Goal: Task Accomplishment & Management: Manage account settings

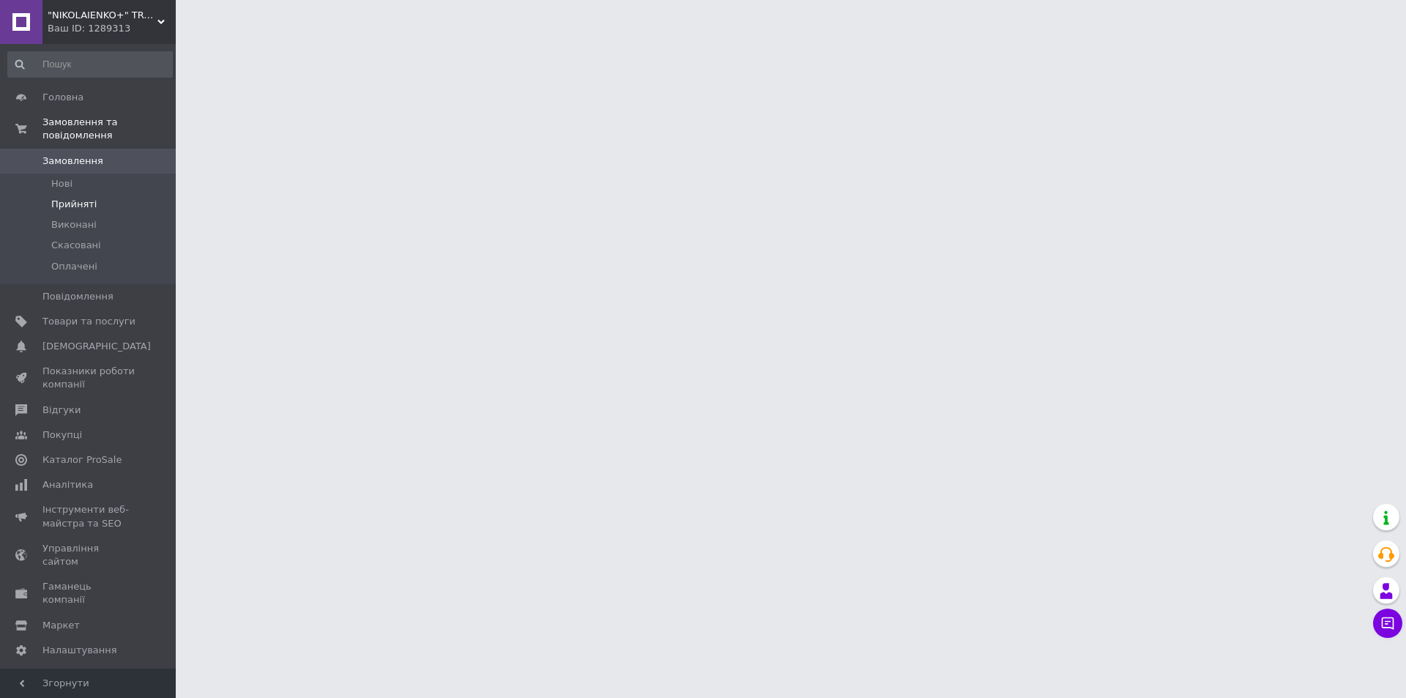
click at [95, 194] on li "Прийняті" at bounding box center [90, 204] width 180 height 21
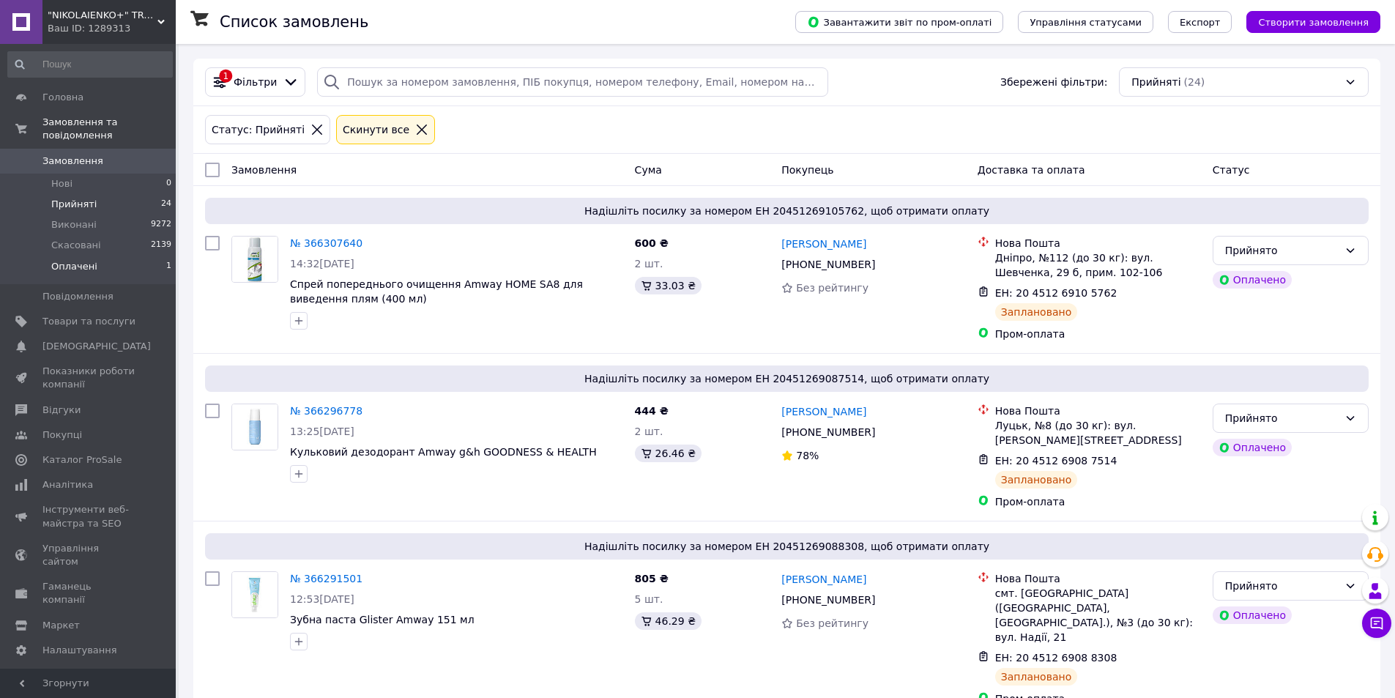
click at [92, 260] on span "Оплачені" at bounding box center [74, 266] width 46 height 13
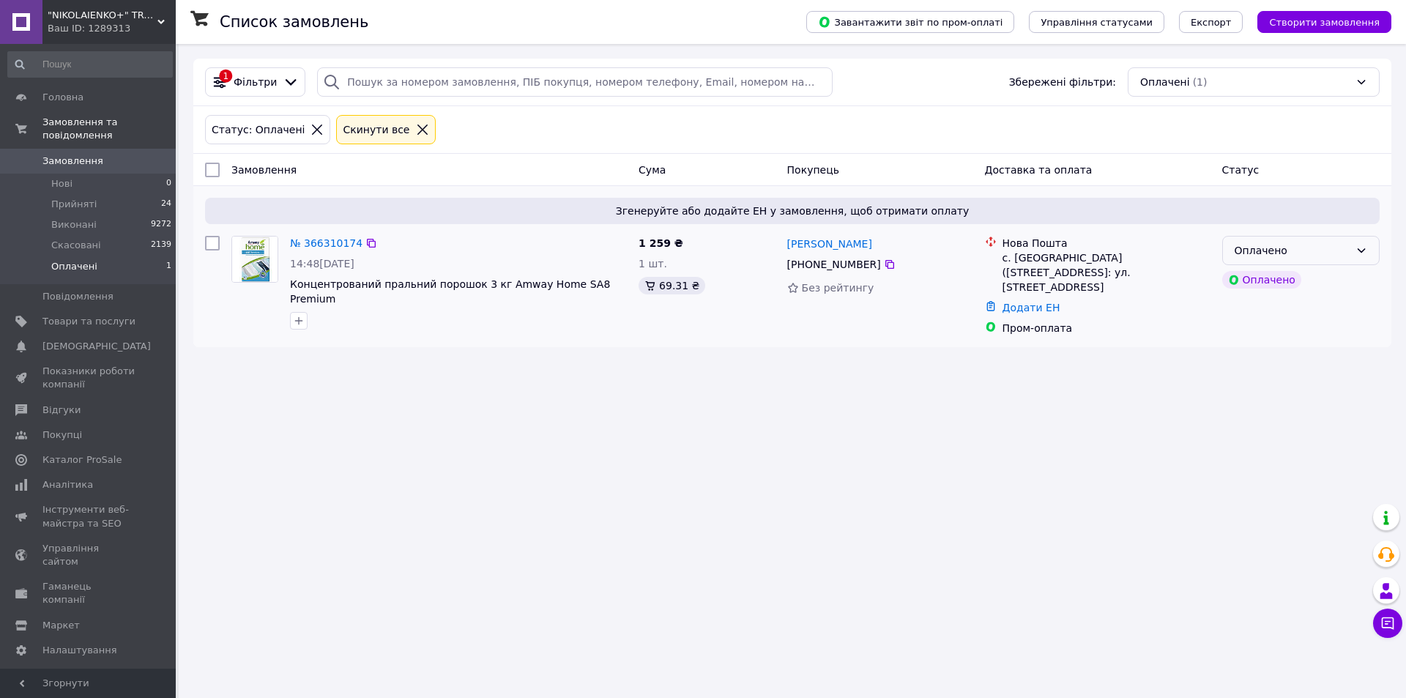
click at [1250, 252] on div "Оплачено" at bounding box center [1292, 250] width 115 height 16
click at [1248, 280] on li "Прийнято" at bounding box center [1301, 282] width 156 height 26
click at [77, 198] on span "Прийняті" at bounding box center [73, 204] width 45 height 13
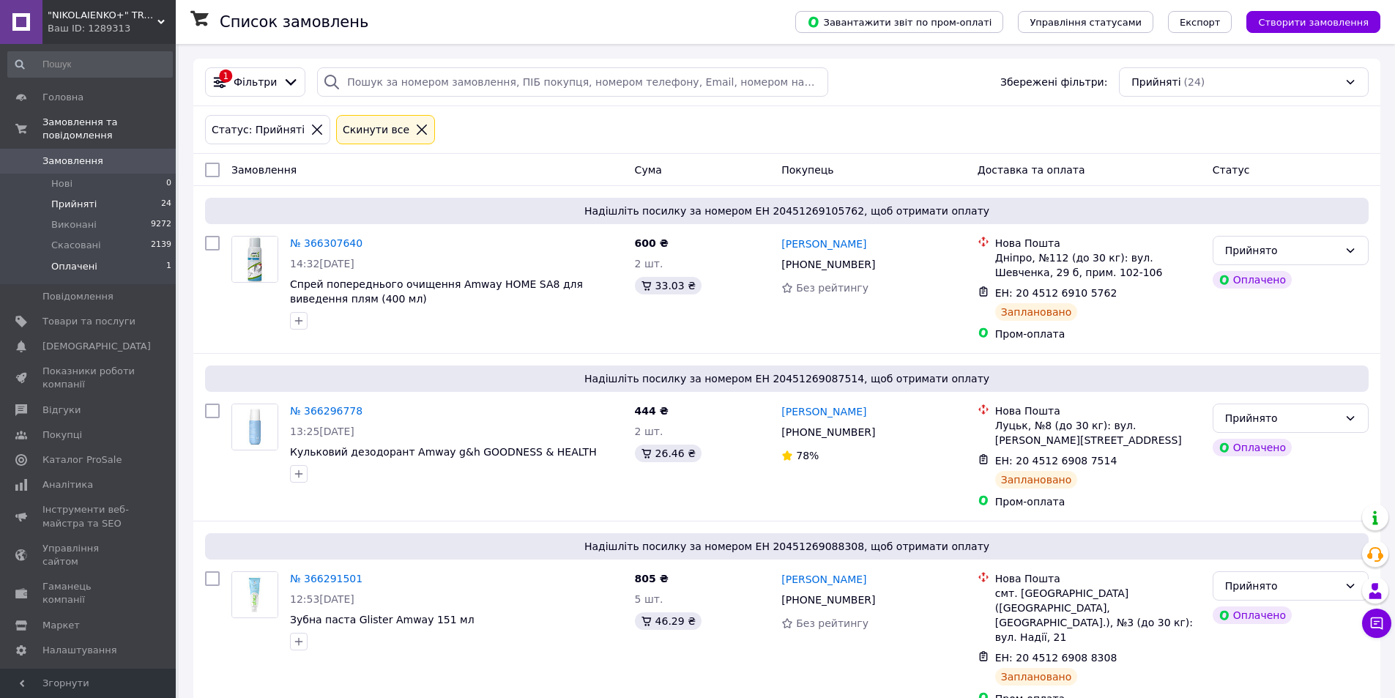
click at [75, 260] on span "Оплачені" at bounding box center [74, 266] width 46 height 13
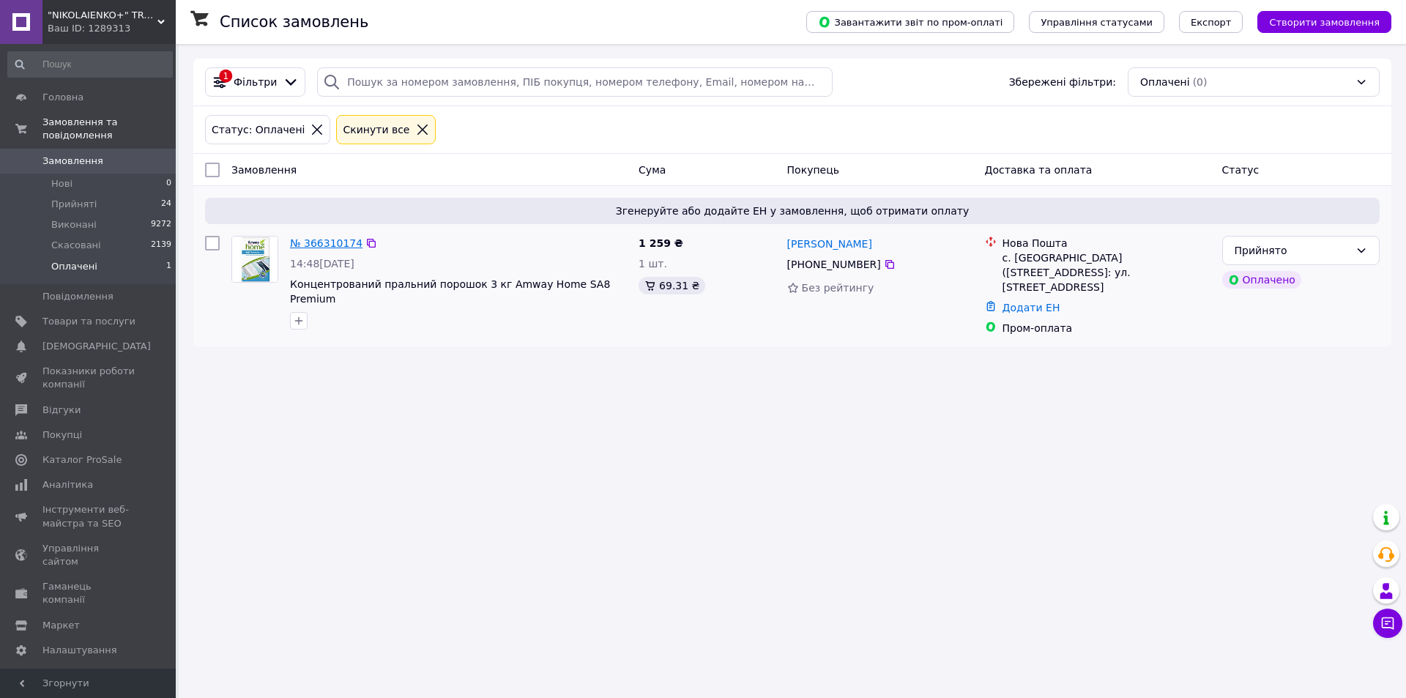
click at [304, 243] on link "№ 366310174" at bounding box center [326, 243] width 72 height 12
click at [71, 198] on span "Прийняті" at bounding box center [73, 204] width 45 height 13
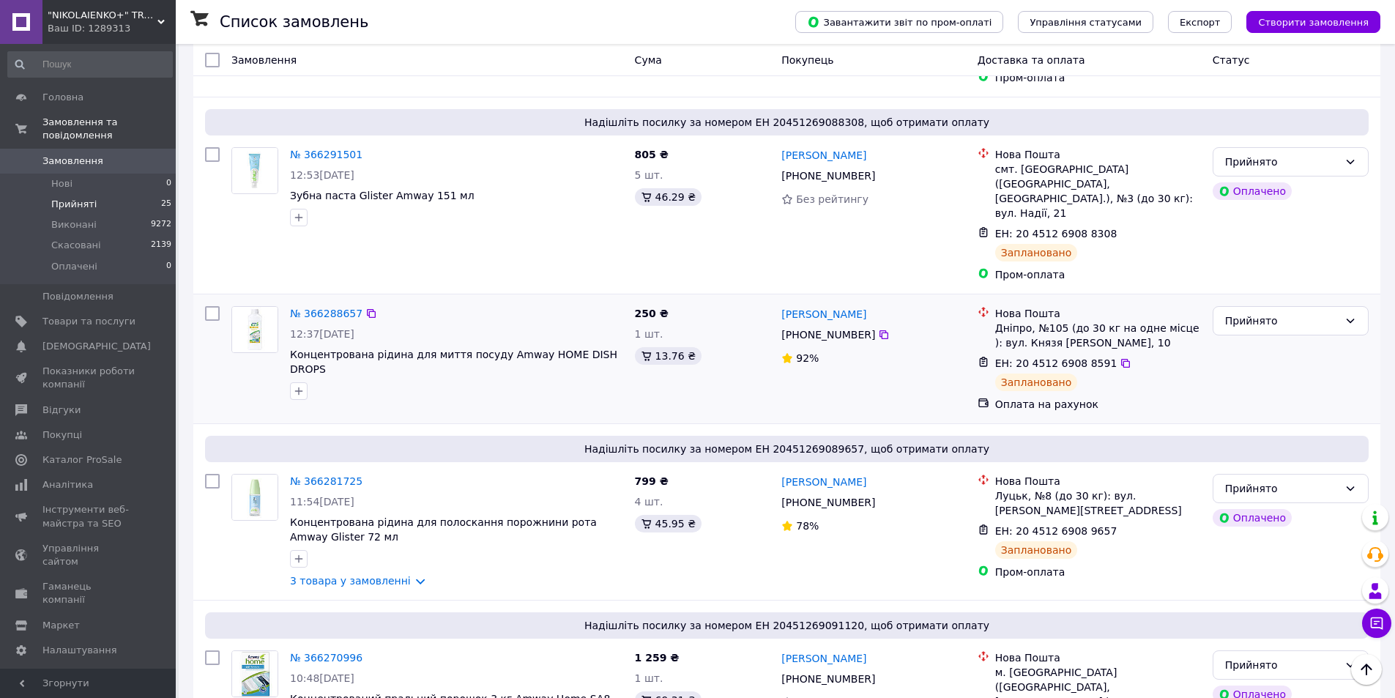
scroll to position [659, 0]
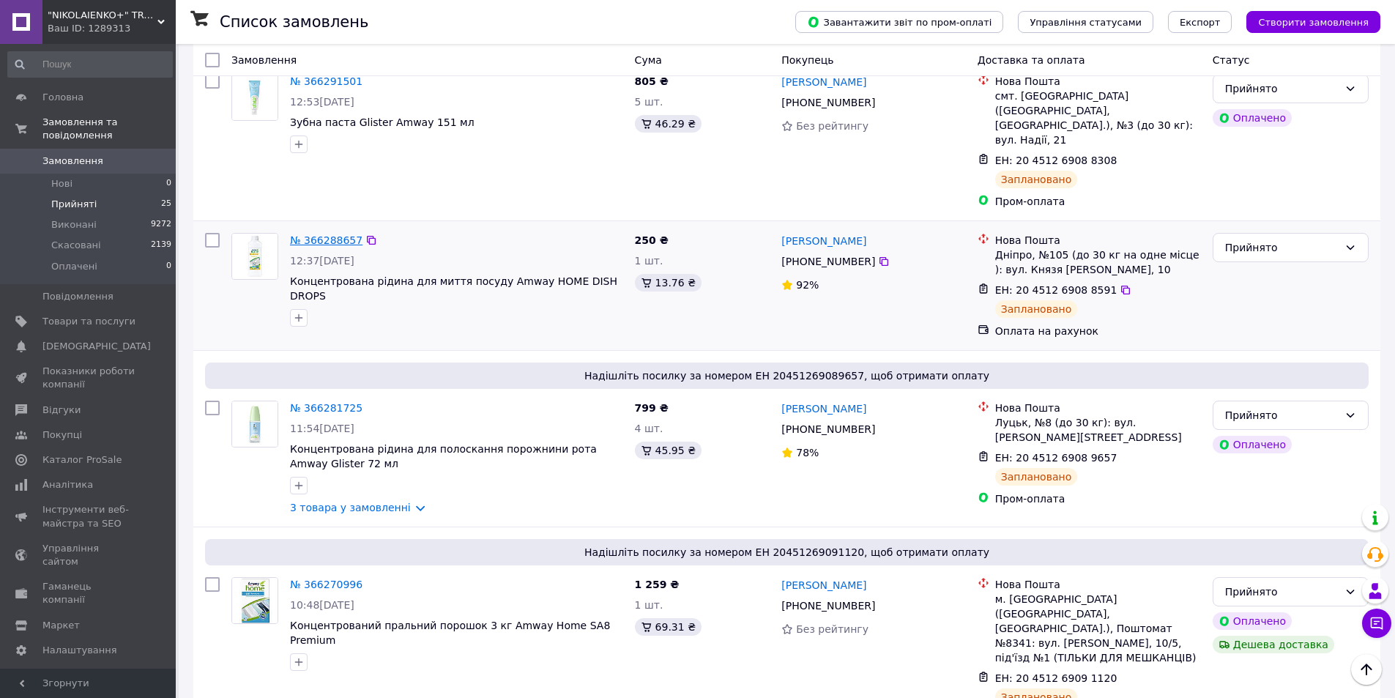
click at [331, 234] on link "№ 366288657" at bounding box center [326, 240] width 72 height 12
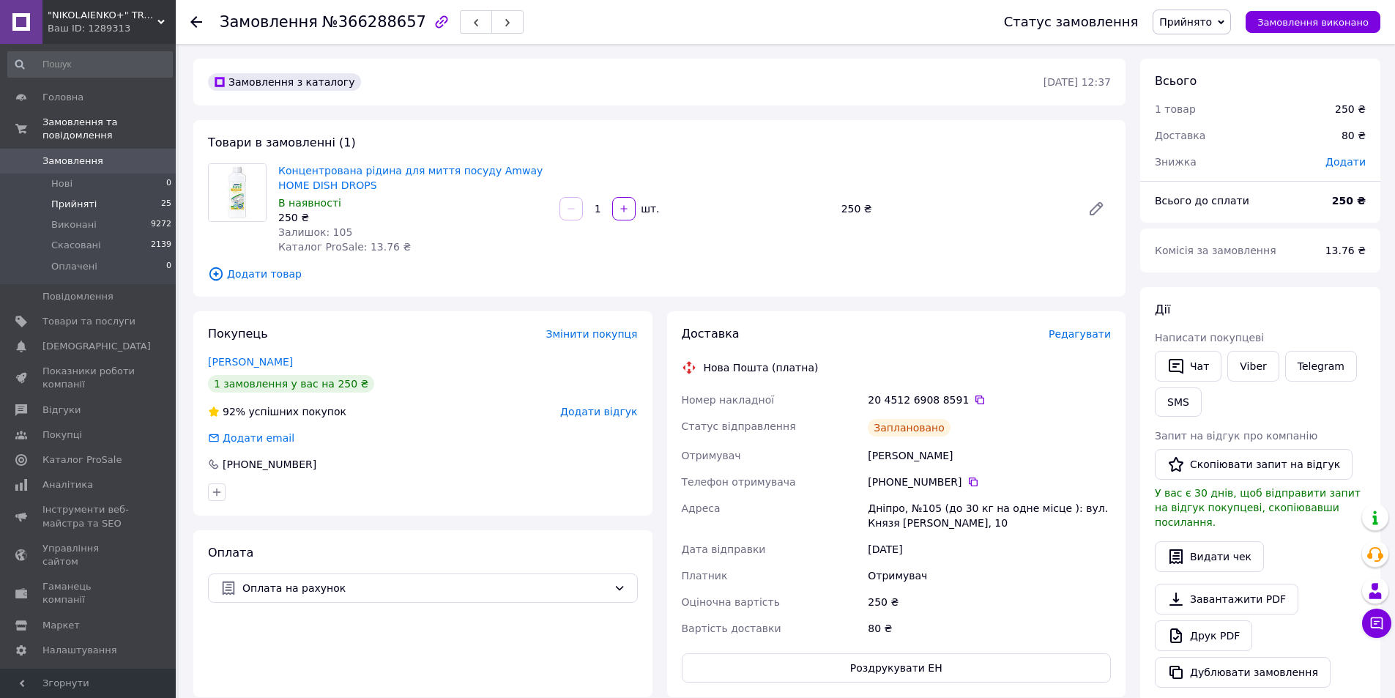
click at [63, 198] on span "Прийняті" at bounding box center [73, 204] width 45 height 13
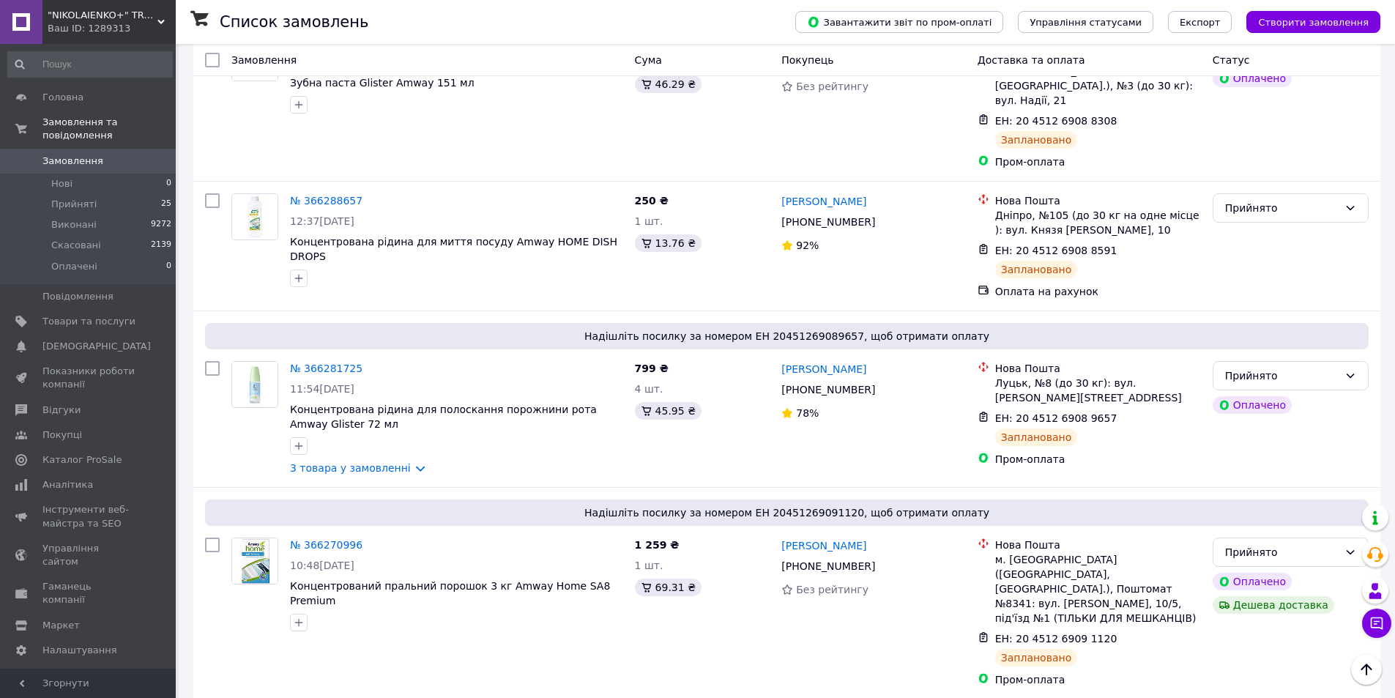
scroll to position [586, 0]
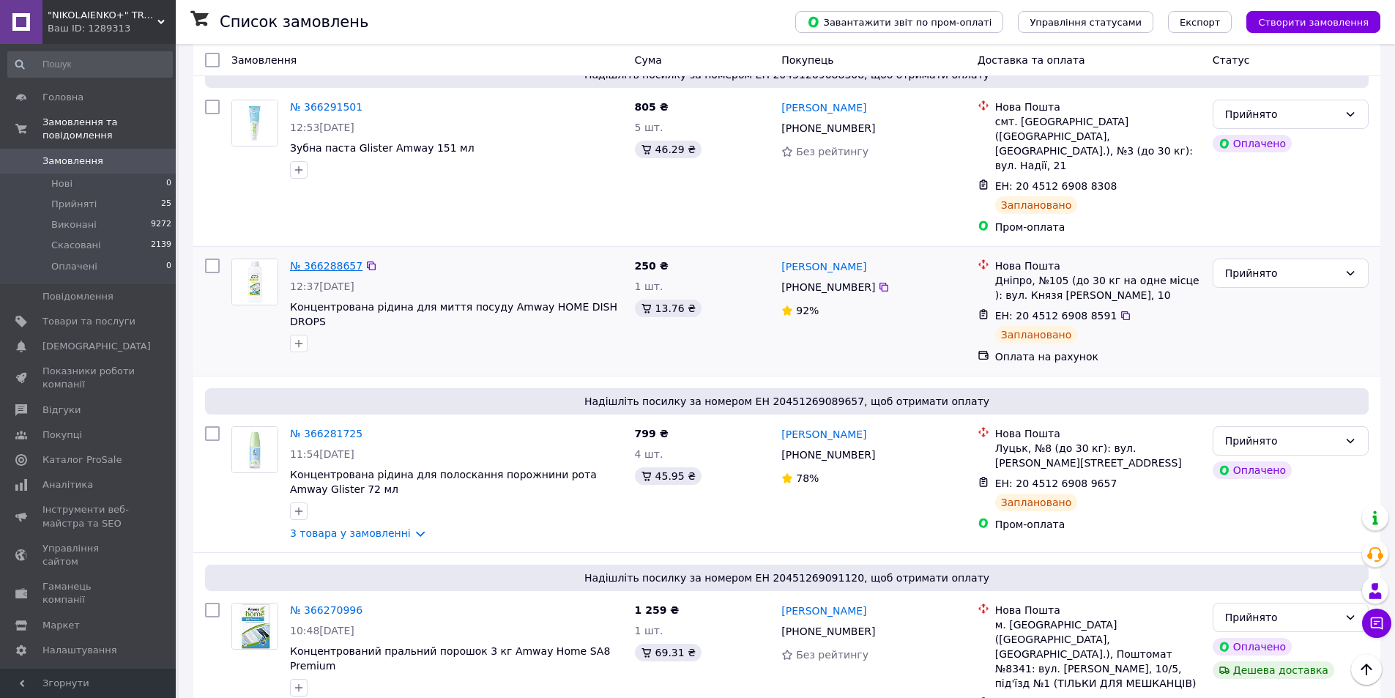
click at [313, 260] on link "№ 366288657" at bounding box center [326, 266] width 72 height 12
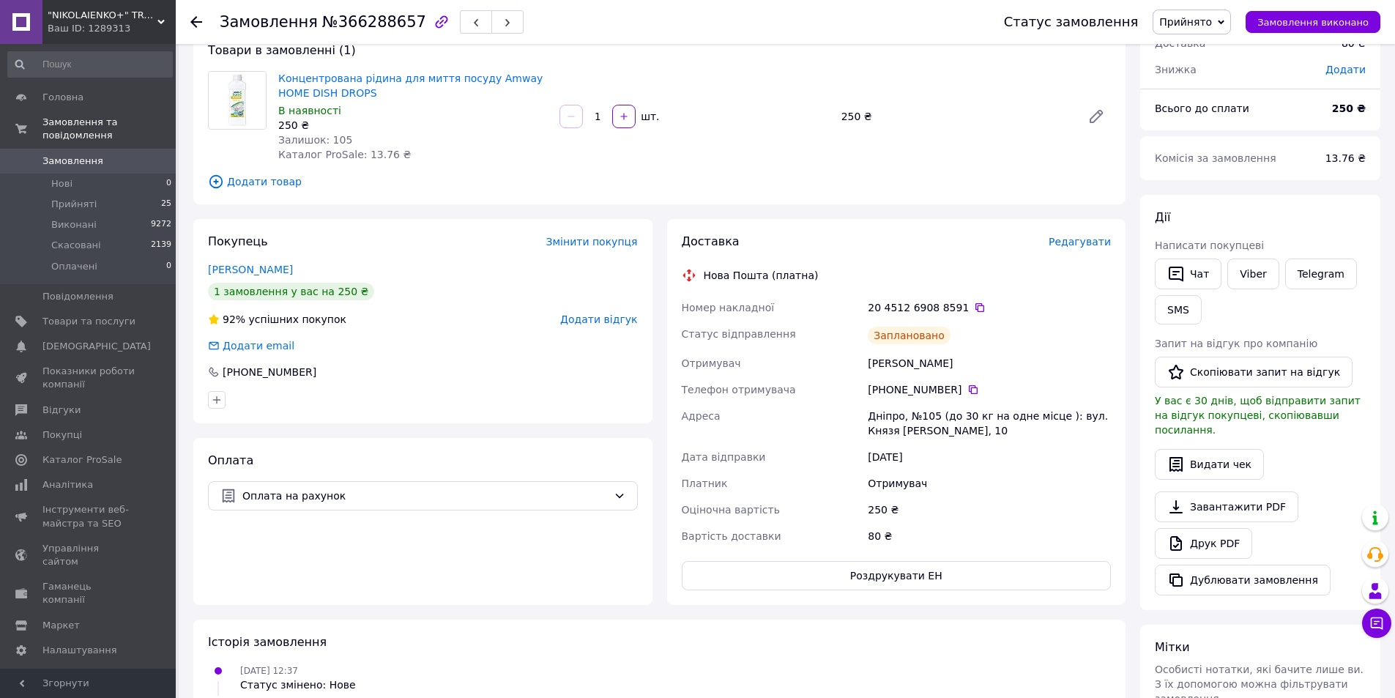
scroll to position [73, 0]
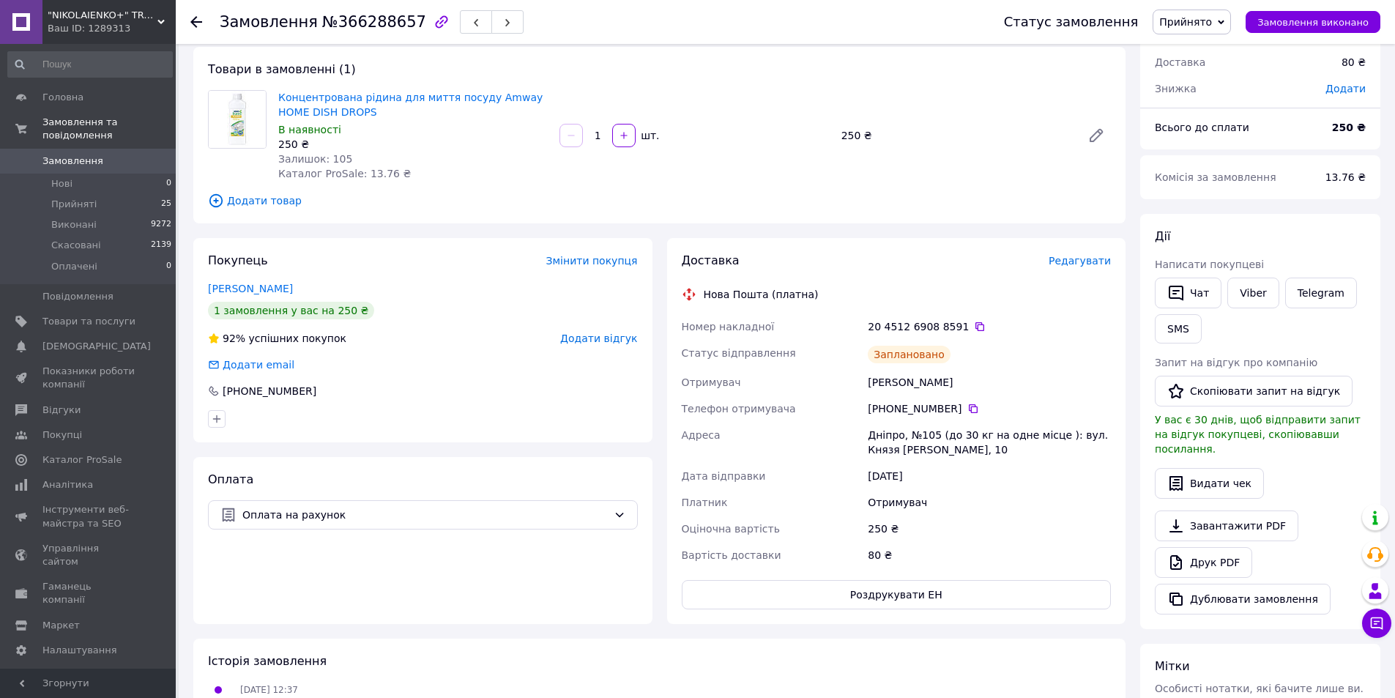
click at [1071, 263] on span "Редагувати" at bounding box center [1080, 261] width 62 height 12
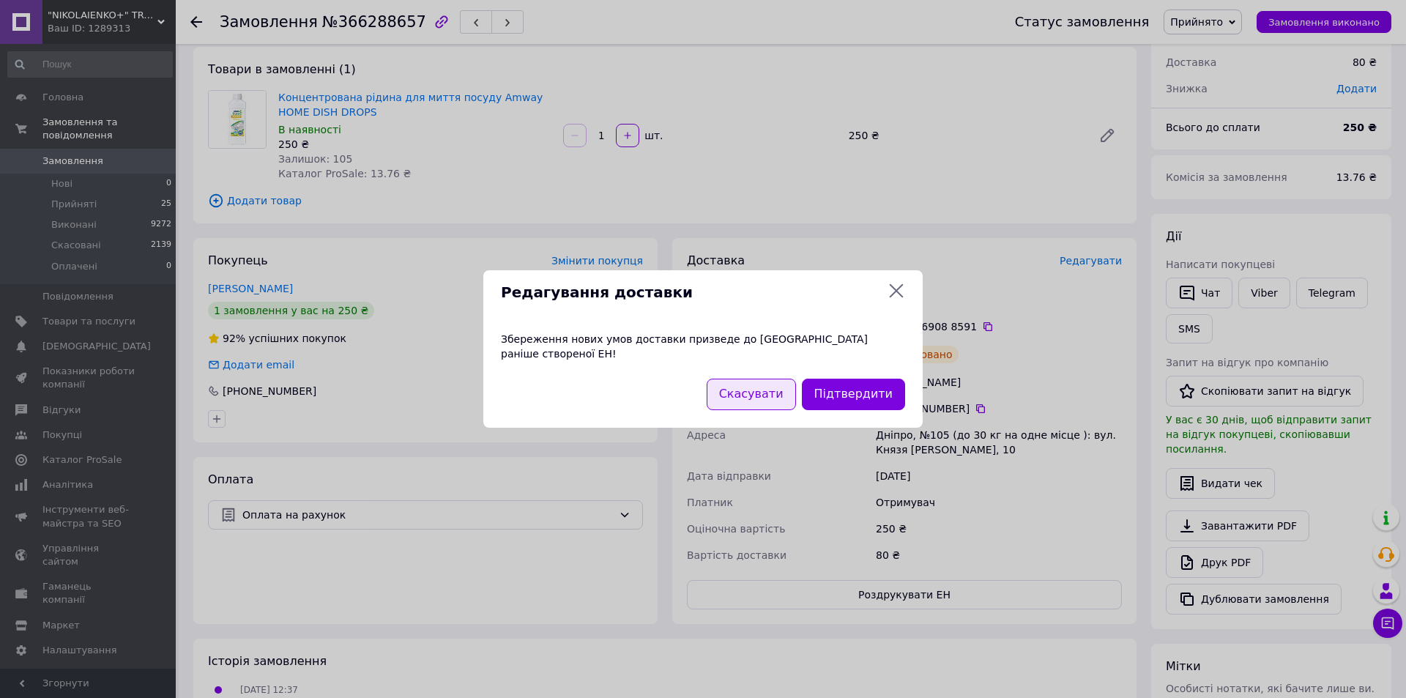
click at [770, 389] on button "Скасувати" at bounding box center [751, 394] width 89 height 31
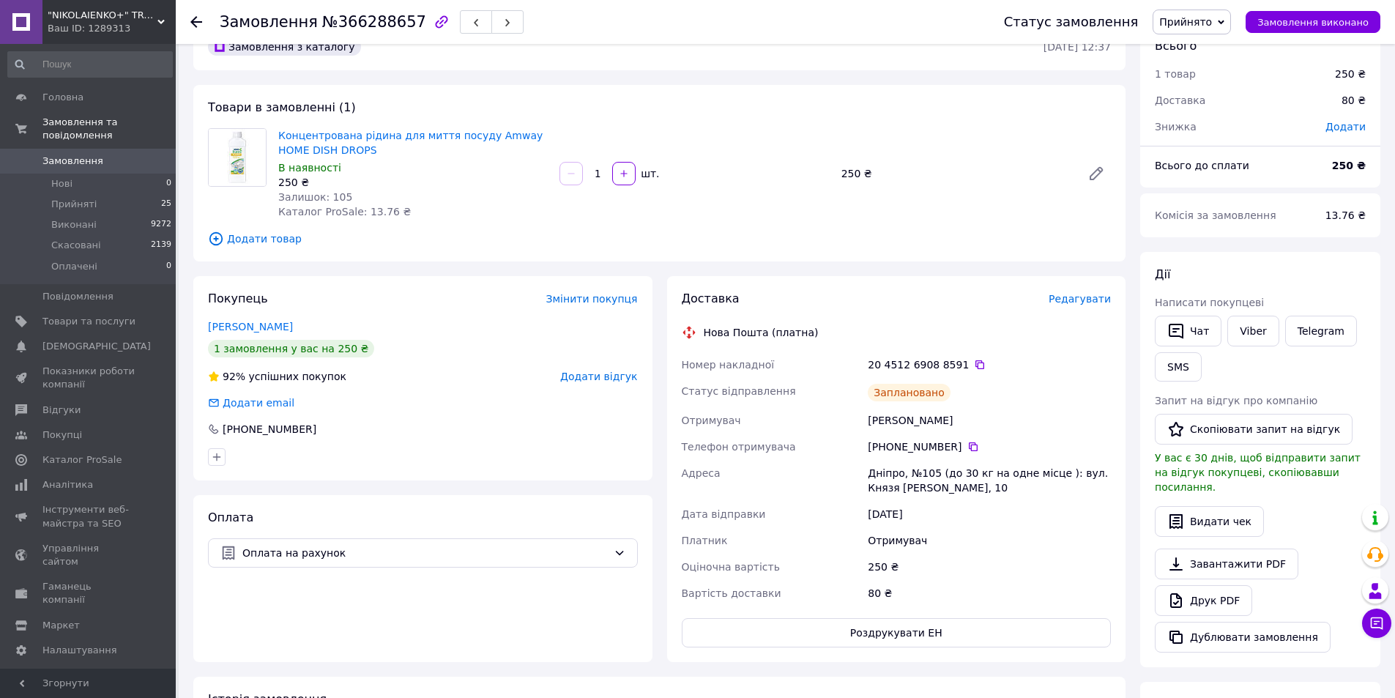
scroll to position [0, 0]
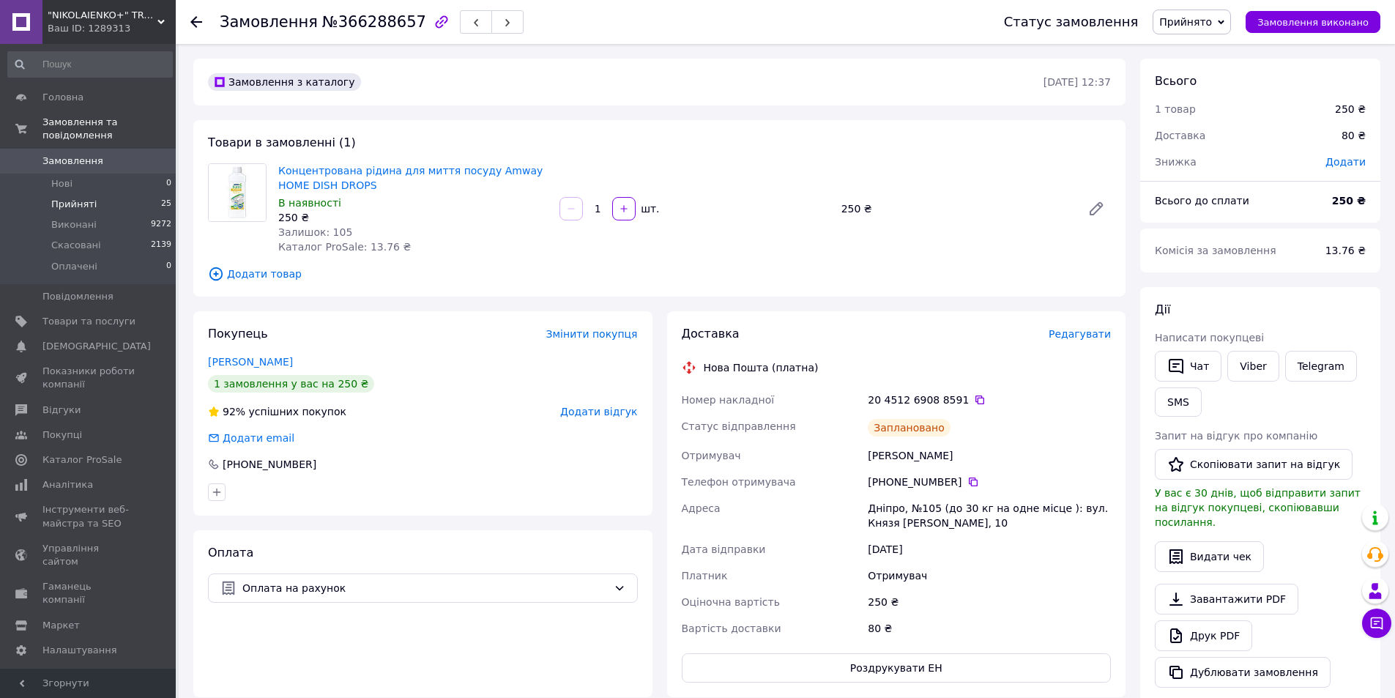
click at [68, 198] on span "Прийняті" at bounding box center [73, 204] width 45 height 13
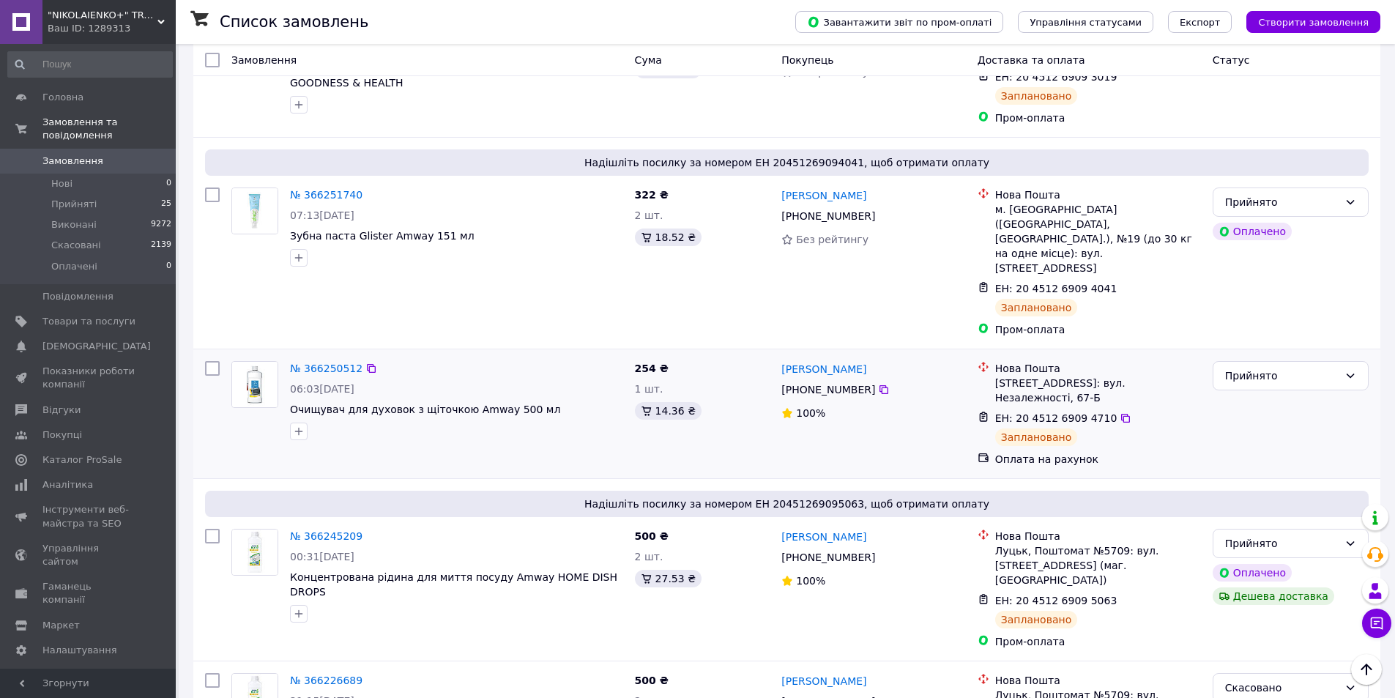
scroll to position [1977, 0]
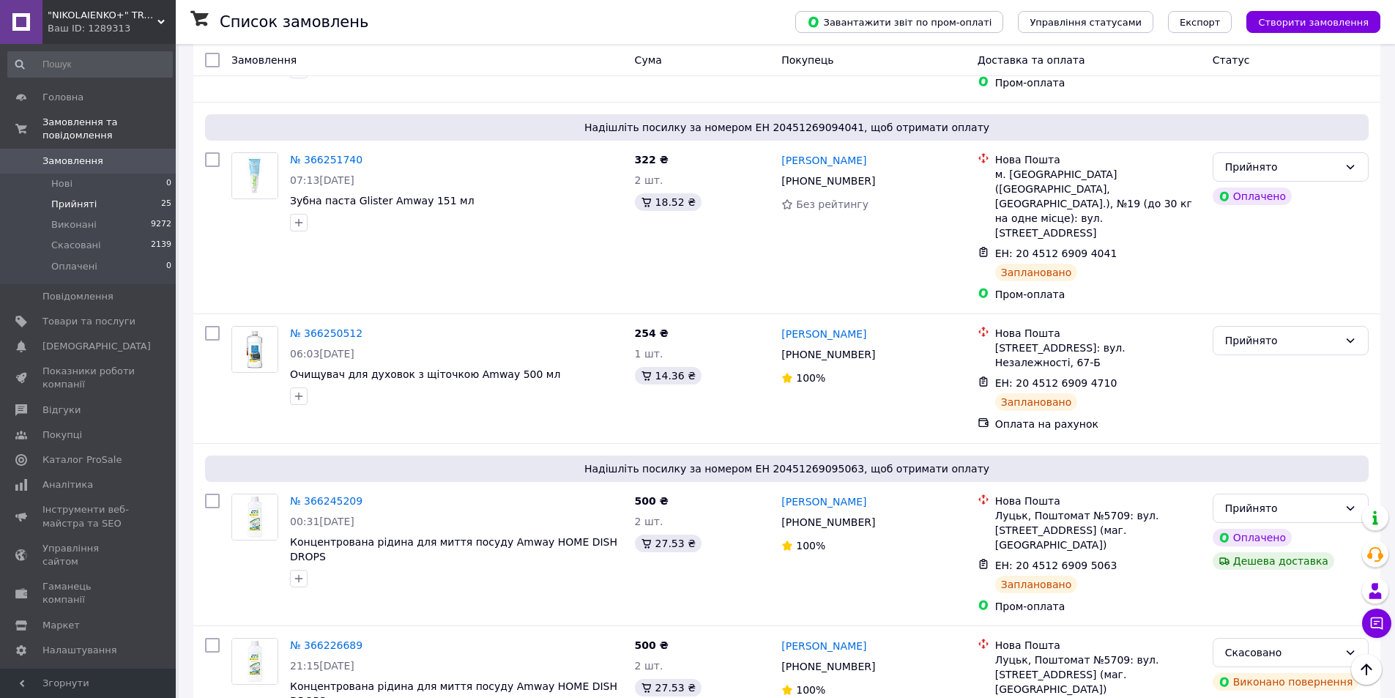
click at [62, 198] on span "Прийняті" at bounding box center [73, 204] width 45 height 13
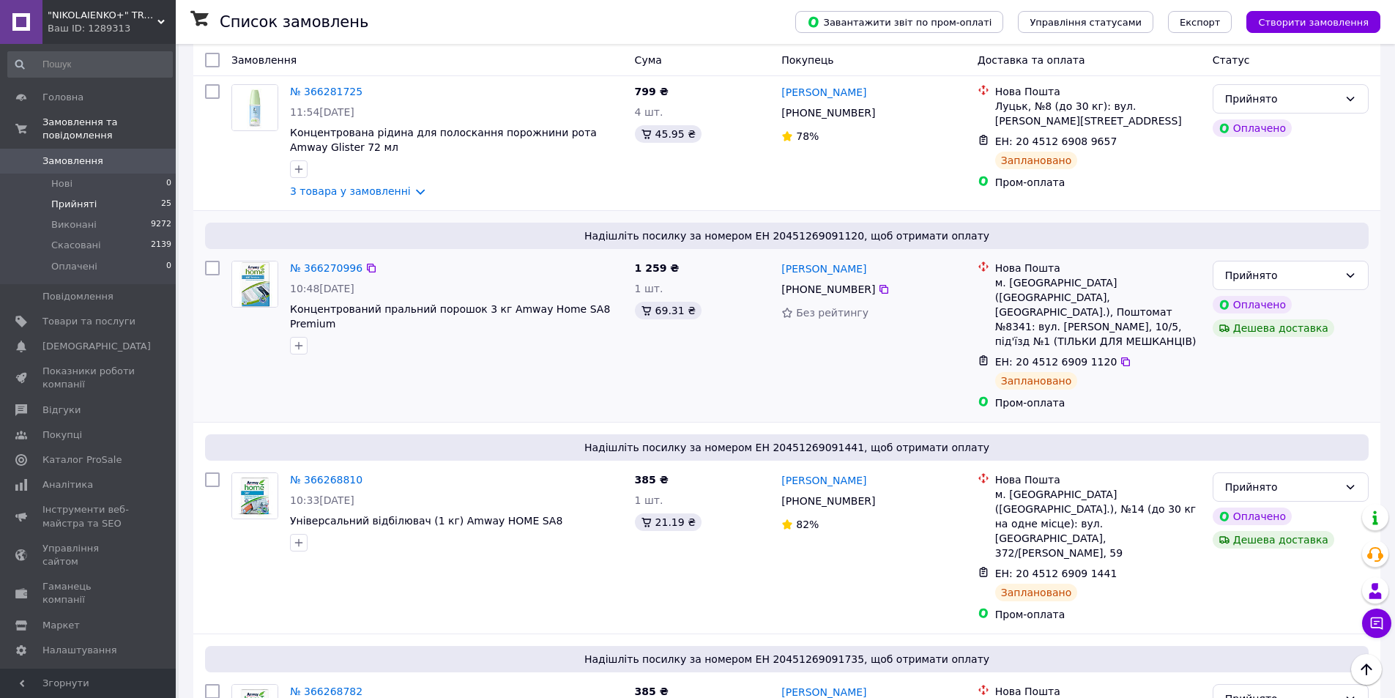
scroll to position [732, 0]
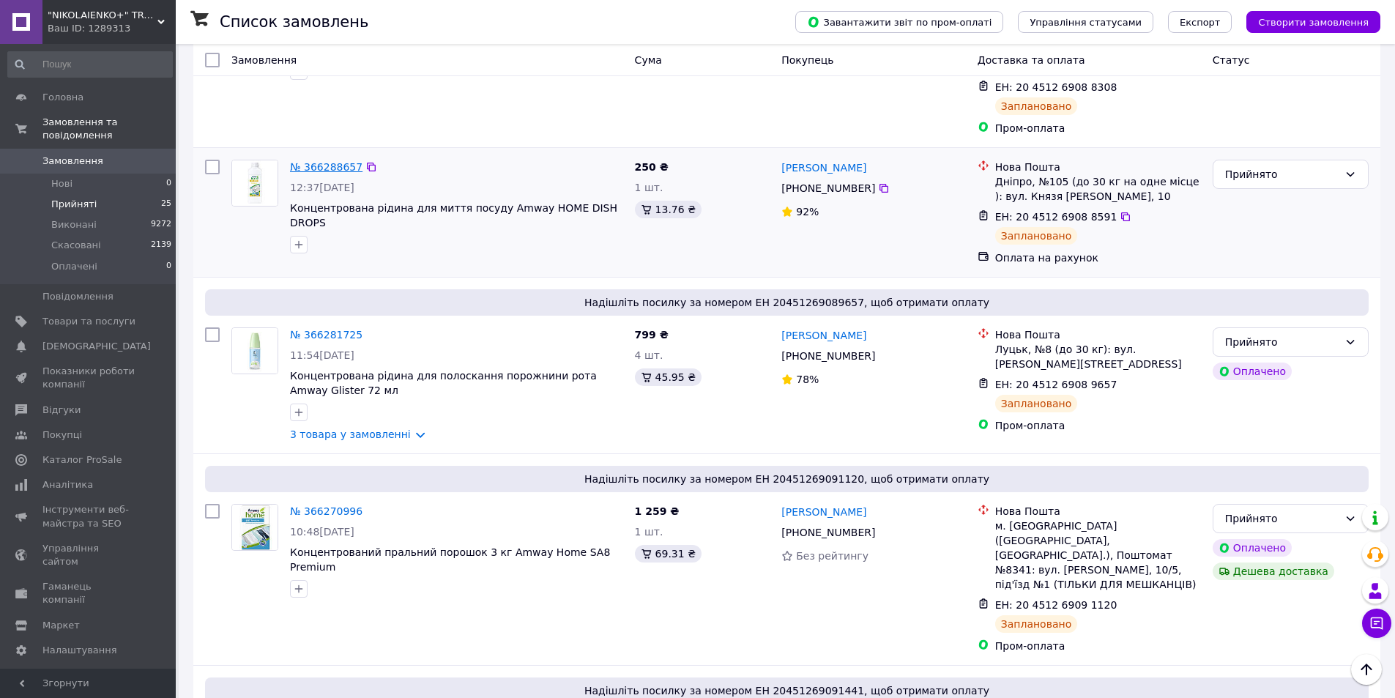
click at [310, 161] on link "№ 366288657" at bounding box center [326, 167] width 72 height 12
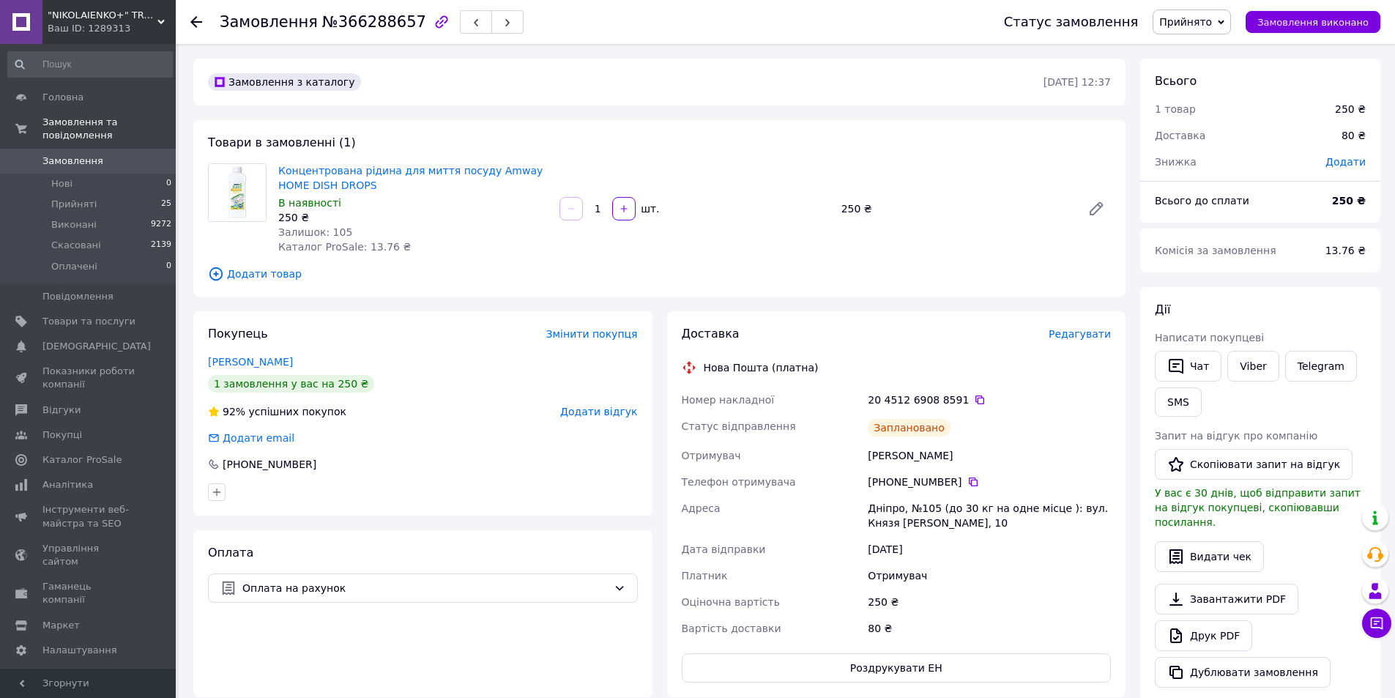
click at [1063, 337] on span "Редагувати" at bounding box center [1080, 334] width 62 height 12
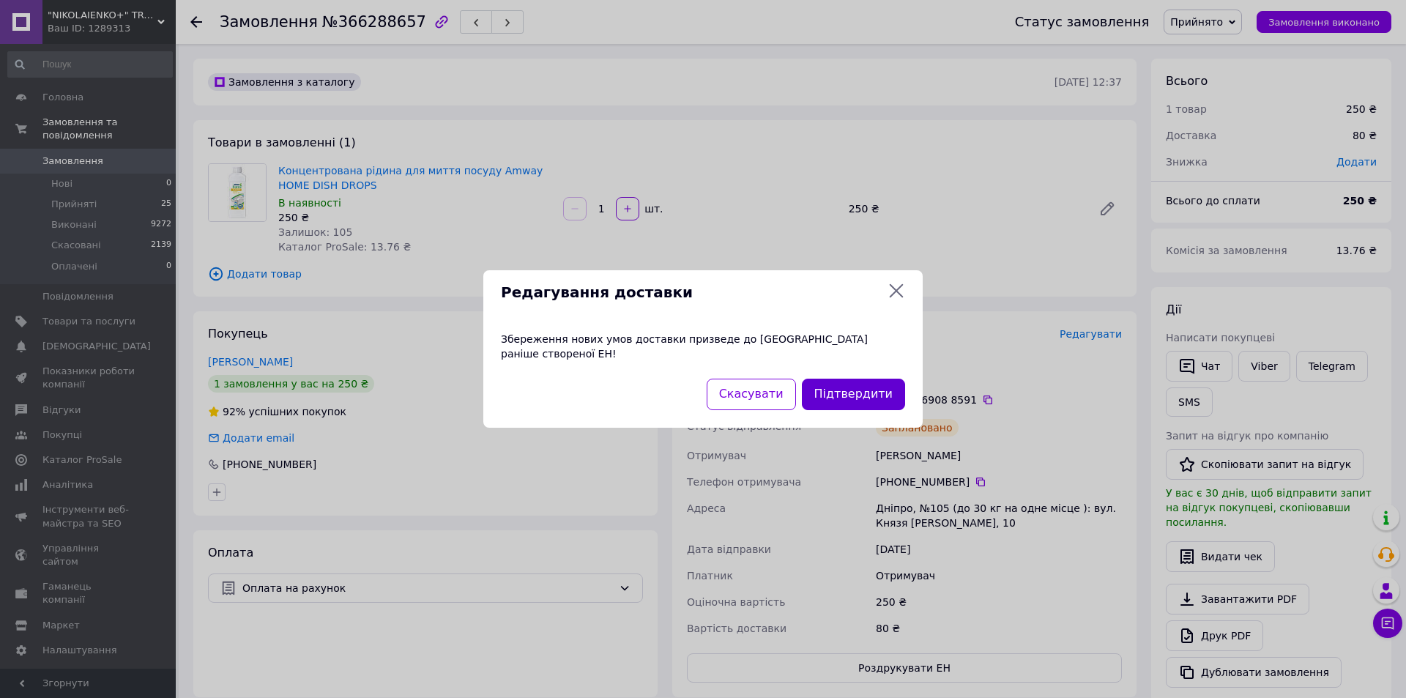
click at [857, 390] on button "Підтвердити" at bounding box center [853, 394] width 103 height 31
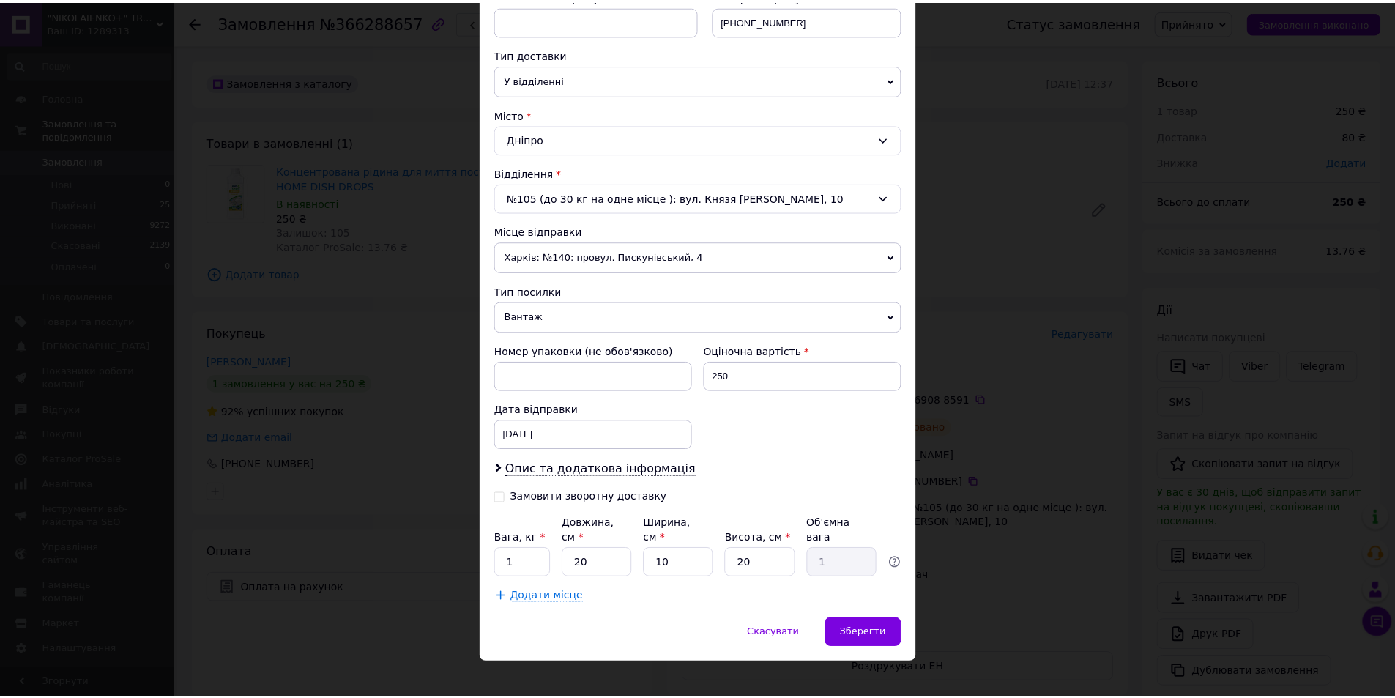
scroll to position [301, 0]
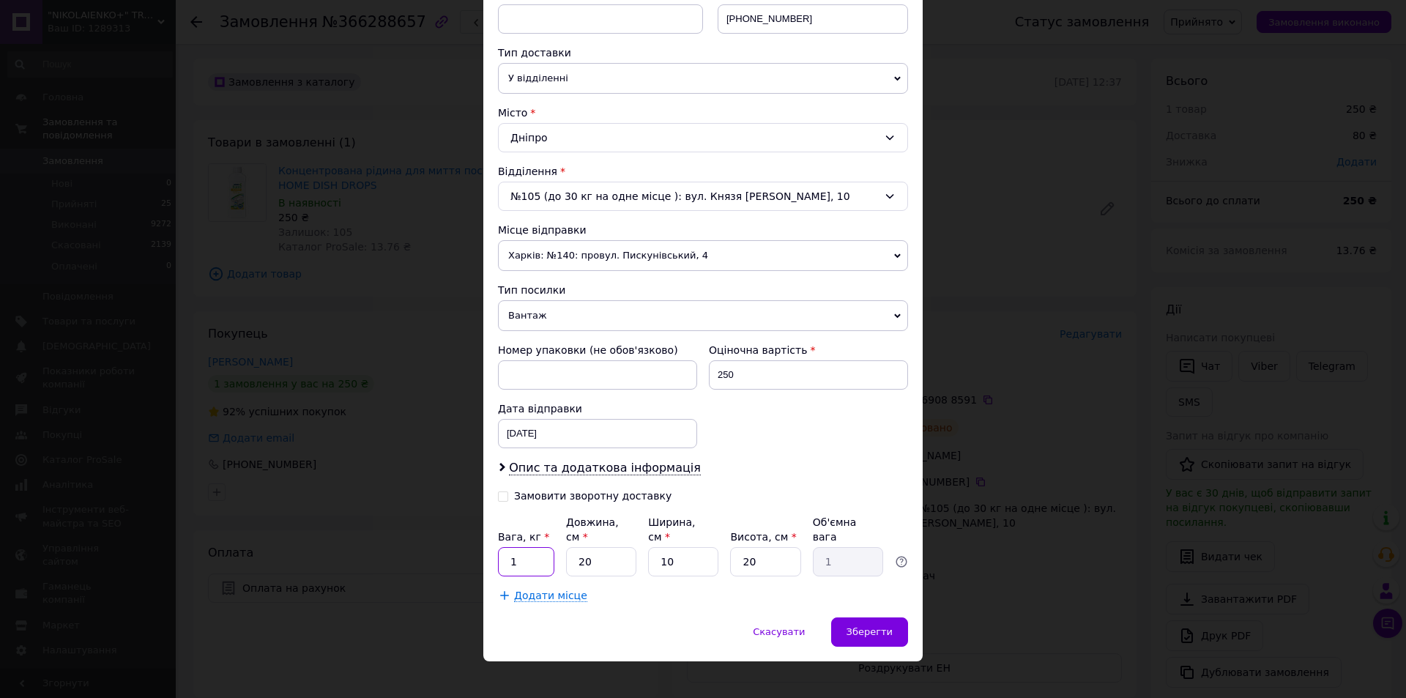
click at [538, 547] on input "1" at bounding box center [526, 561] width 56 height 29
type input "1.1"
click at [859, 626] on span "Зберегти" at bounding box center [869, 631] width 46 height 11
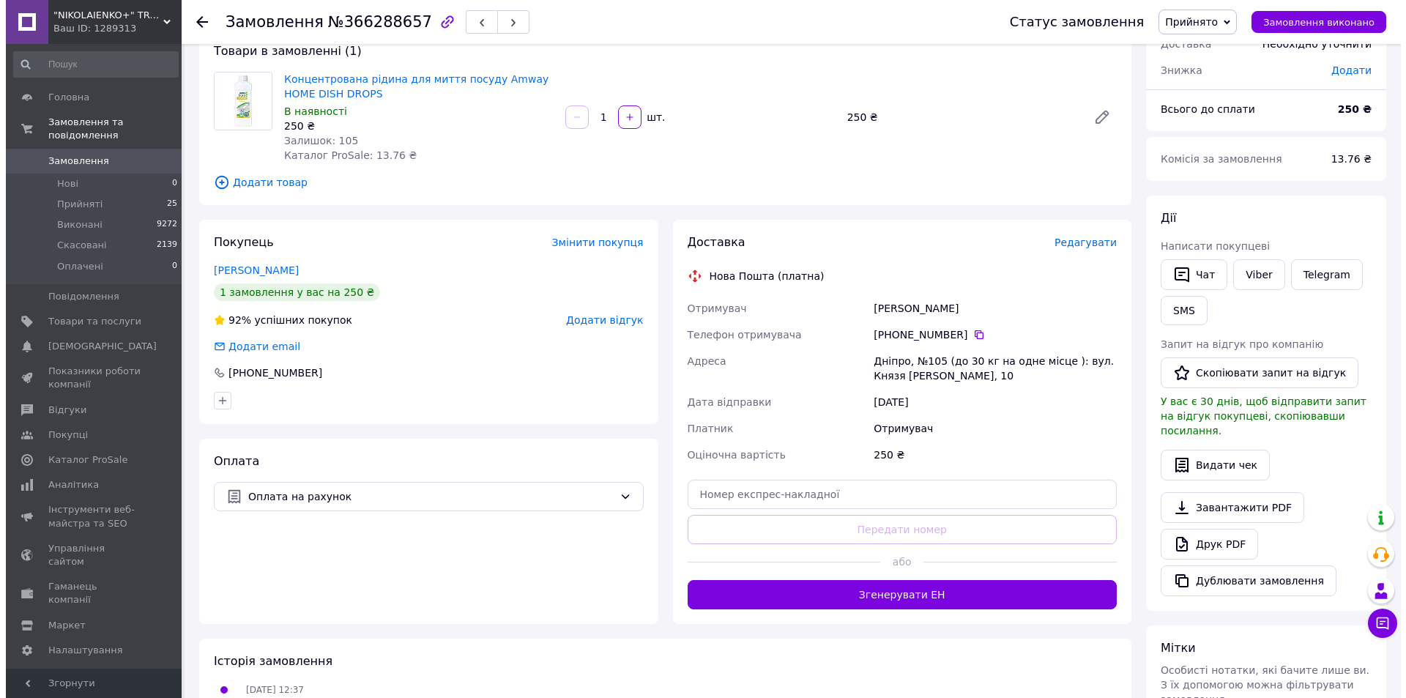
scroll to position [2, 0]
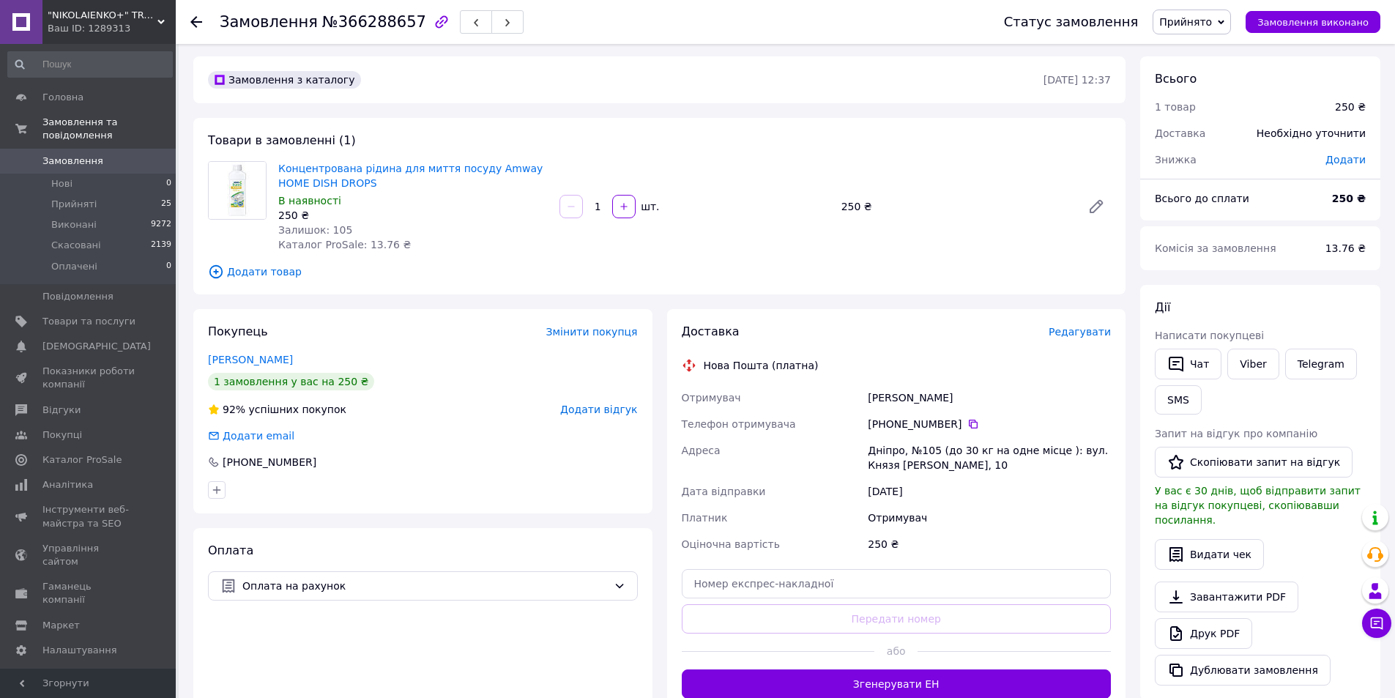
click at [1084, 334] on span "Редагувати" at bounding box center [1080, 332] width 62 height 12
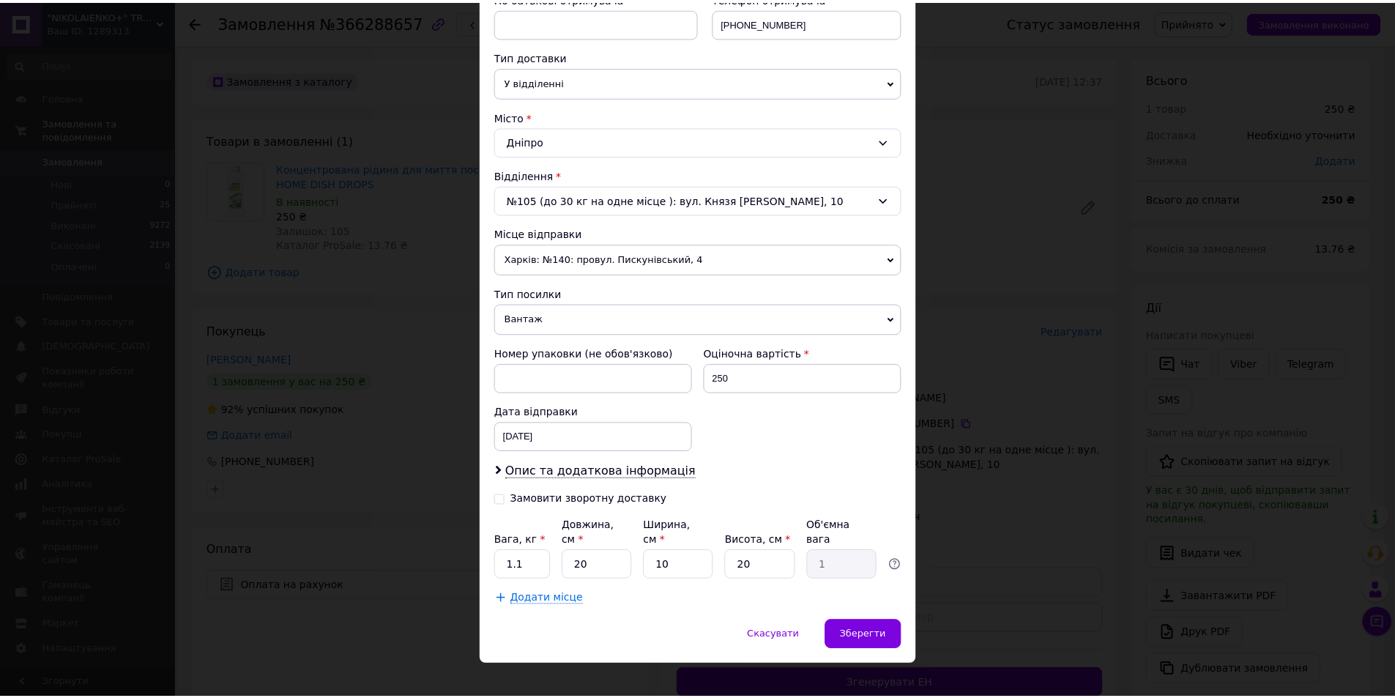
scroll to position [301, 0]
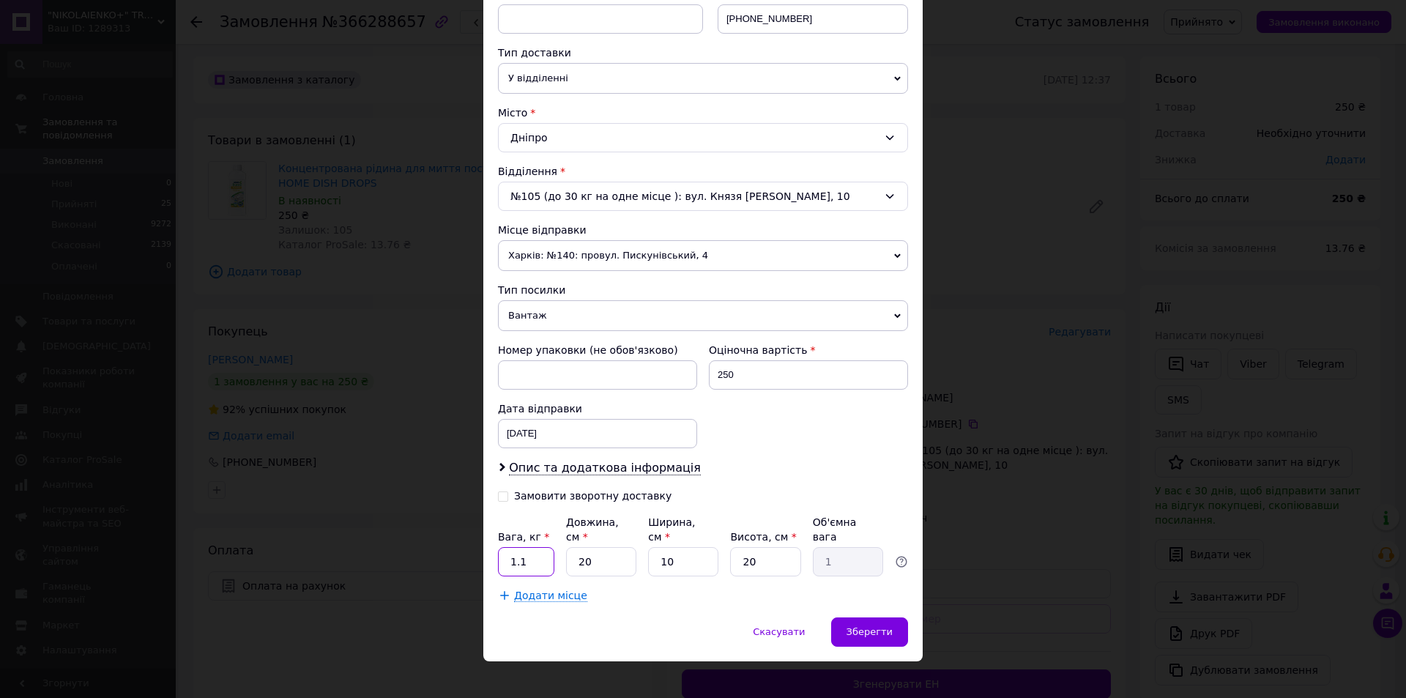
click at [543, 547] on input "1.1" at bounding box center [526, 561] width 56 height 29
type input "1"
click at [872, 626] on span "Зберегти" at bounding box center [869, 631] width 46 height 11
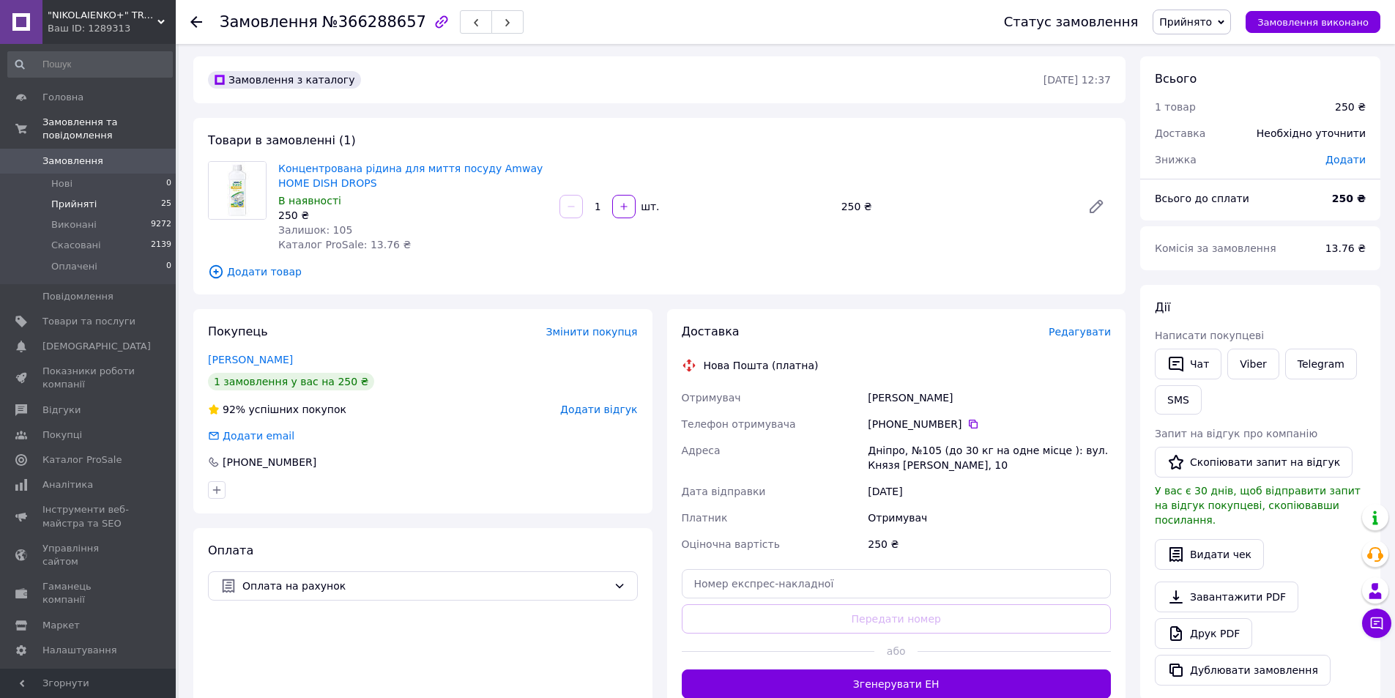
click at [71, 198] on span "Прийняті" at bounding box center [73, 204] width 45 height 13
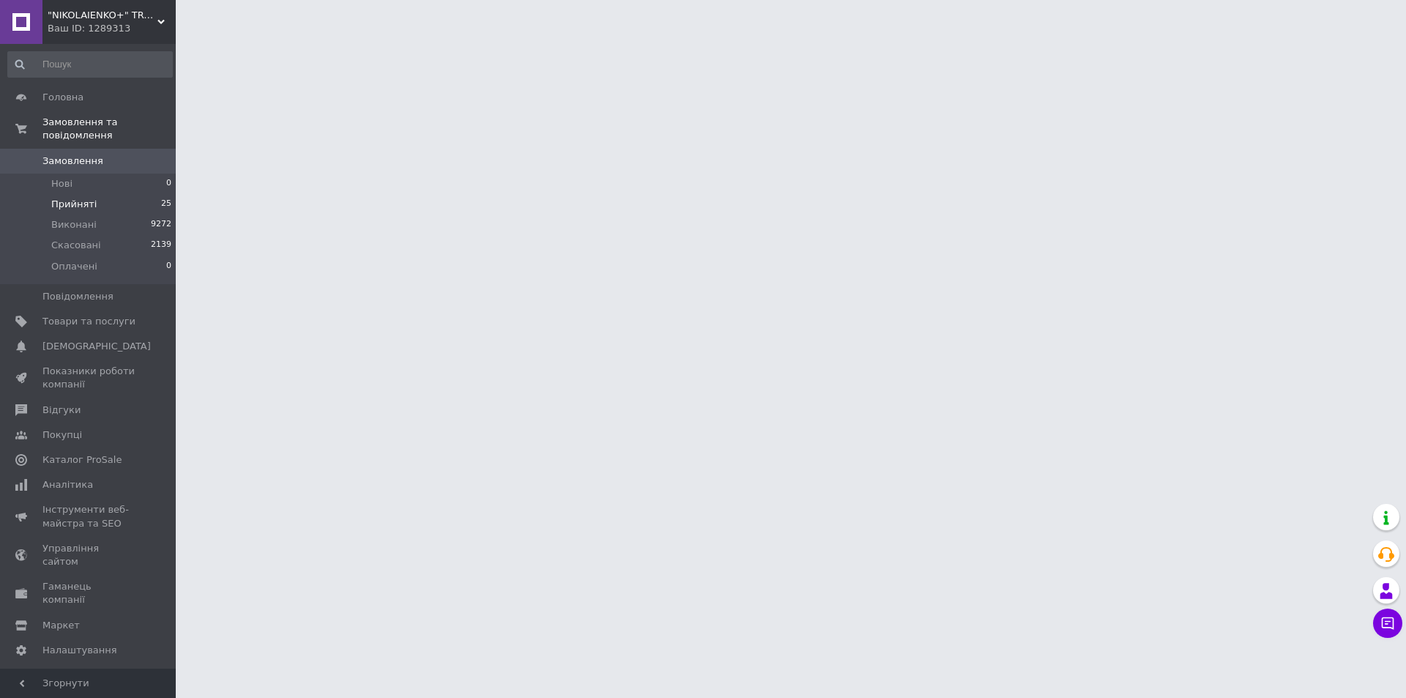
click at [64, 198] on span "Прийняті" at bounding box center [73, 204] width 45 height 13
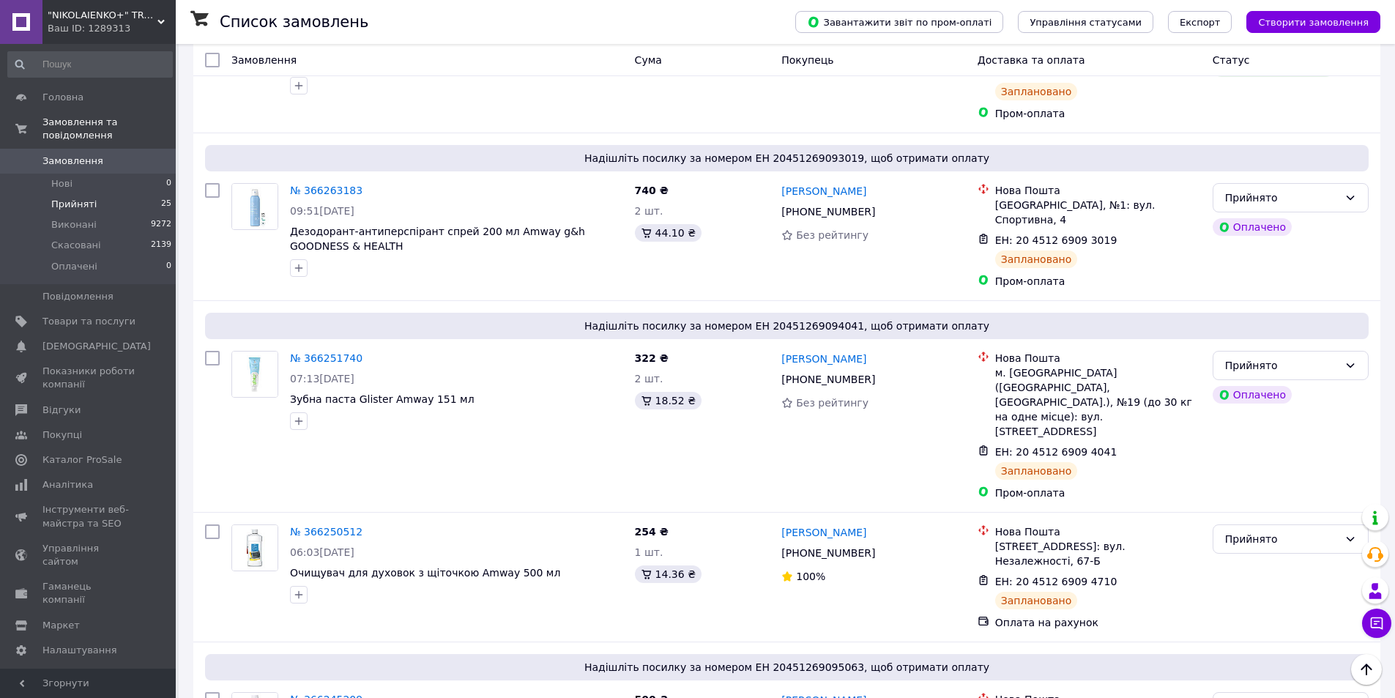
scroll to position [1831, 0]
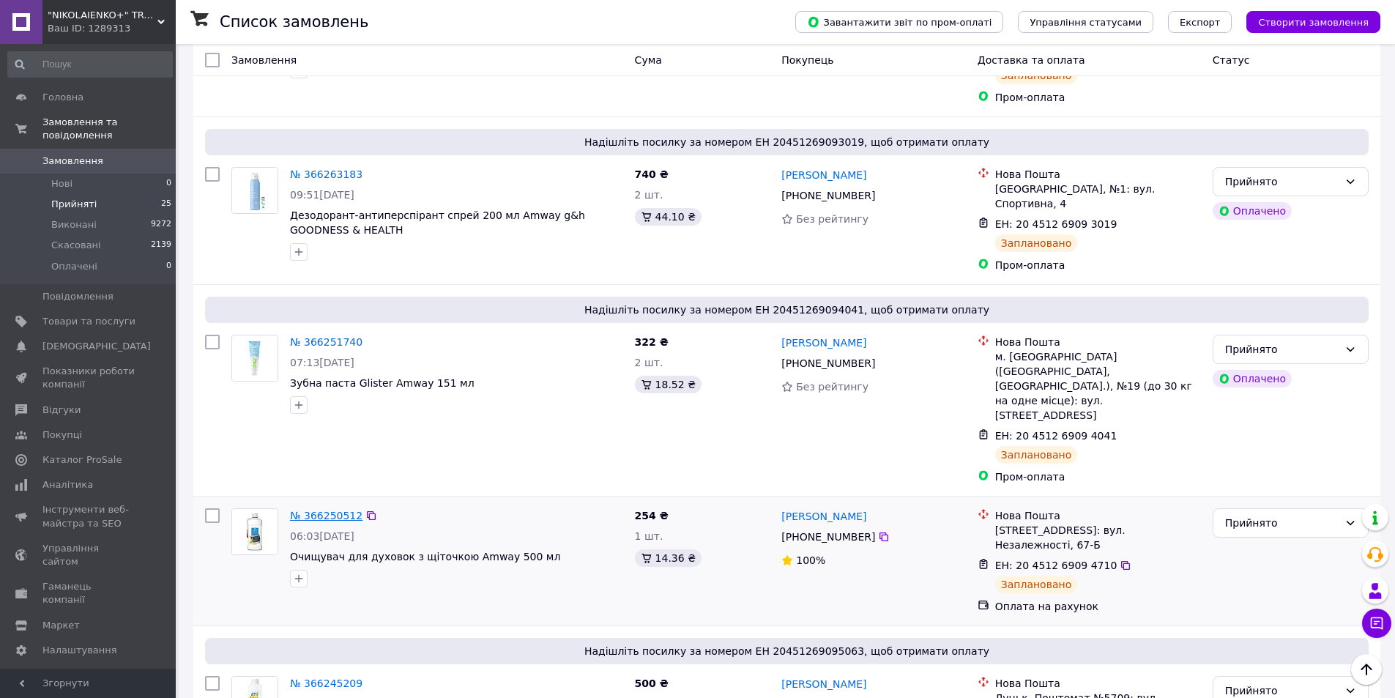
click at [325, 510] on link "№ 366250512" at bounding box center [326, 516] width 72 height 12
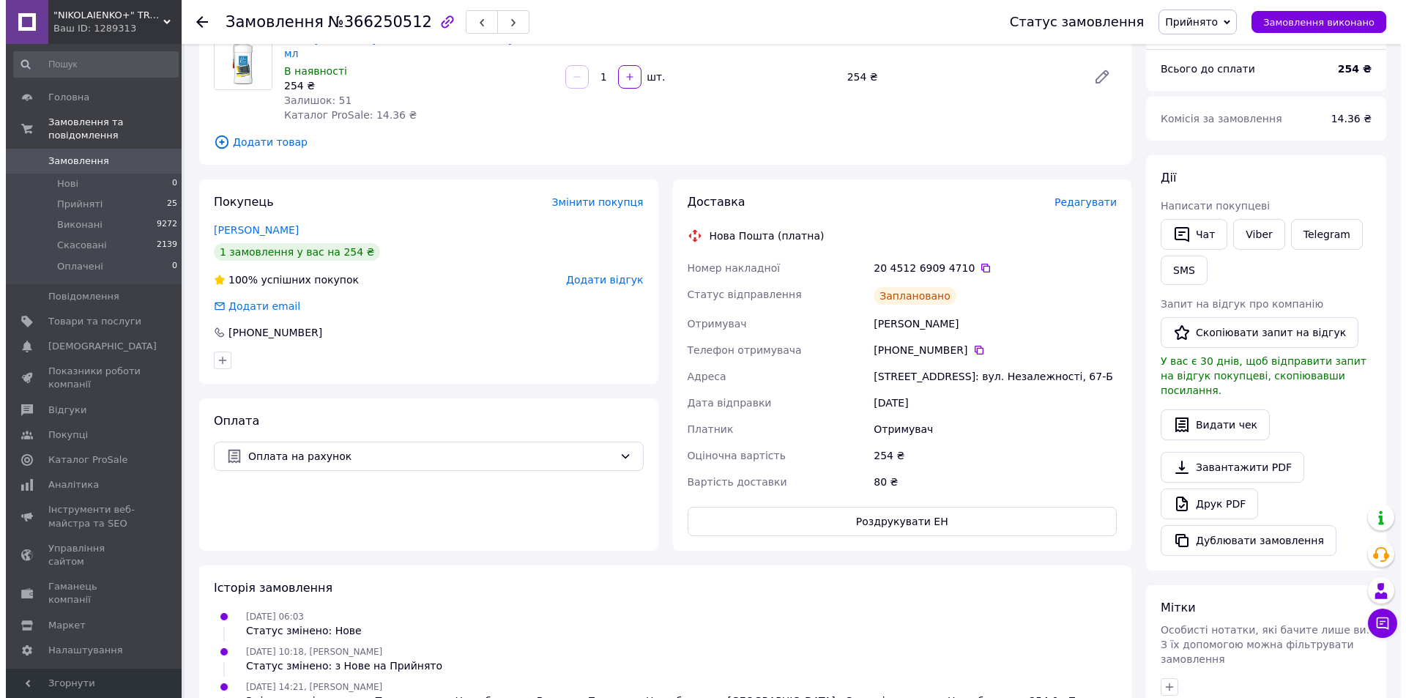
scroll to position [146, 0]
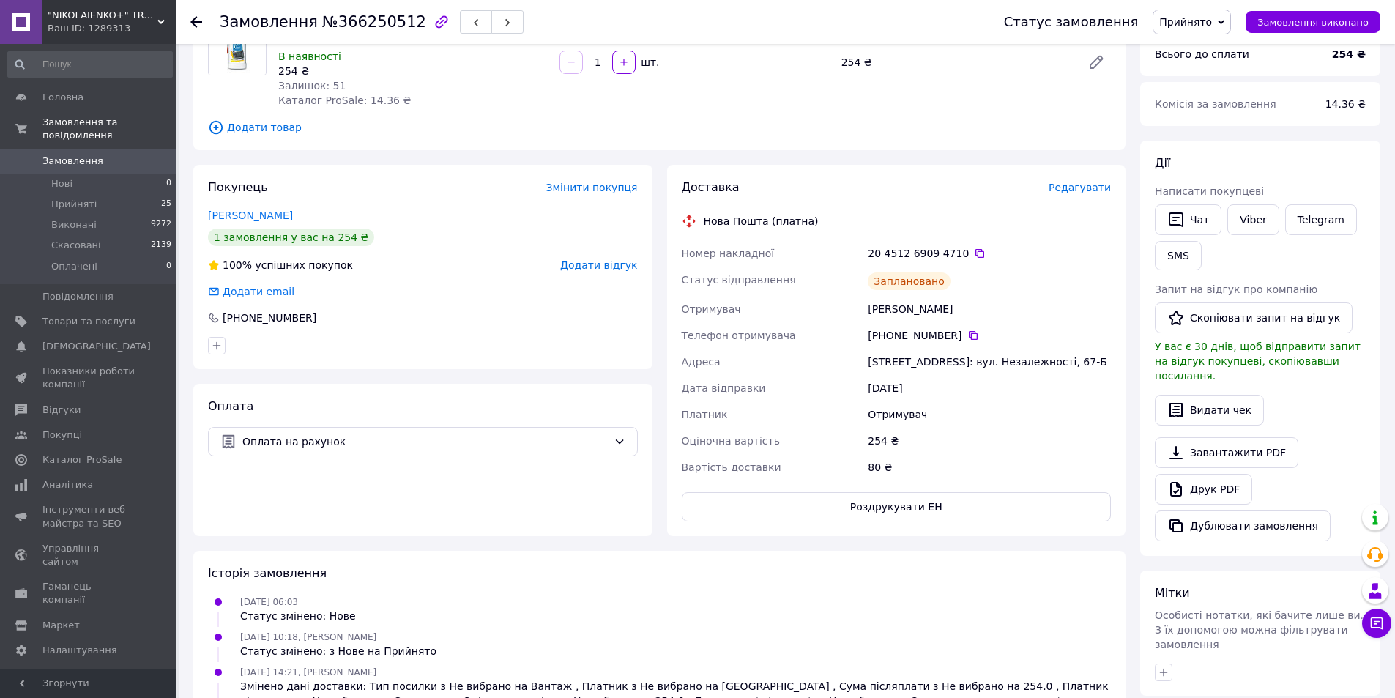
click at [1074, 182] on span "Редагувати" at bounding box center [1080, 188] width 62 height 12
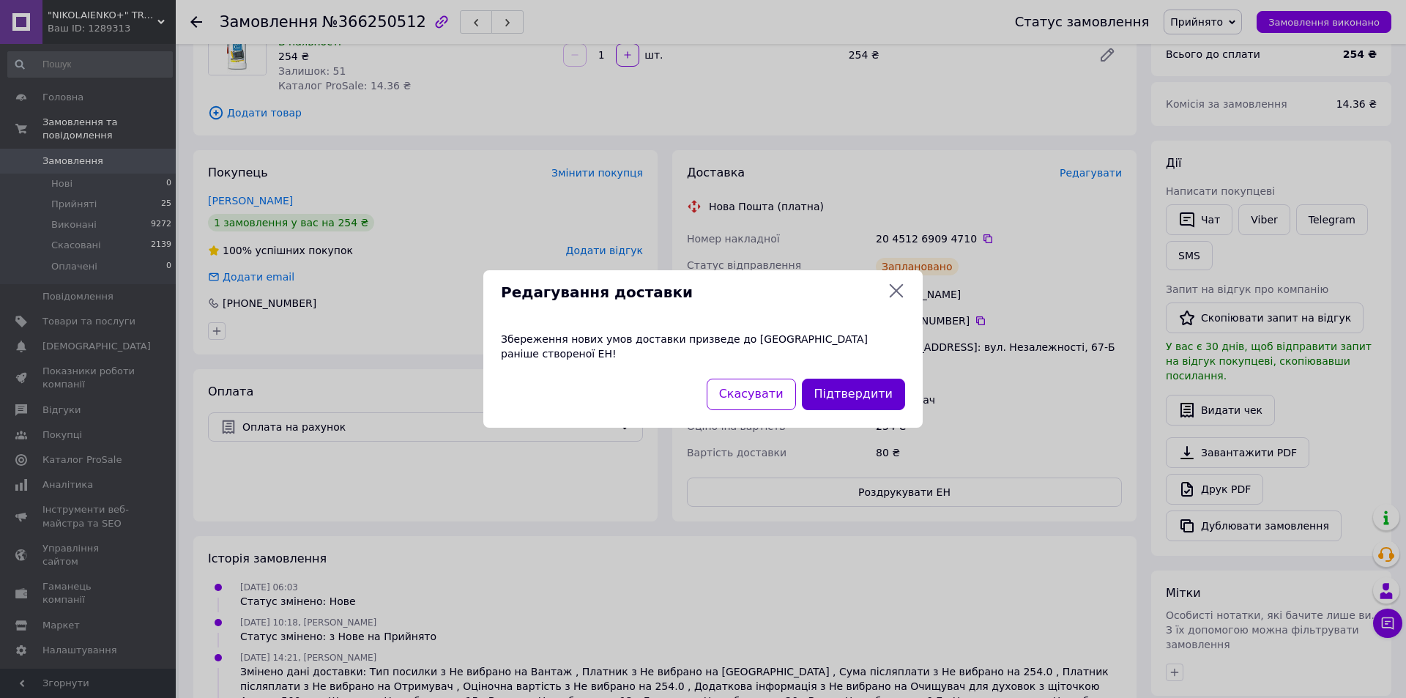
click at [860, 387] on button "Підтвердити" at bounding box center [853, 394] width 103 height 31
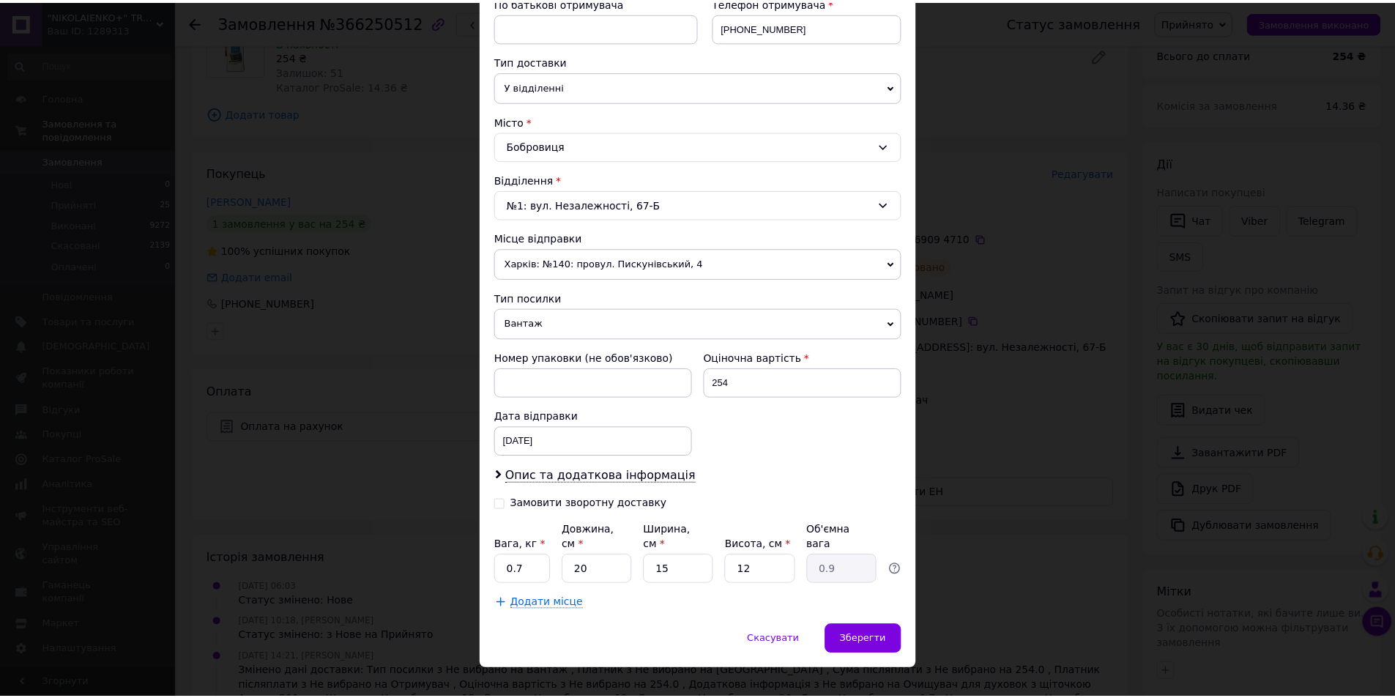
scroll to position [301, 0]
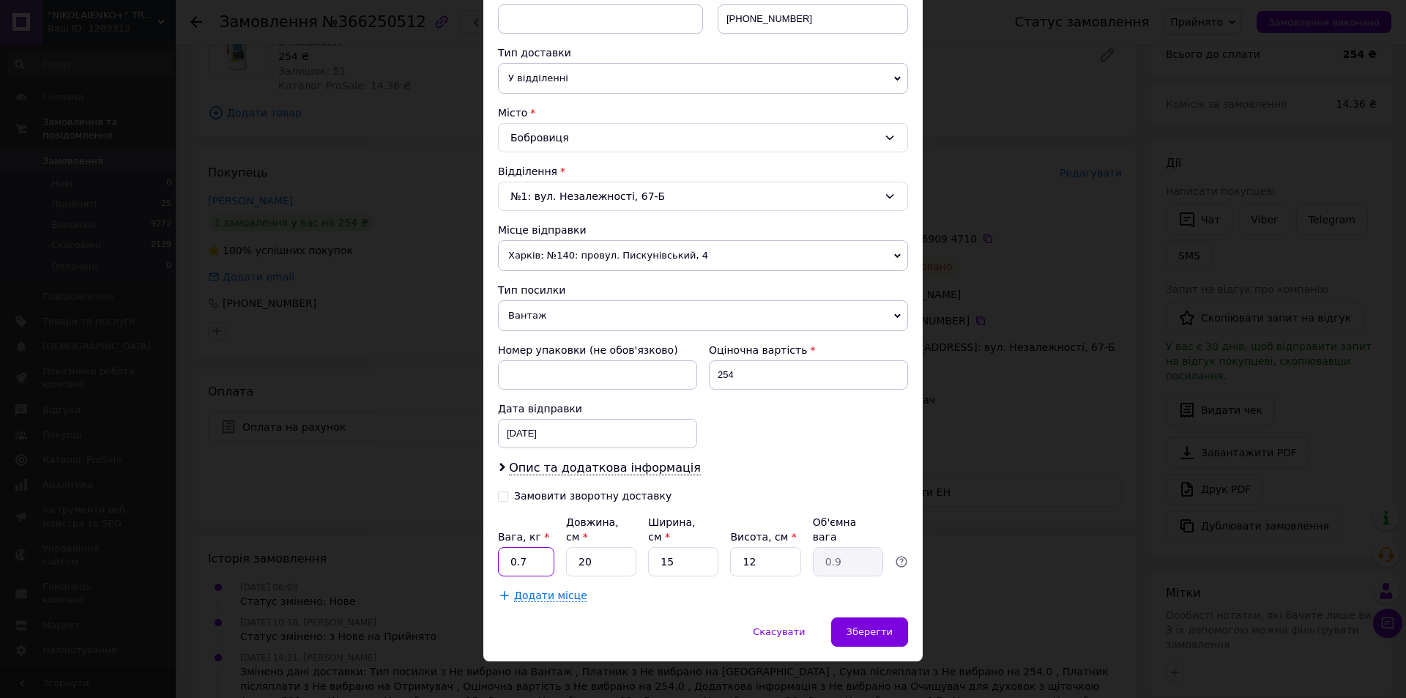
click at [535, 551] on input "0.7" at bounding box center [526, 561] width 56 height 29
type input "0.75"
click at [855, 626] on span "Зберегти" at bounding box center [869, 631] width 46 height 11
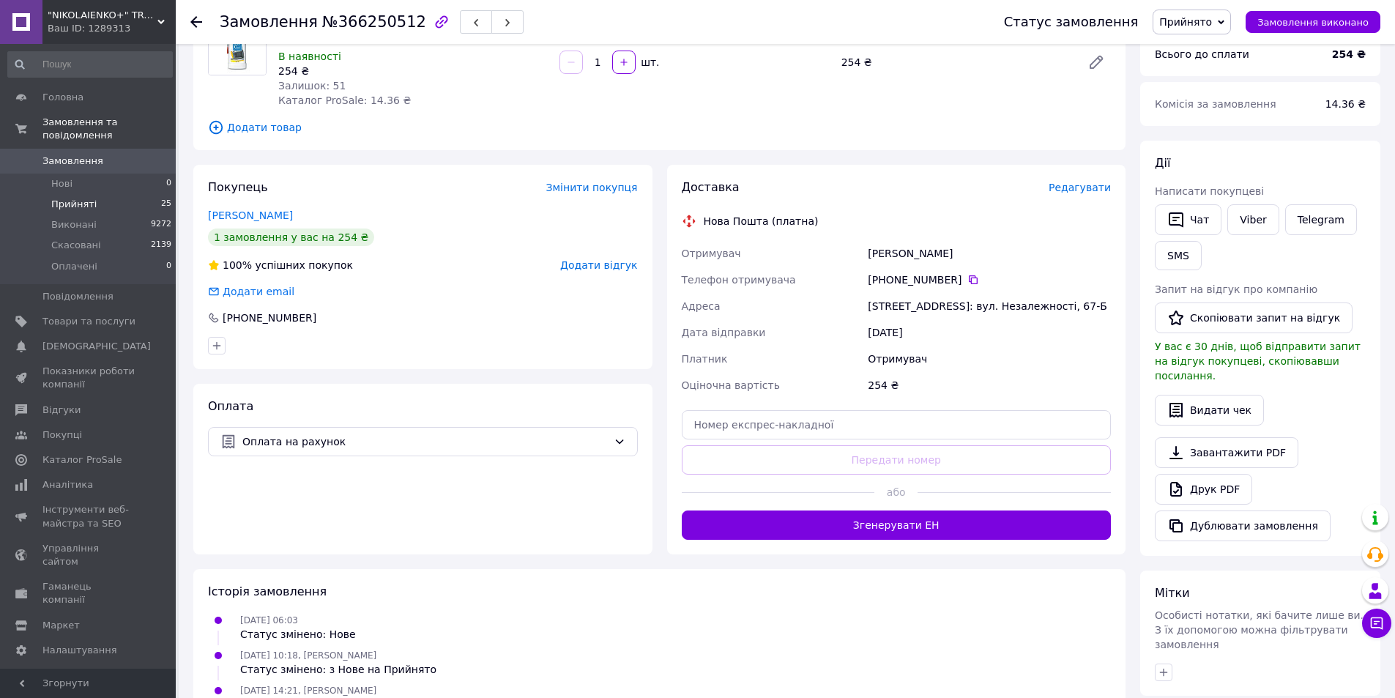
click at [56, 198] on span "Прийняті" at bounding box center [73, 204] width 45 height 13
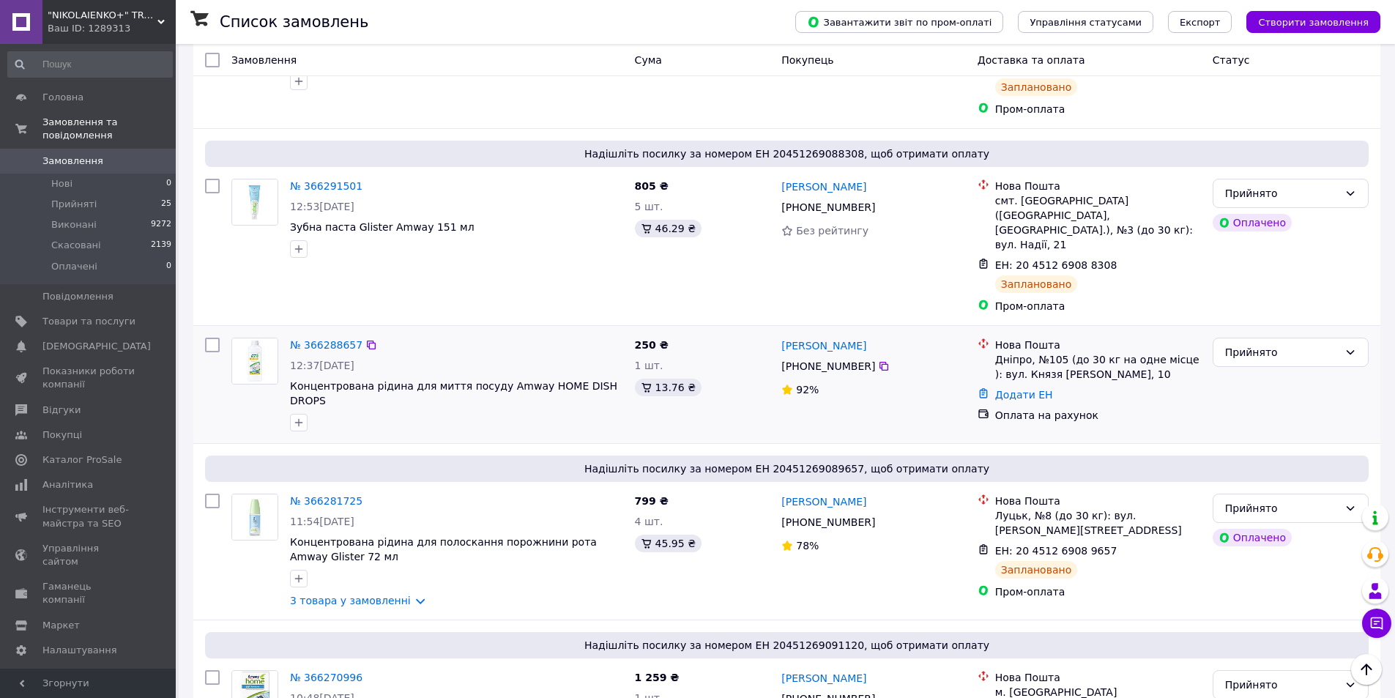
scroll to position [513, 0]
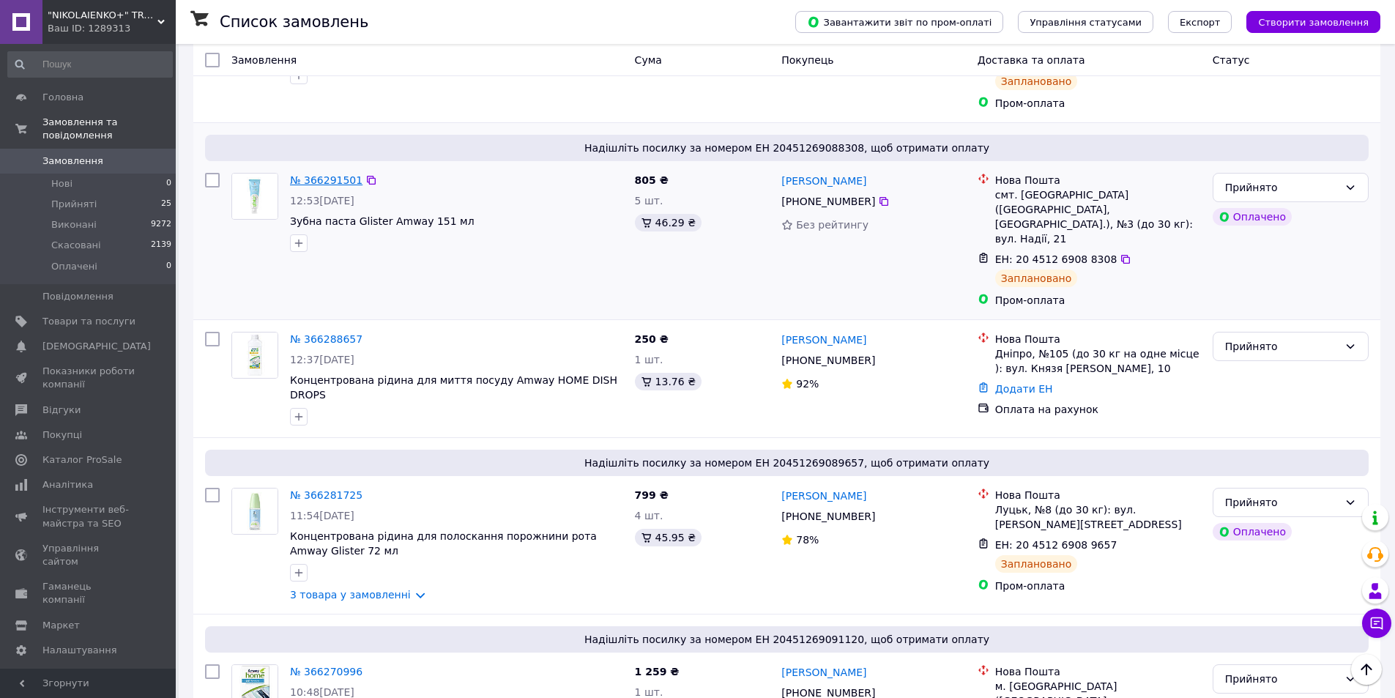
click at [315, 174] on link "№ 366291501" at bounding box center [326, 180] width 72 height 12
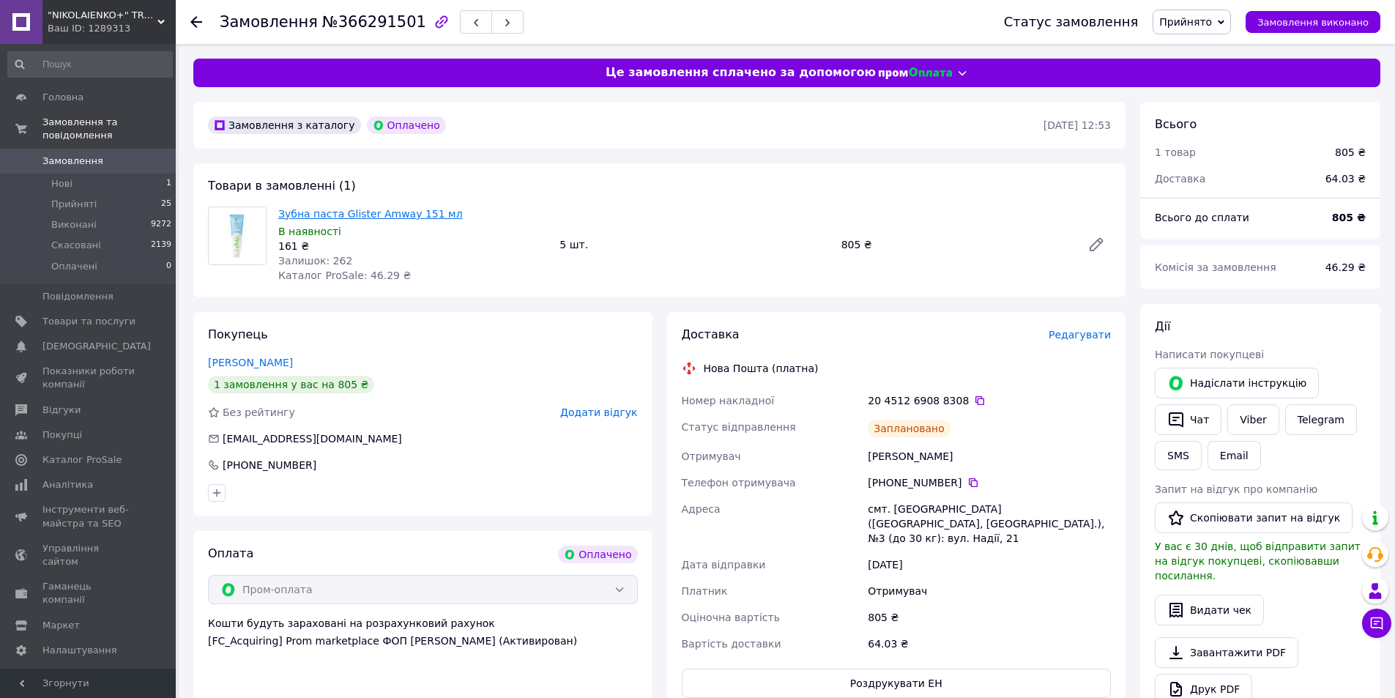
click at [376, 215] on link "Зубна паста Glister Amway 151 мл" at bounding box center [370, 214] width 185 height 12
click at [70, 177] on span "Нові" at bounding box center [61, 183] width 21 height 13
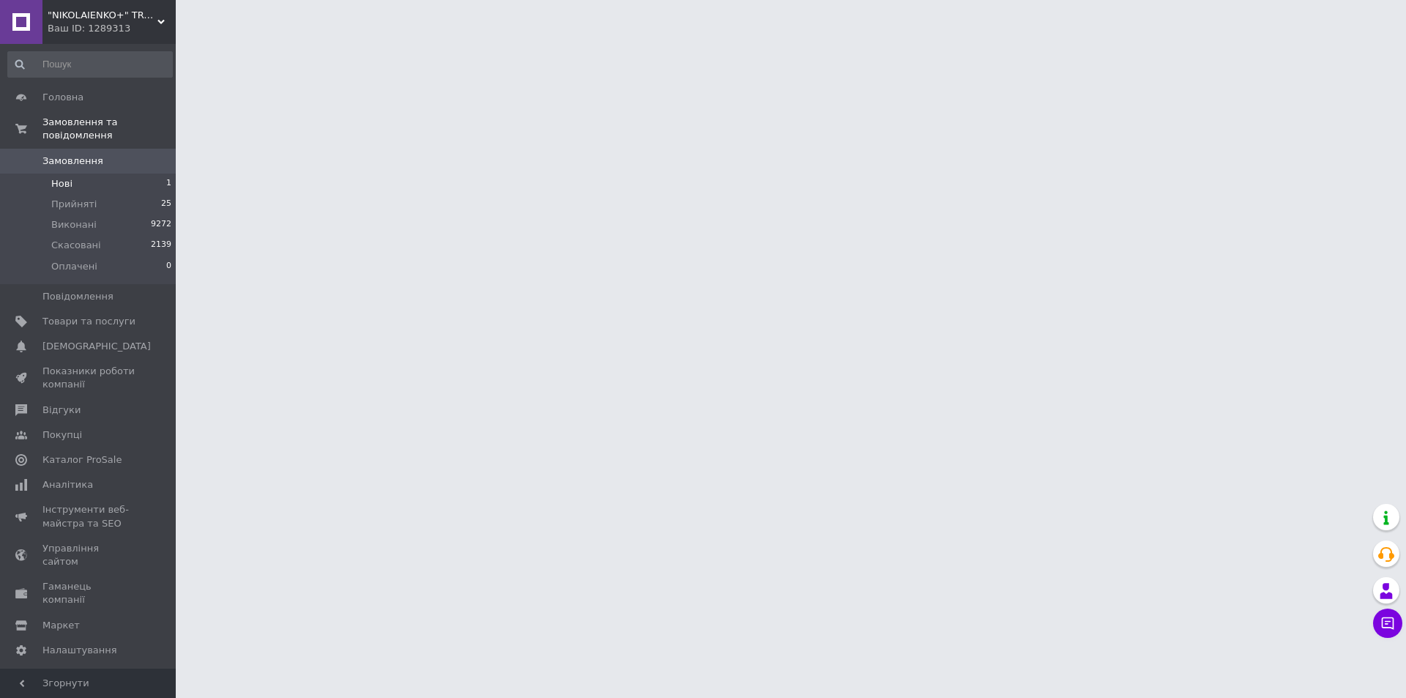
click at [78, 174] on li "Нові 1" at bounding box center [90, 184] width 180 height 21
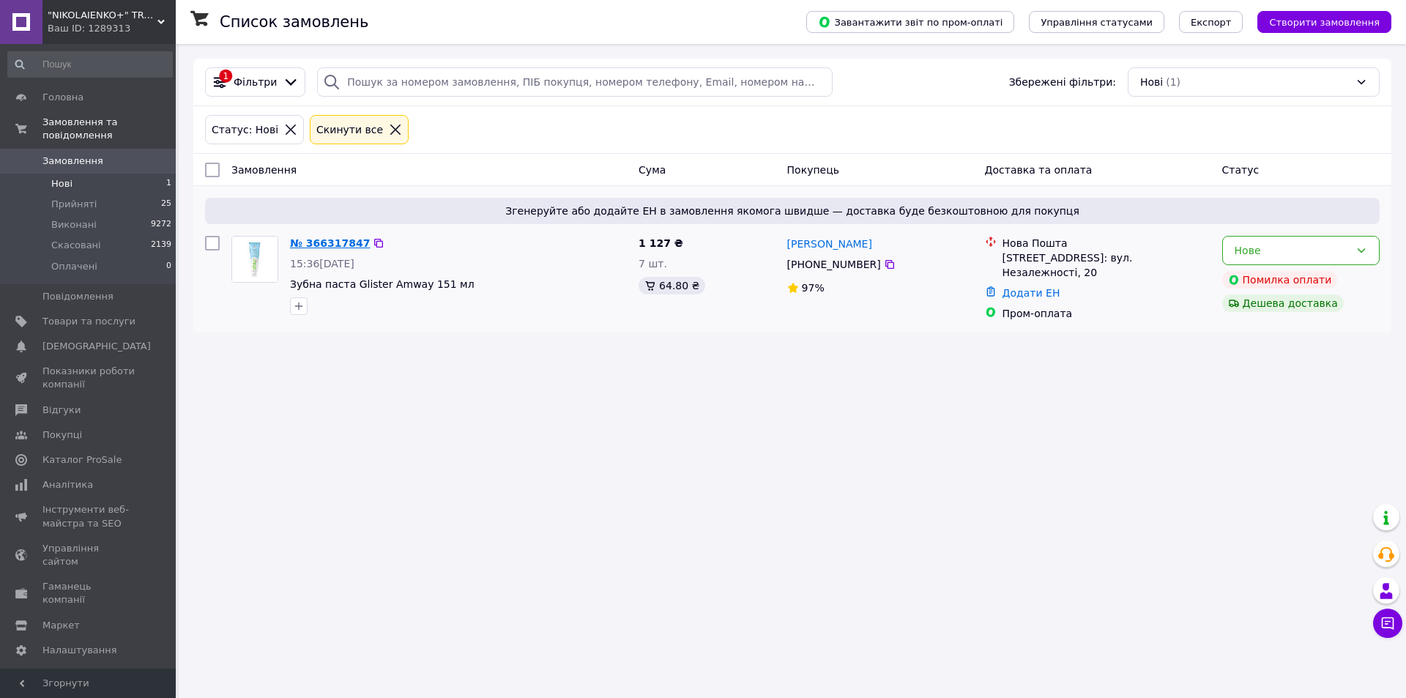
click at [318, 245] on link "№ 366317847" at bounding box center [330, 243] width 80 height 12
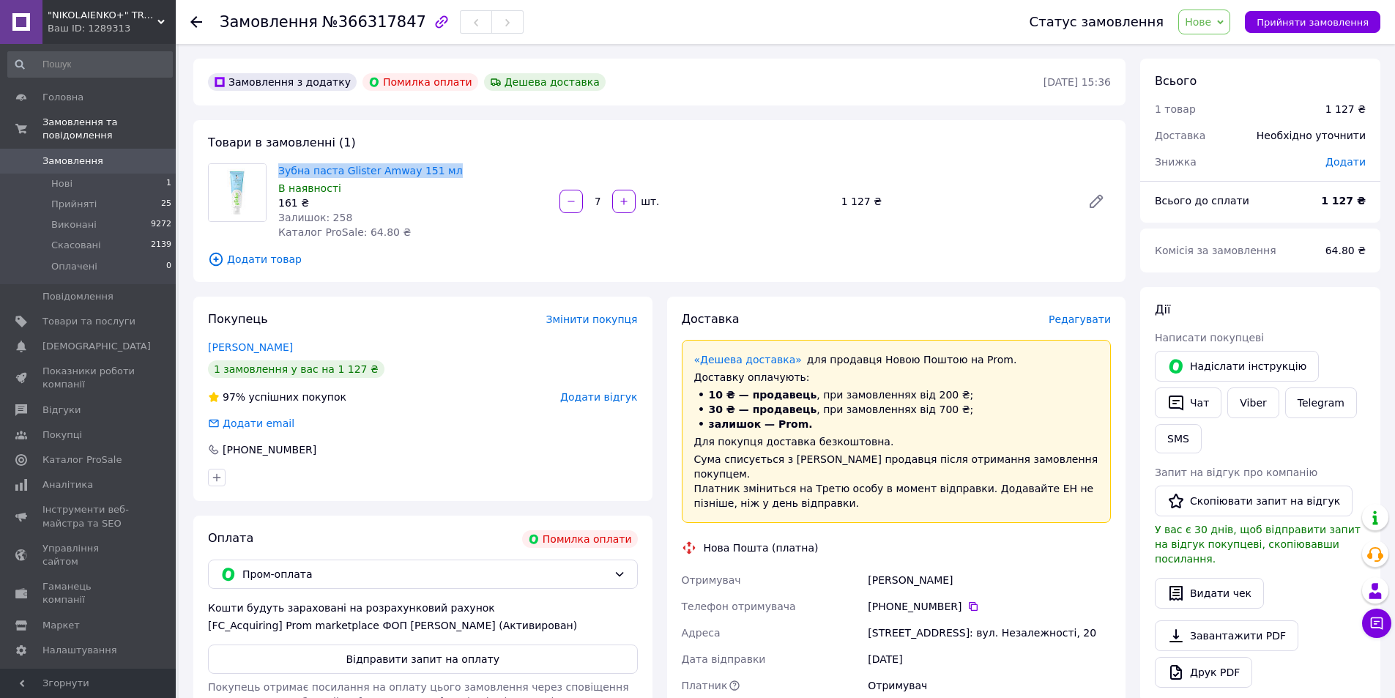
drag, startPoint x: 445, startPoint y: 168, endPoint x: 308, endPoint y: 168, distance: 137.7
click at [278, 159] on div "Товари в замовленні (1) Зубна паста Glister Amway 151 мл В наявності 161 ₴ Зали…" at bounding box center [659, 201] width 932 height 162
copy link "Зубна паста Glister Amway 151 мл"
click at [87, 260] on span "Оплачені" at bounding box center [74, 266] width 46 height 13
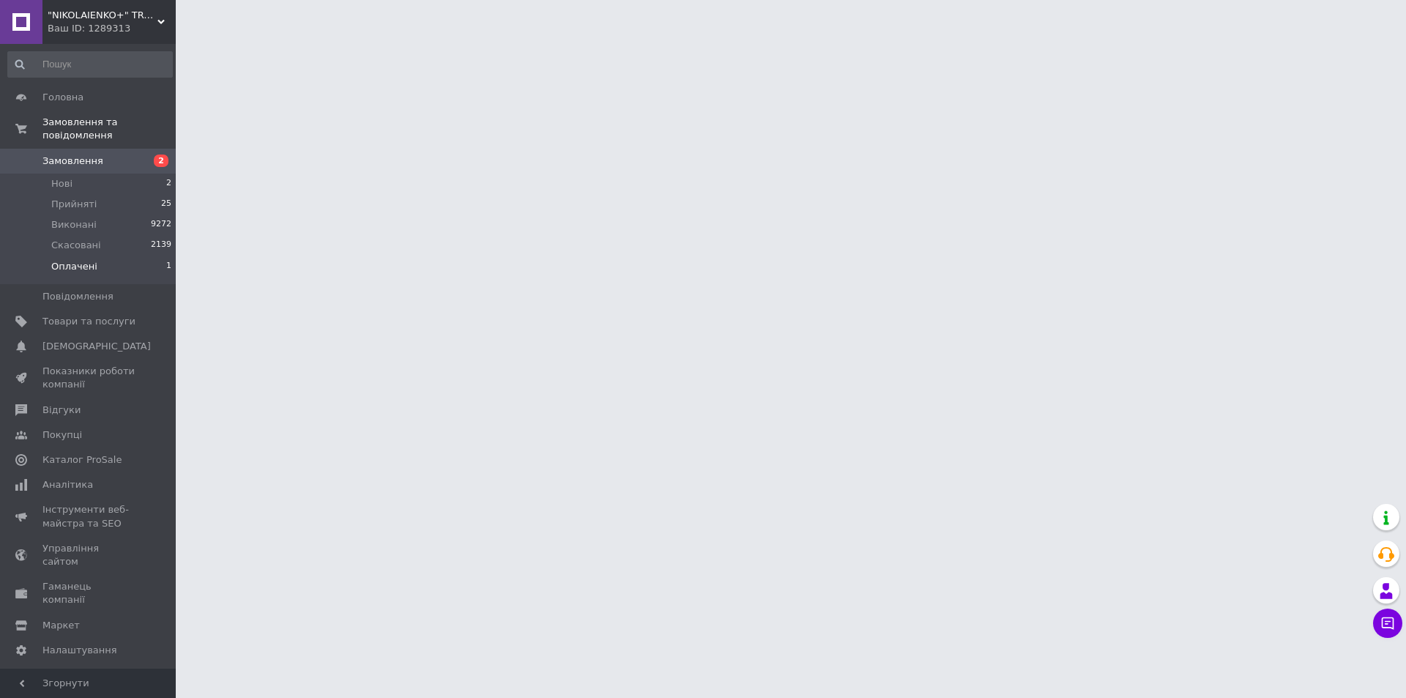
click at [86, 260] on span "Оплачені" at bounding box center [74, 266] width 46 height 13
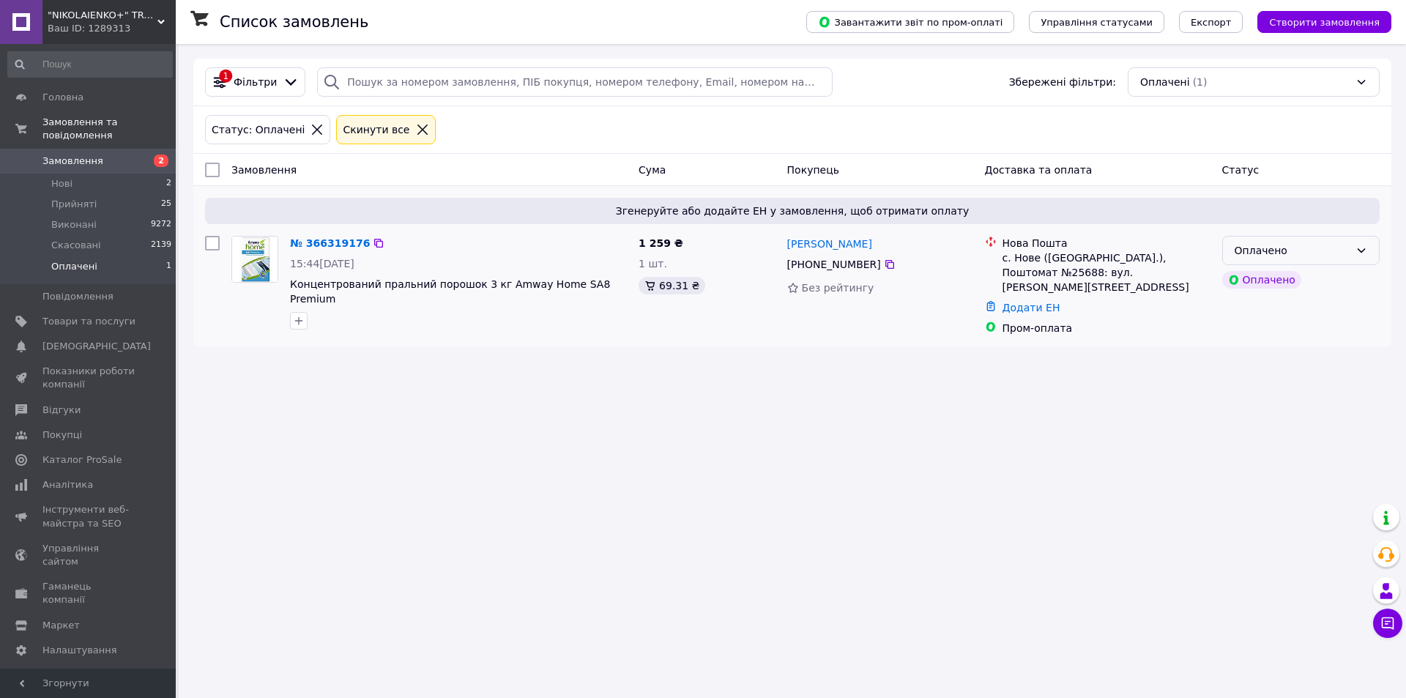
click at [1258, 245] on div "Оплачено" at bounding box center [1292, 250] width 115 height 16
click at [1257, 281] on li "Прийнято" at bounding box center [1301, 282] width 156 height 26
click at [80, 198] on span "Прийняті" at bounding box center [73, 204] width 45 height 13
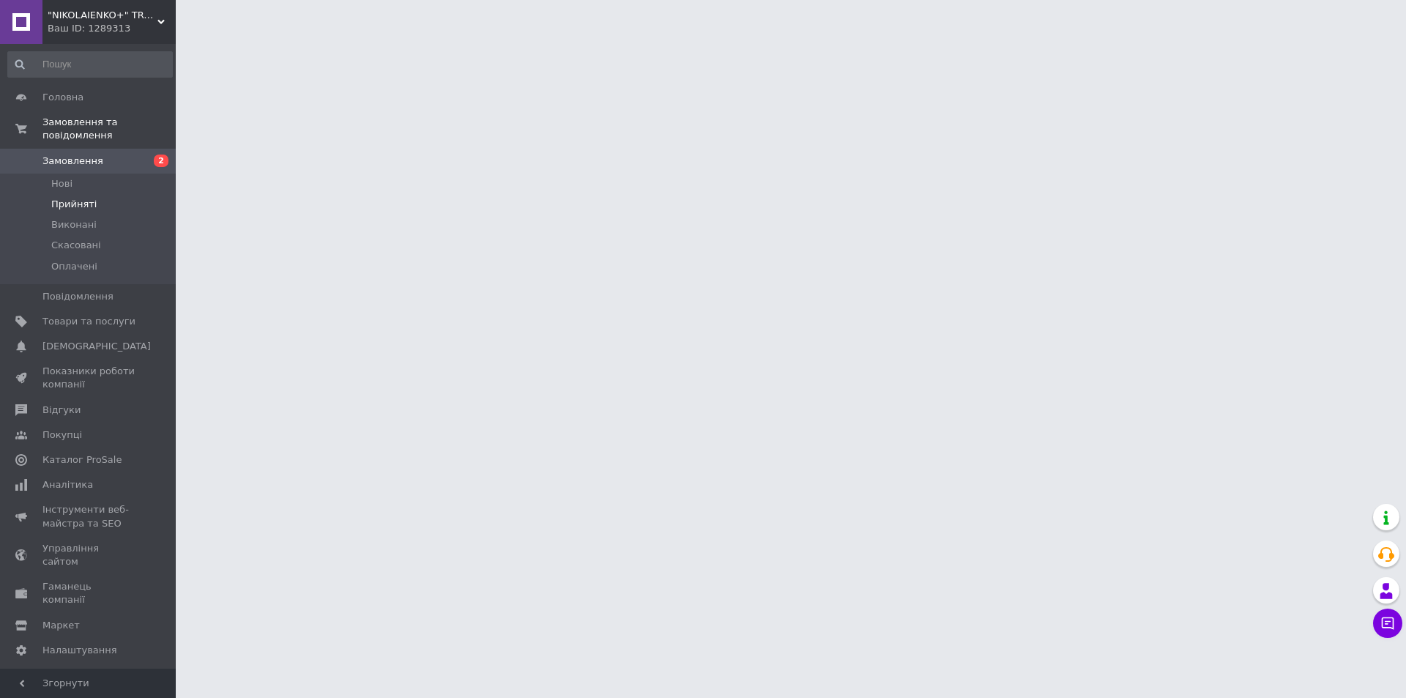
click at [73, 198] on span "Прийняті" at bounding box center [73, 204] width 45 height 13
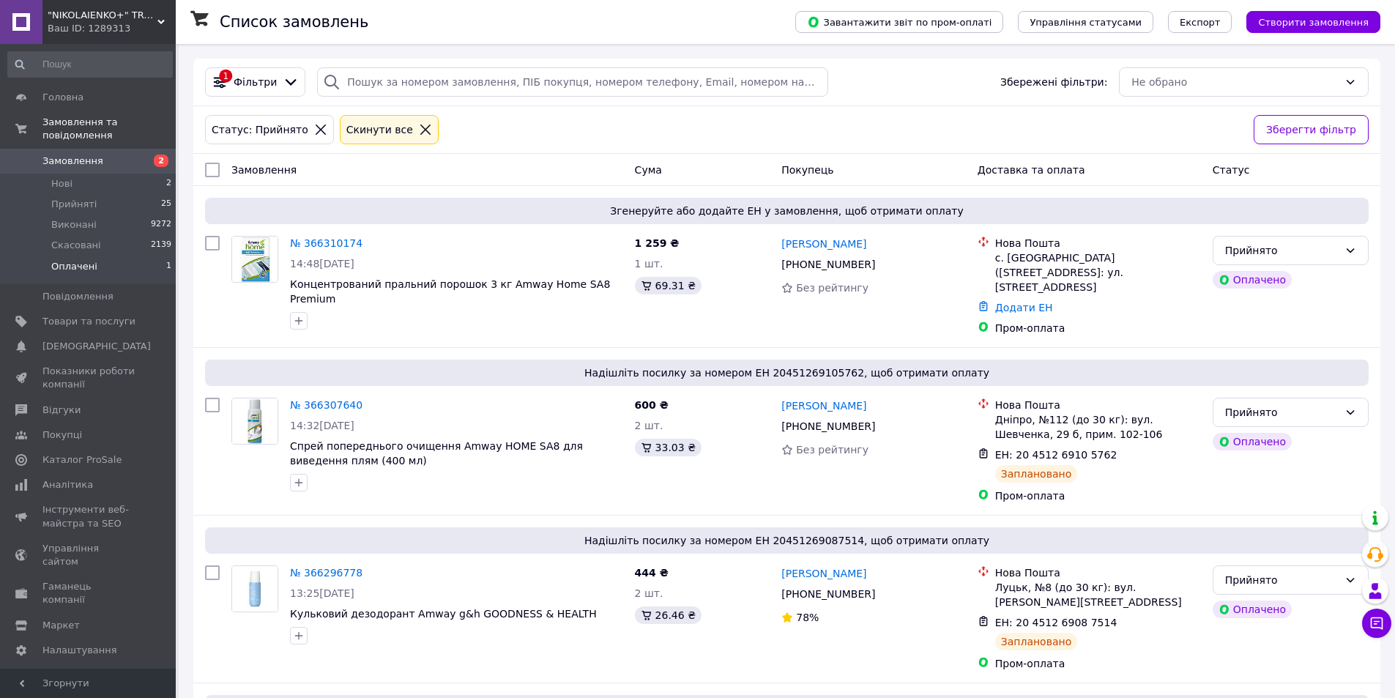
click at [68, 260] on span "Оплачені" at bounding box center [74, 266] width 46 height 13
click at [377, 129] on div "Cкинути все" at bounding box center [379, 130] width 72 height 16
click at [350, 128] on div "Cкинути все" at bounding box center [379, 130] width 72 height 16
click at [349, 131] on div "Cкинути все" at bounding box center [379, 130] width 72 height 16
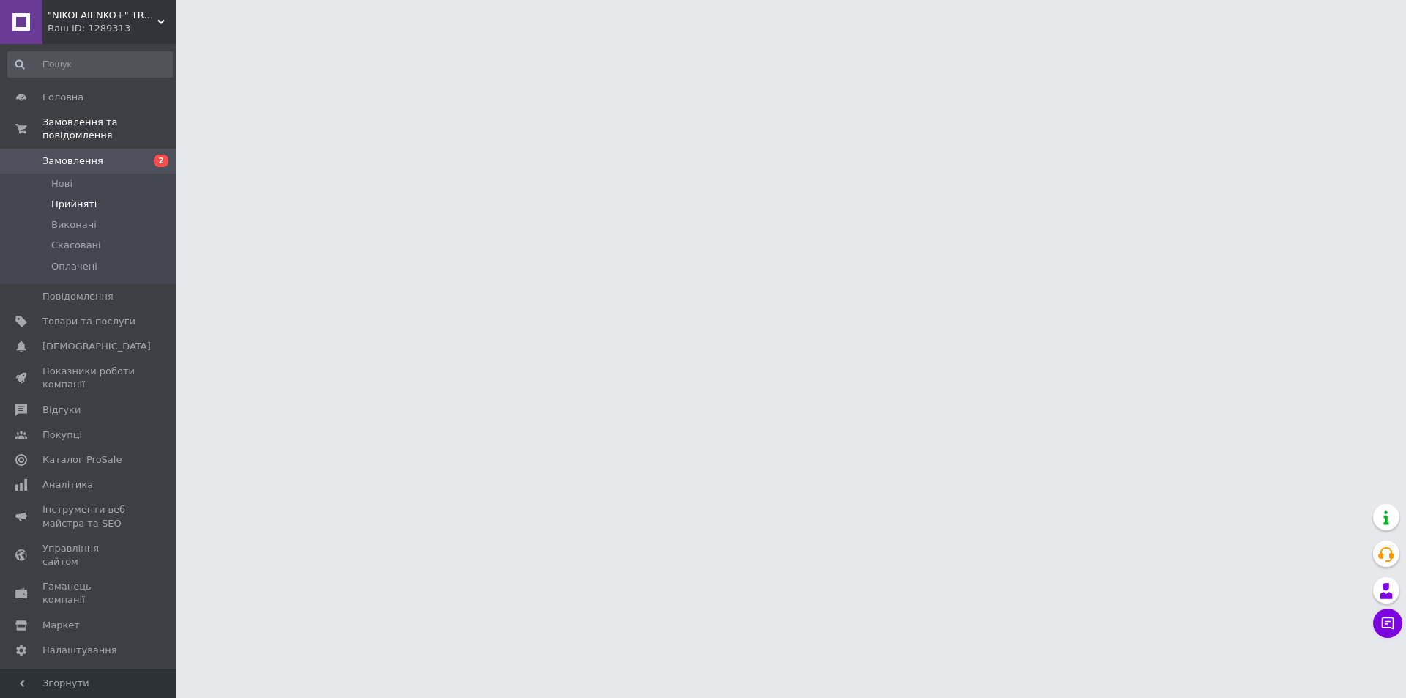
click at [72, 198] on span "Прийняті" at bounding box center [73, 204] width 45 height 13
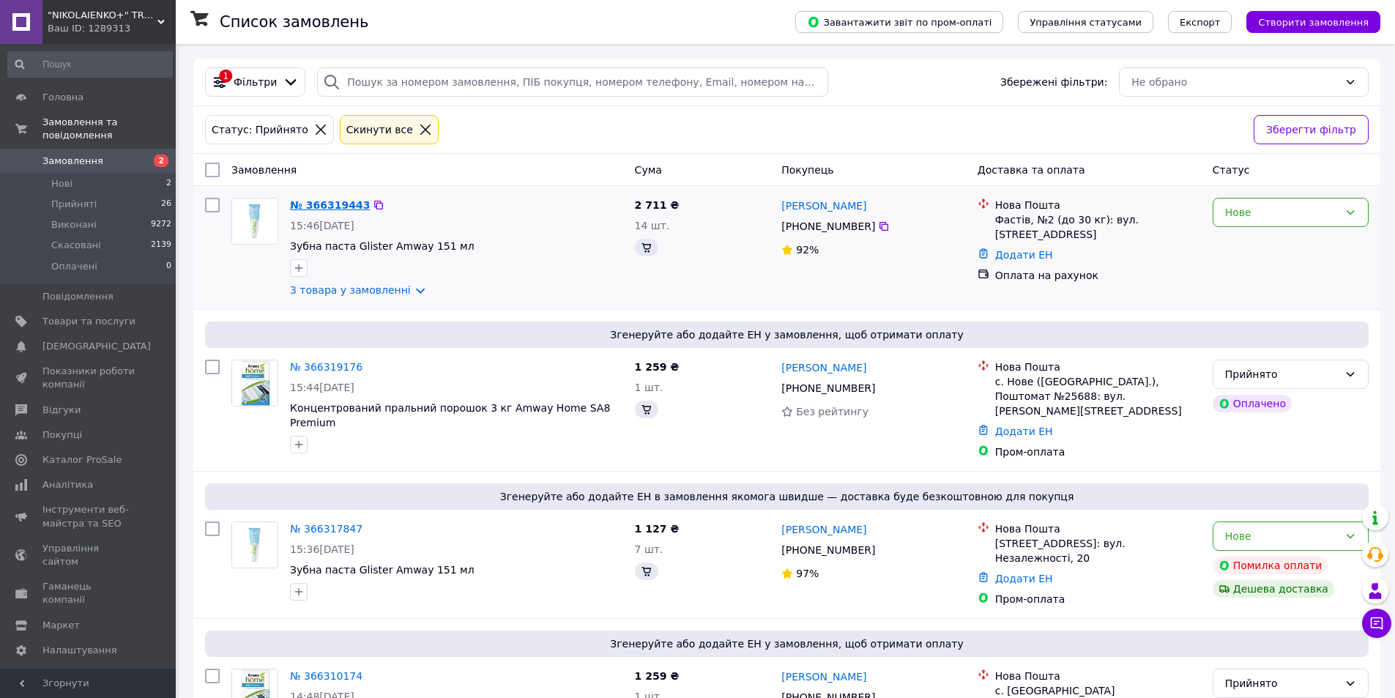
click at [311, 201] on link "№ 366319443" at bounding box center [330, 205] width 80 height 12
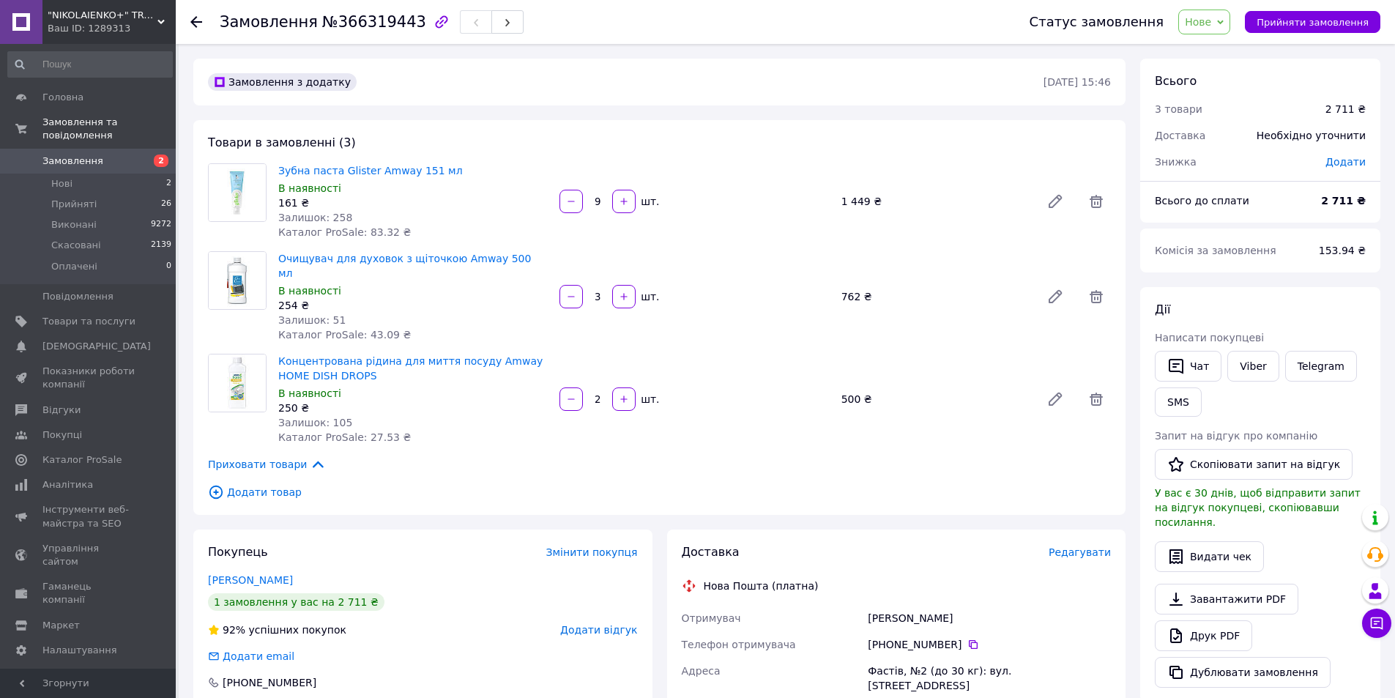
click at [1211, 19] on span "Нове" at bounding box center [1198, 22] width 26 height 12
click at [1214, 55] on li "Прийнято" at bounding box center [1212, 51] width 67 height 22
click at [80, 198] on span "Прийняті" at bounding box center [73, 204] width 45 height 13
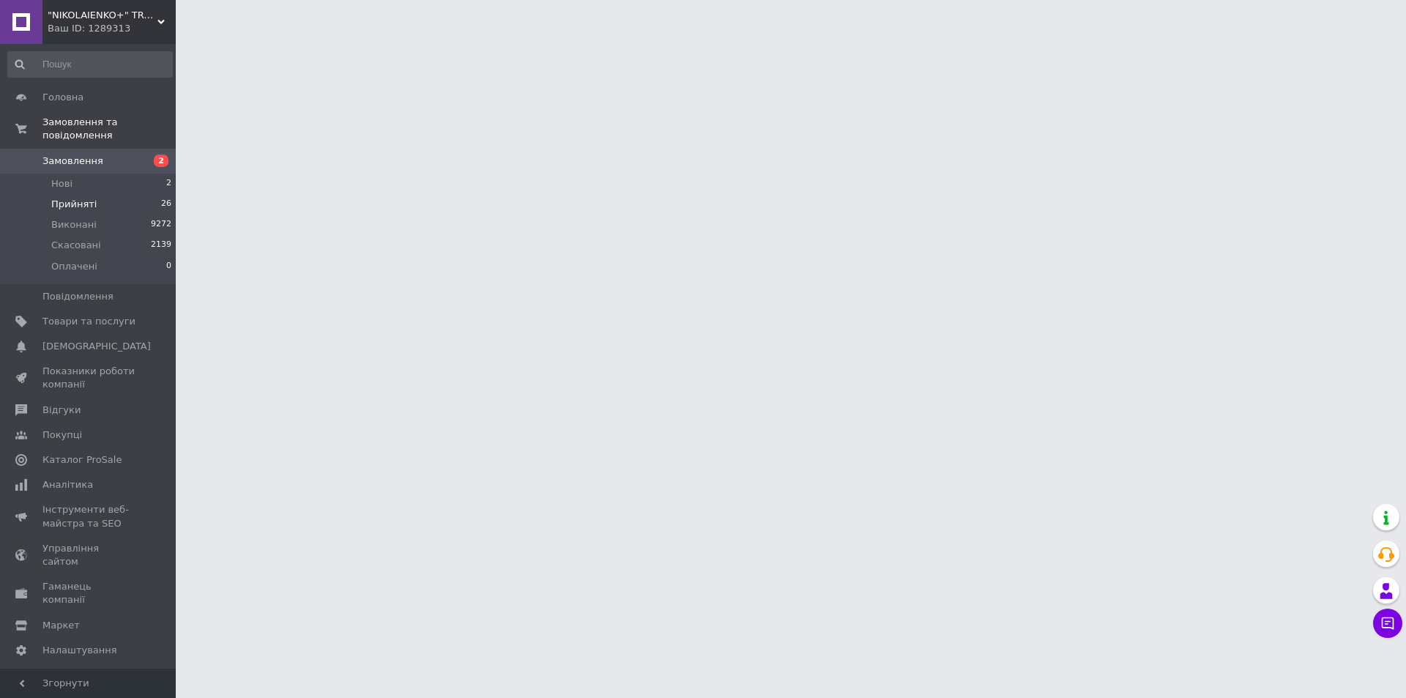
click at [82, 198] on span "Прийняті" at bounding box center [73, 204] width 45 height 13
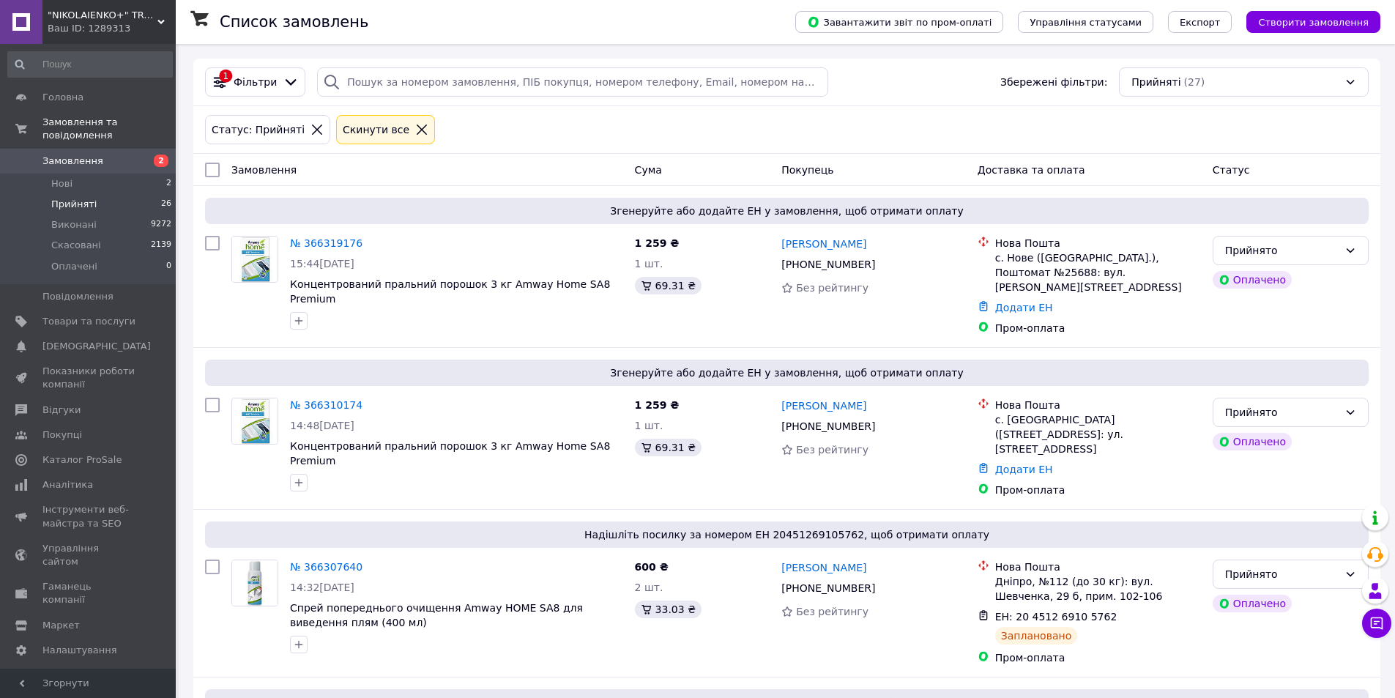
click at [71, 198] on span "Прийняті" at bounding box center [73, 204] width 45 height 13
click at [82, 453] on span "Каталог ProSale" at bounding box center [81, 459] width 79 height 13
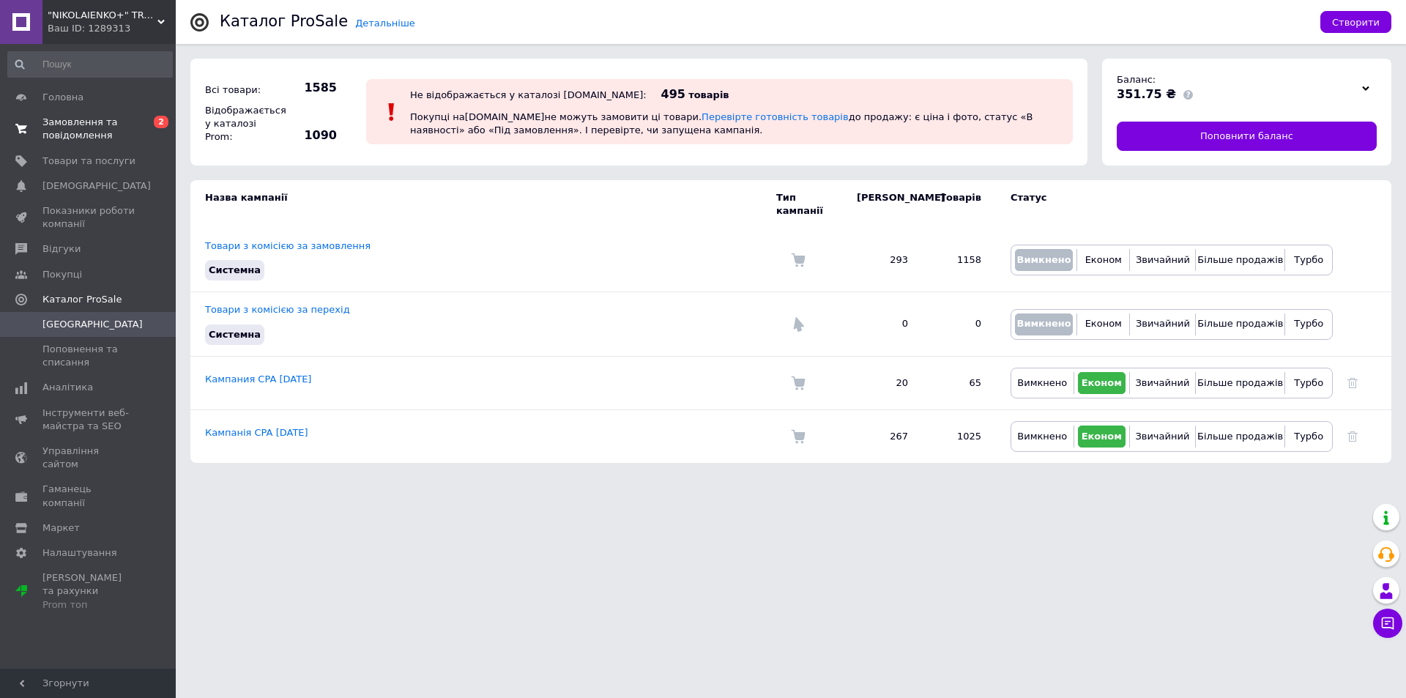
click at [83, 126] on span "Замовлення та повідомлення" at bounding box center [88, 129] width 93 height 26
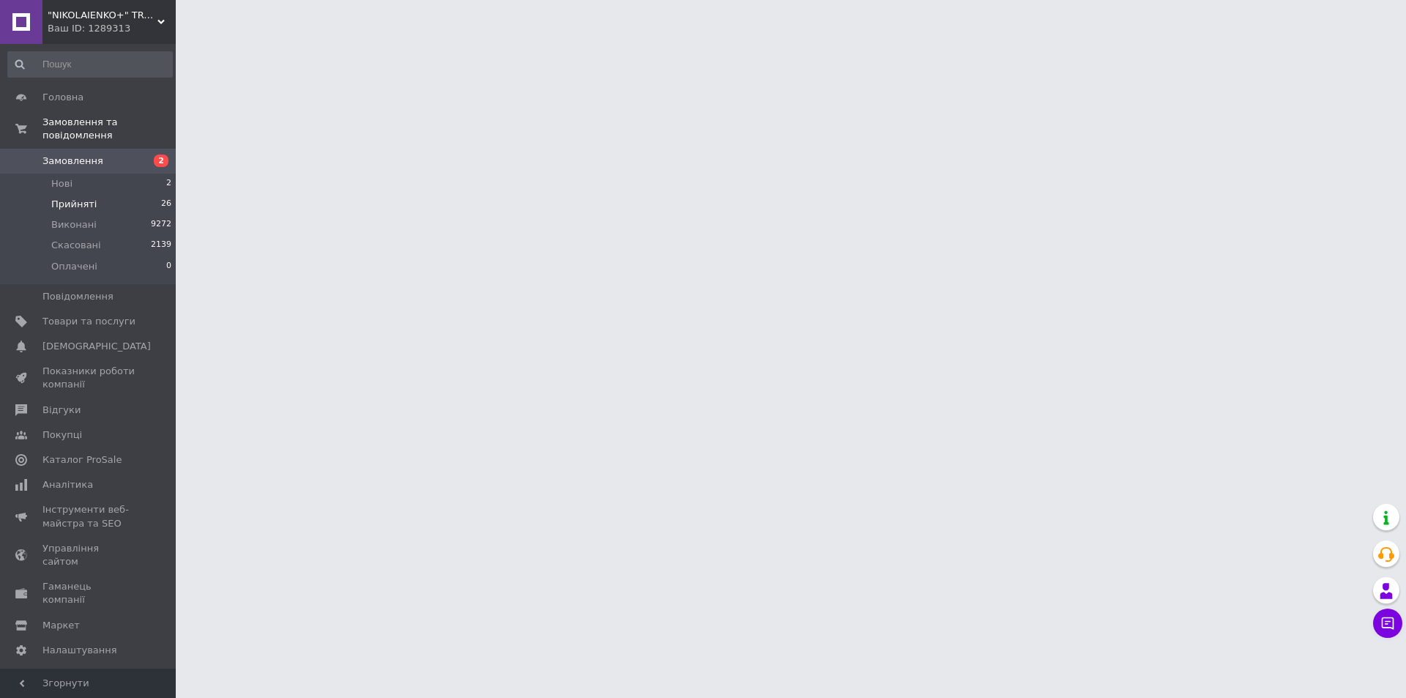
click at [73, 198] on span "Прийняті" at bounding box center [73, 204] width 45 height 13
click at [80, 155] on span "Замовлення" at bounding box center [72, 161] width 61 height 13
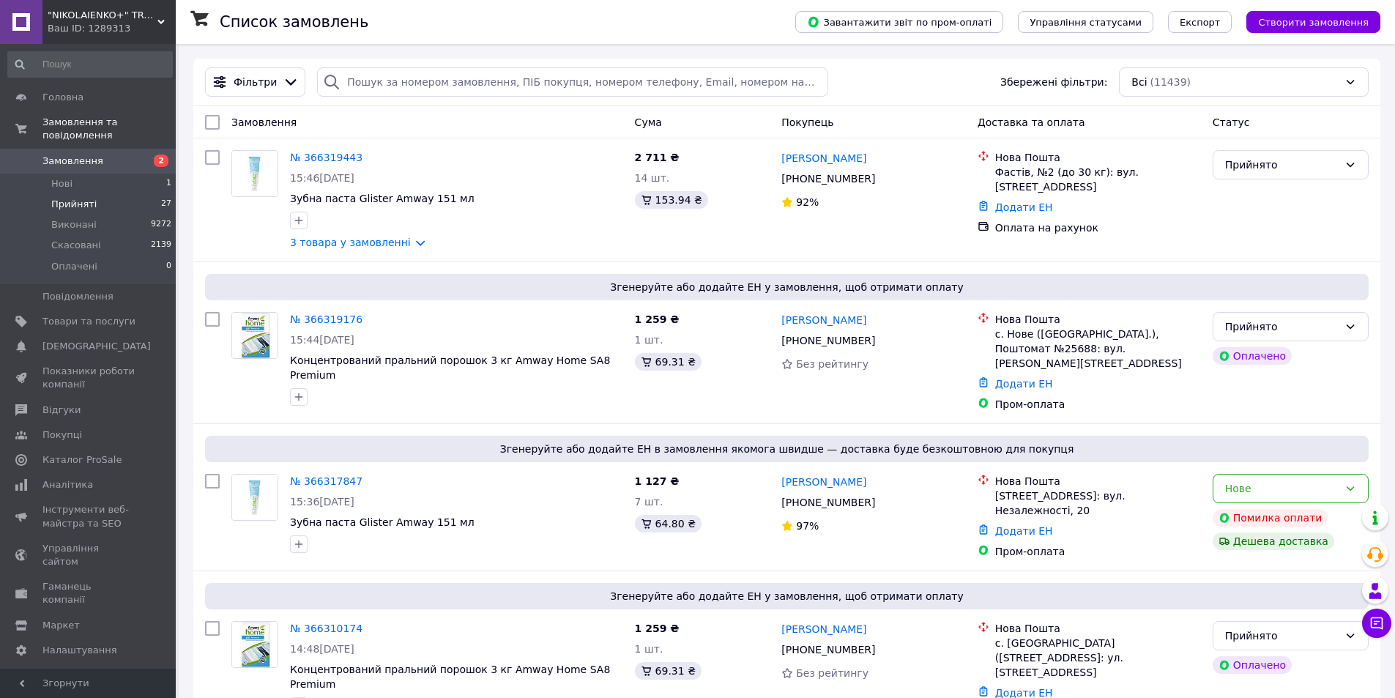
click at [79, 198] on span "Прийняті" at bounding box center [73, 204] width 45 height 13
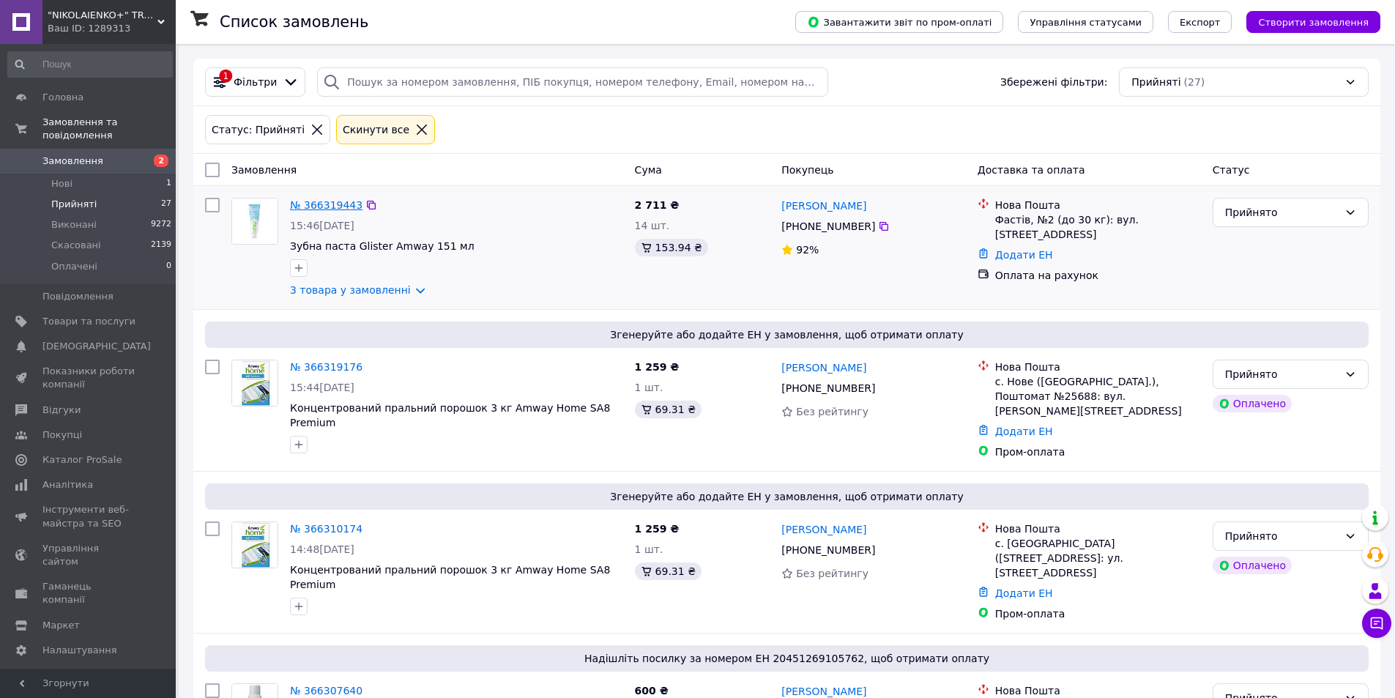
click at [318, 205] on link "№ 366319443" at bounding box center [326, 205] width 72 height 12
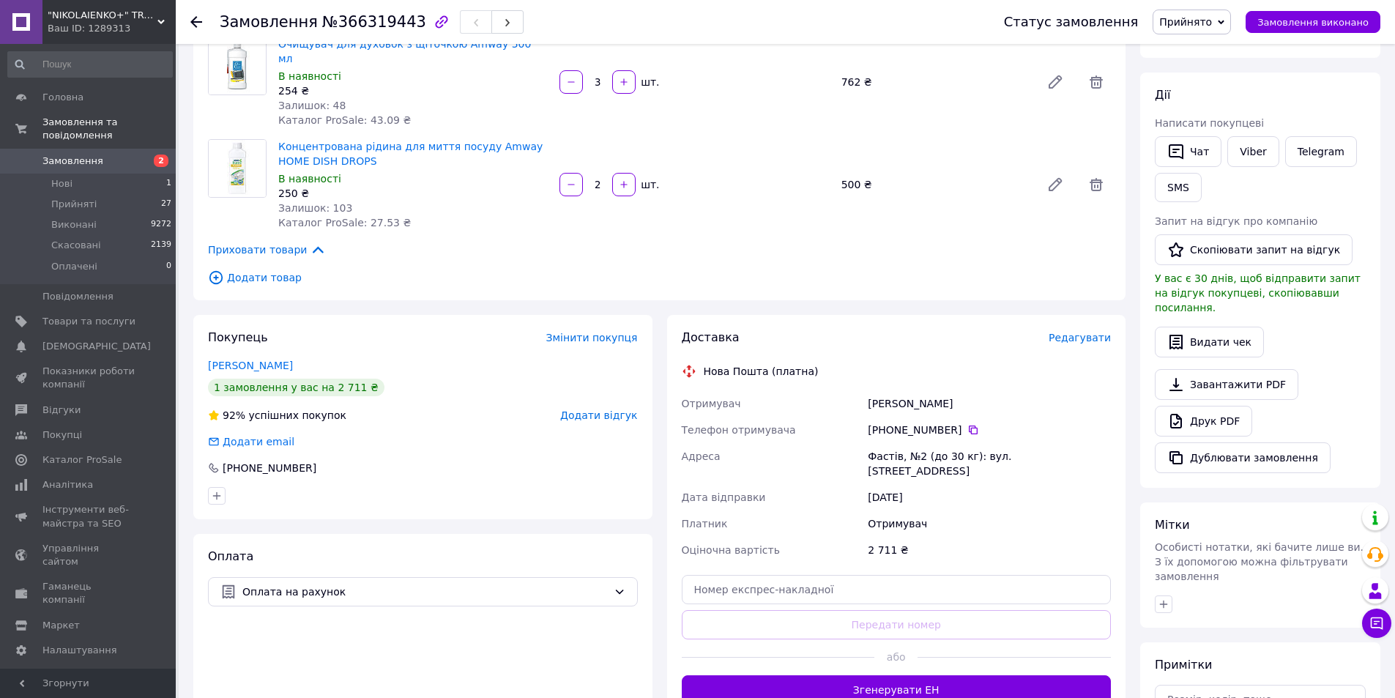
scroll to position [220, 0]
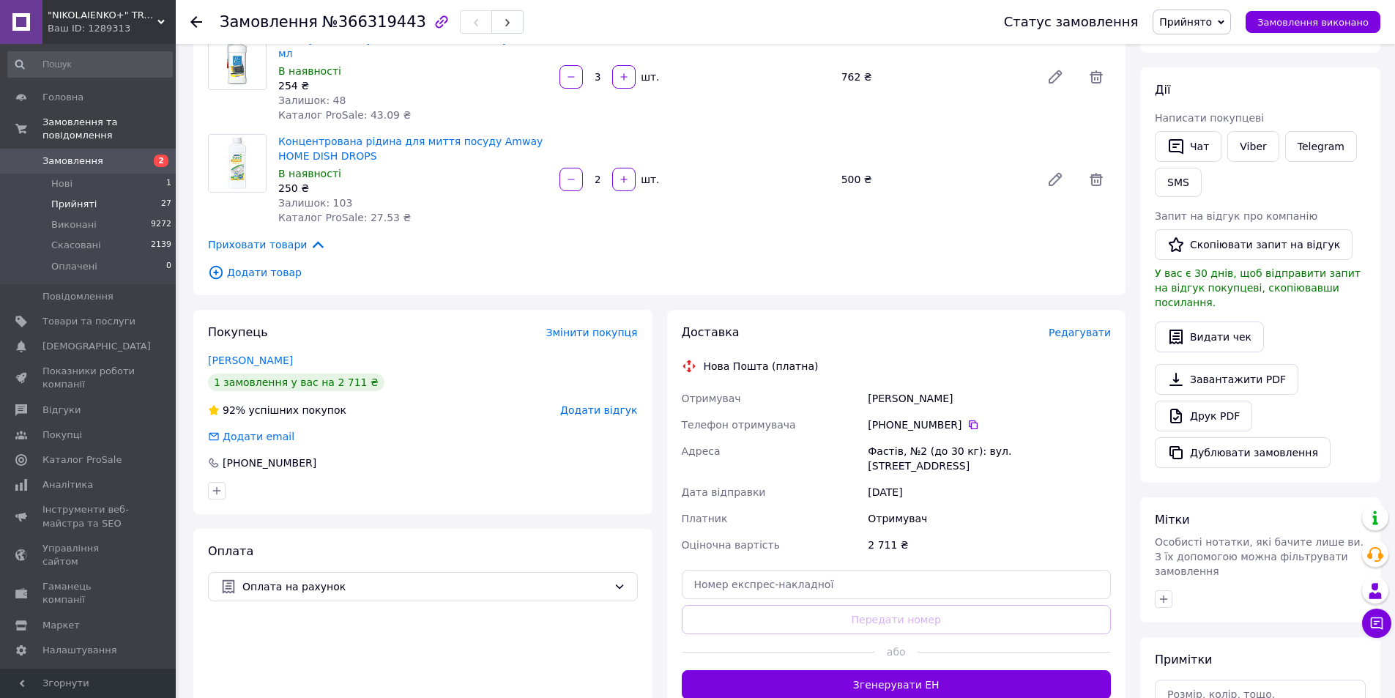
click at [80, 198] on span "Прийняті" at bounding box center [73, 204] width 45 height 13
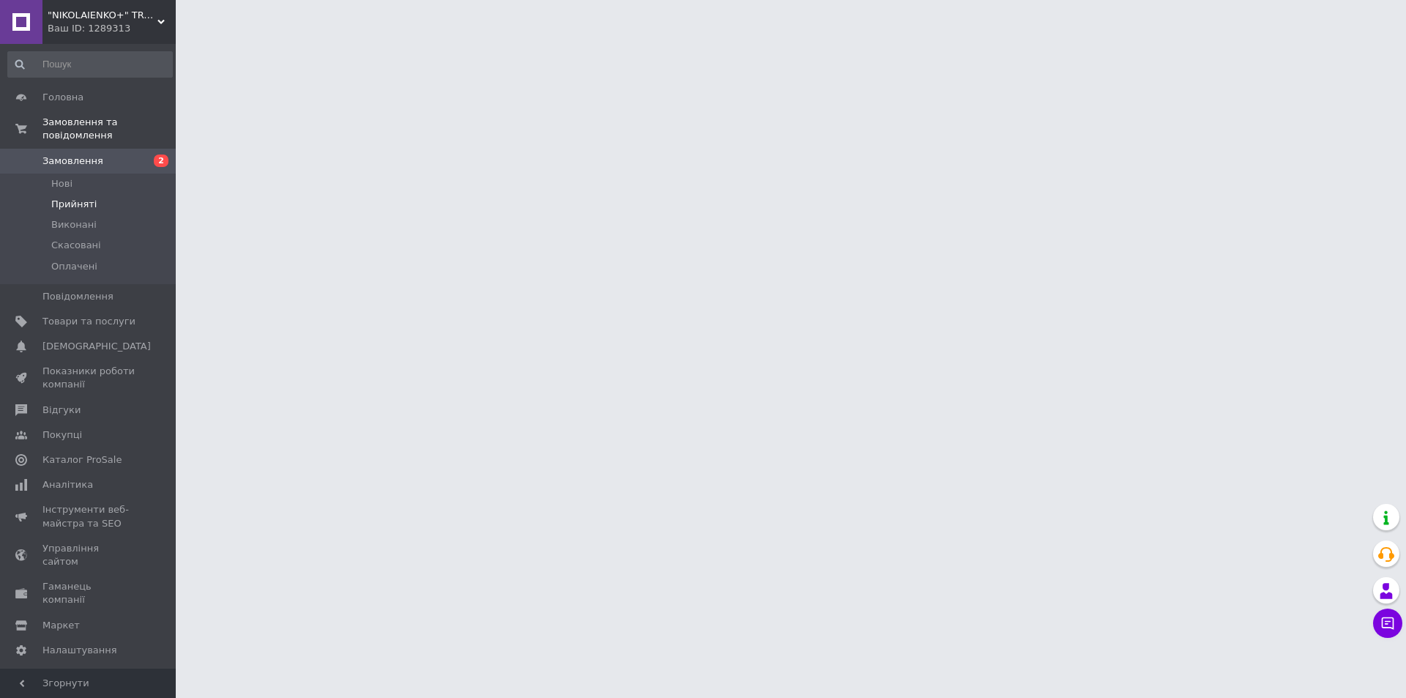
click at [76, 198] on span "Прийняті" at bounding box center [73, 204] width 45 height 13
click at [75, 198] on span "Прийняті" at bounding box center [73, 204] width 45 height 13
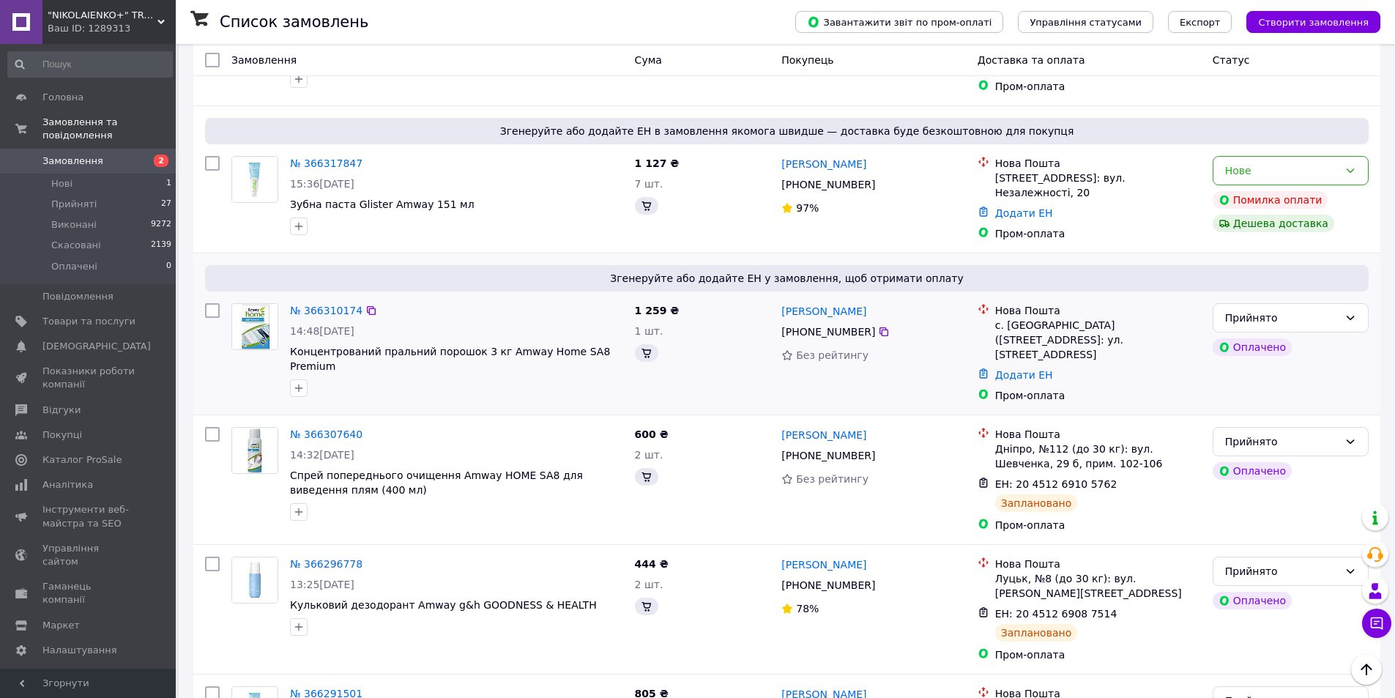
scroll to position [366, 0]
click at [327, 304] on link "№ 366310174" at bounding box center [326, 310] width 72 height 12
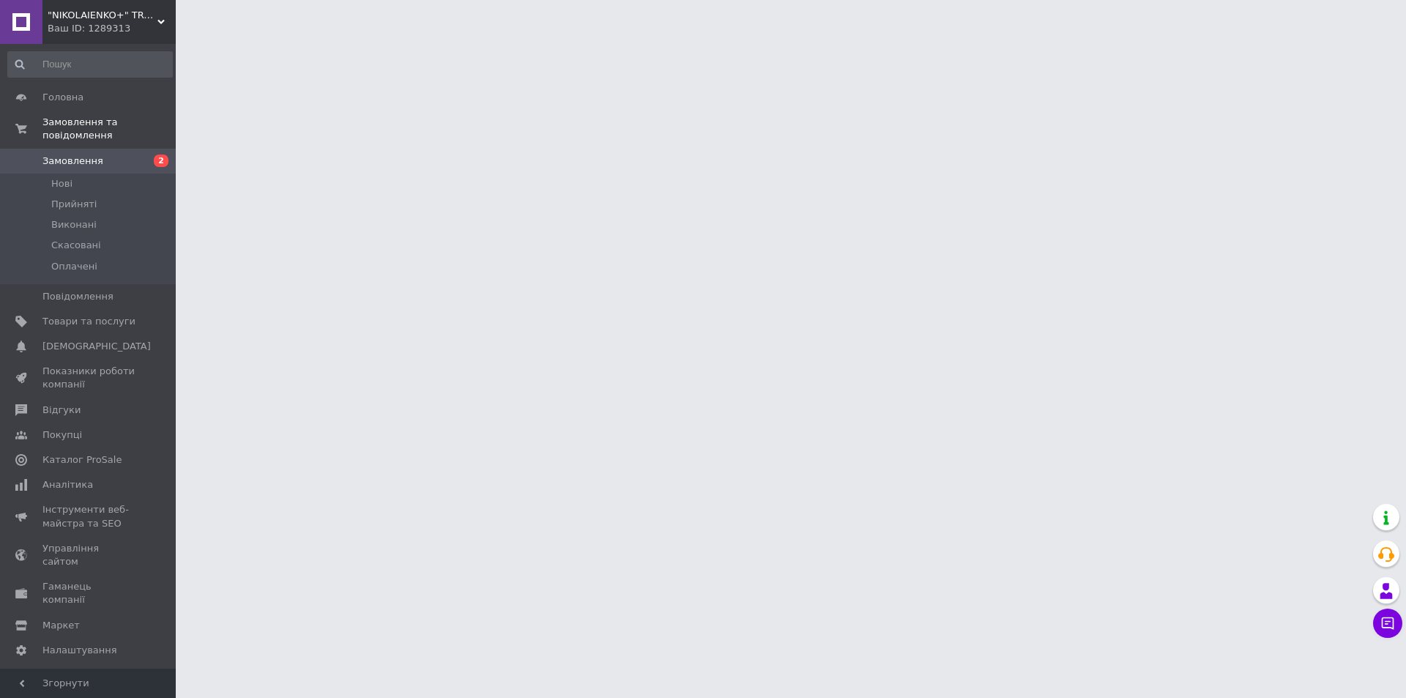
click at [78, 155] on span "Замовлення" at bounding box center [72, 161] width 61 height 13
click at [91, 453] on span "Каталог ProSale" at bounding box center [81, 459] width 79 height 13
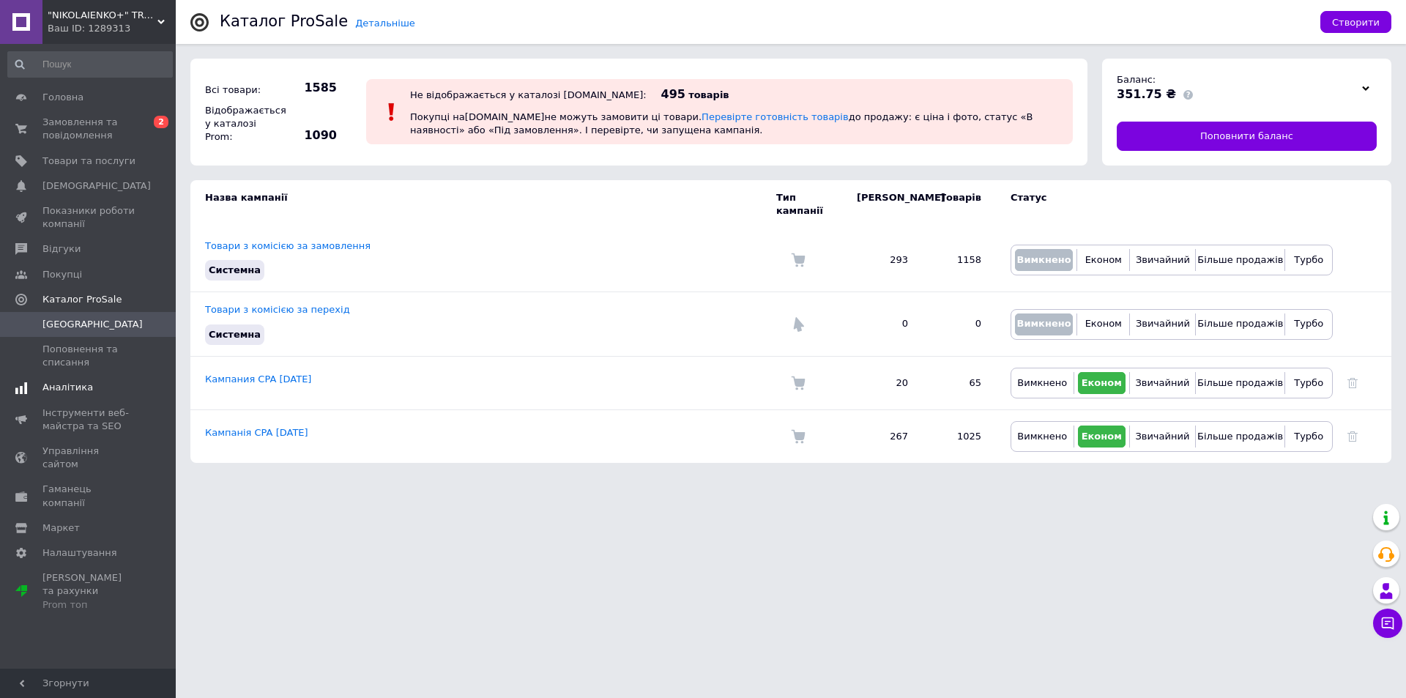
click at [83, 385] on span "Аналітика" at bounding box center [67, 387] width 51 height 13
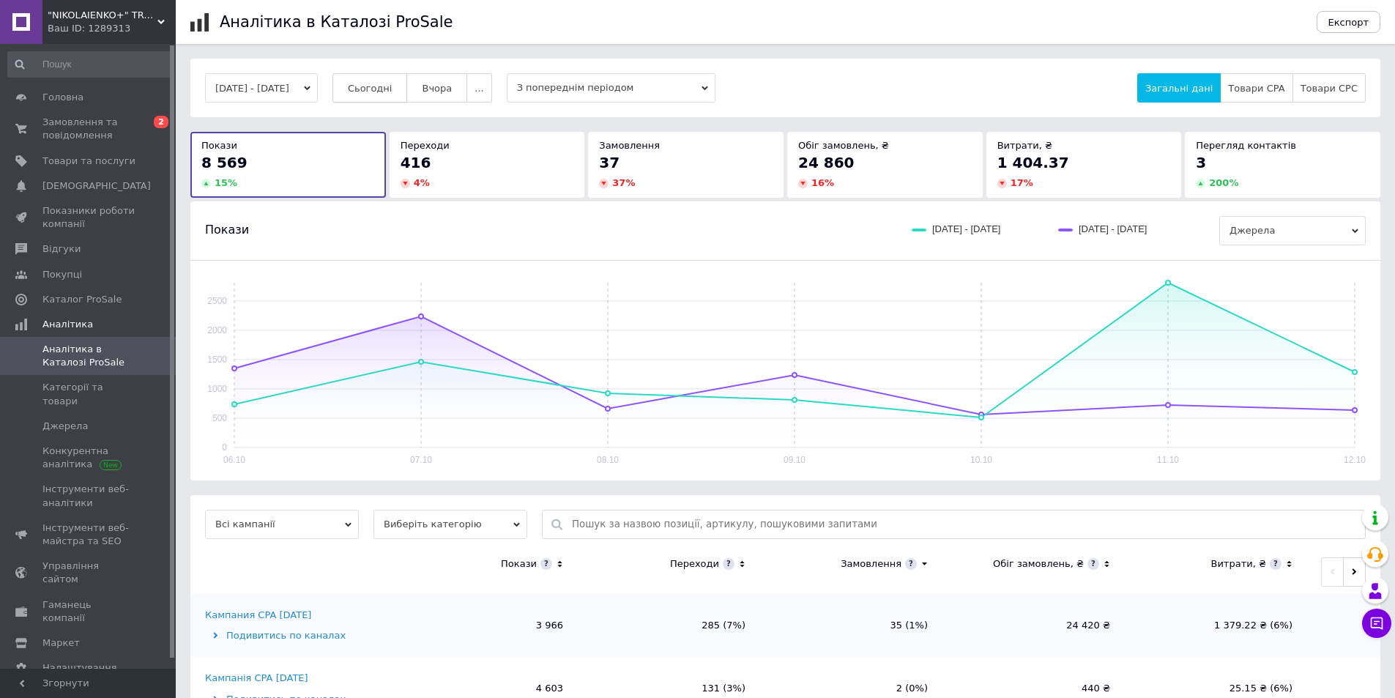
click at [392, 87] on span "Сьогодні" at bounding box center [370, 88] width 45 height 11
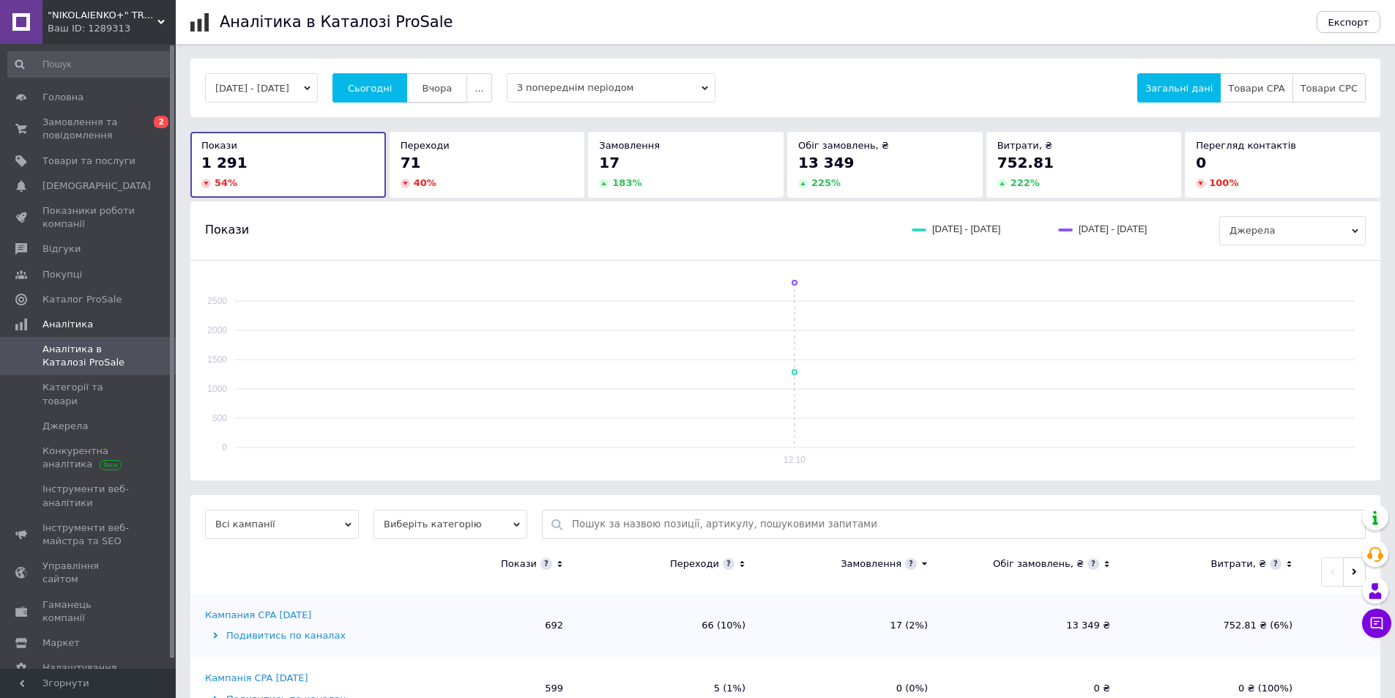
click at [452, 88] on span "Вчора" at bounding box center [437, 88] width 30 height 11
click at [388, 86] on span "Сьогодні" at bounding box center [370, 88] width 45 height 11
click at [450, 84] on span "Вчора" at bounding box center [437, 88] width 30 height 11
click at [392, 86] on span "Сьогодні" at bounding box center [370, 88] width 45 height 11
click at [74, 124] on span "Замовлення та повідомлення" at bounding box center [88, 129] width 93 height 26
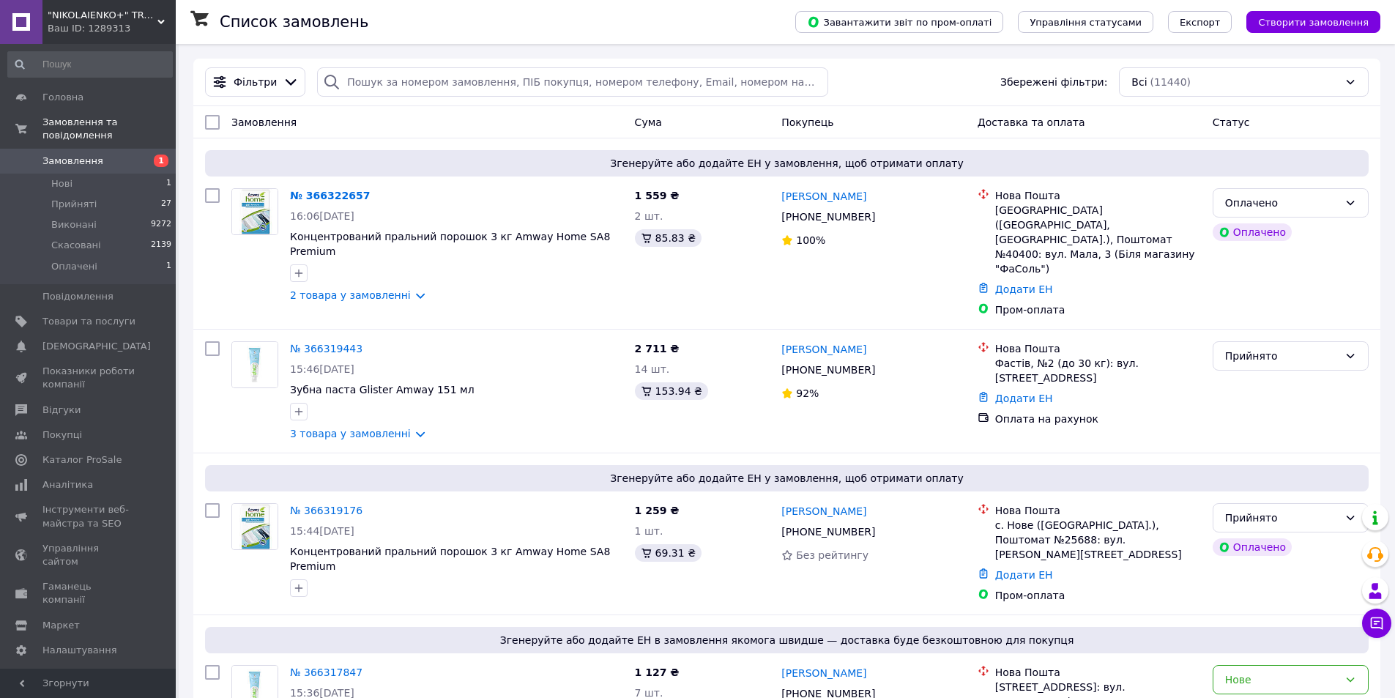
click at [101, 24] on div "Ваш ID: 1289313" at bounding box center [112, 28] width 128 height 13
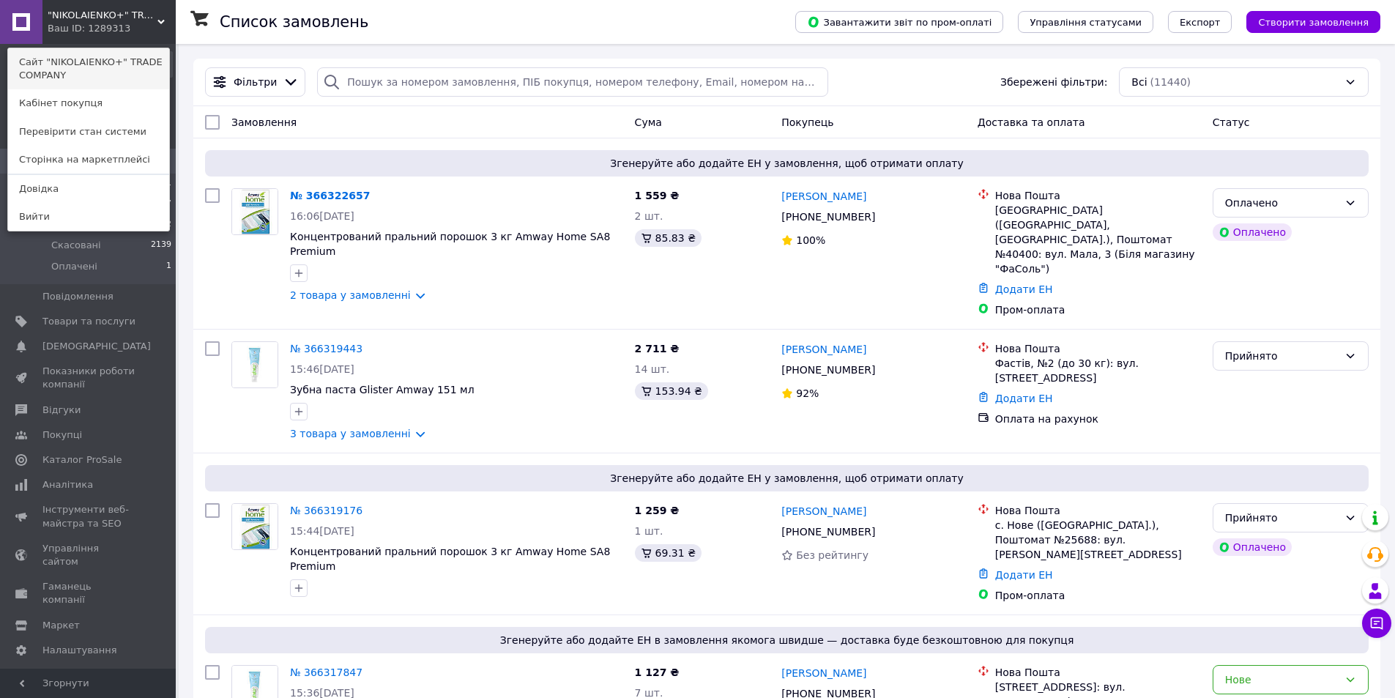
click at [114, 61] on link "Сайт "NIKOLAIENKO+" TRADE COMPANY" at bounding box center [88, 68] width 161 height 41
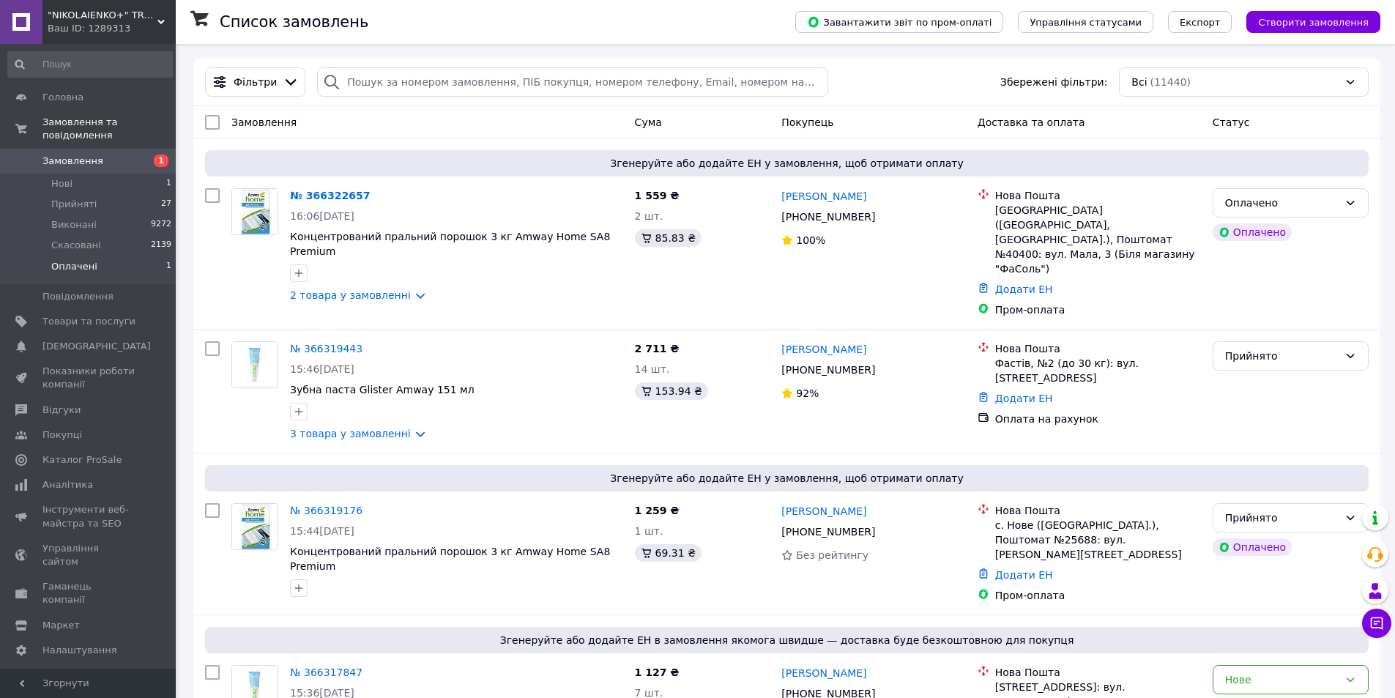
click at [98, 256] on li "Оплачені 1" at bounding box center [90, 270] width 180 height 28
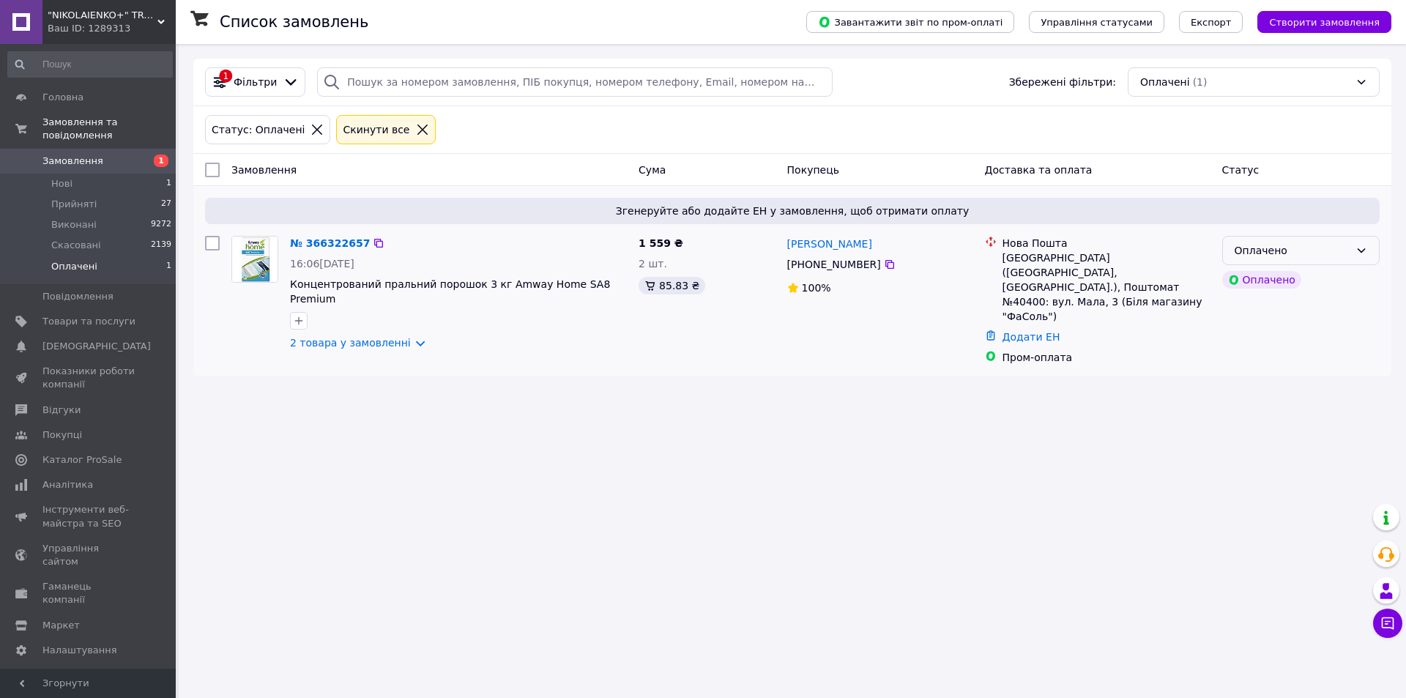
click at [1257, 249] on div "Оплачено" at bounding box center [1292, 250] width 115 height 16
click at [1249, 282] on li "Прийнято" at bounding box center [1301, 282] width 156 height 26
click at [89, 260] on span "Оплачені" at bounding box center [74, 266] width 46 height 13
click at [83, 198] on span "Прийняті" at bounding box center [73, 204] width 45 height 13
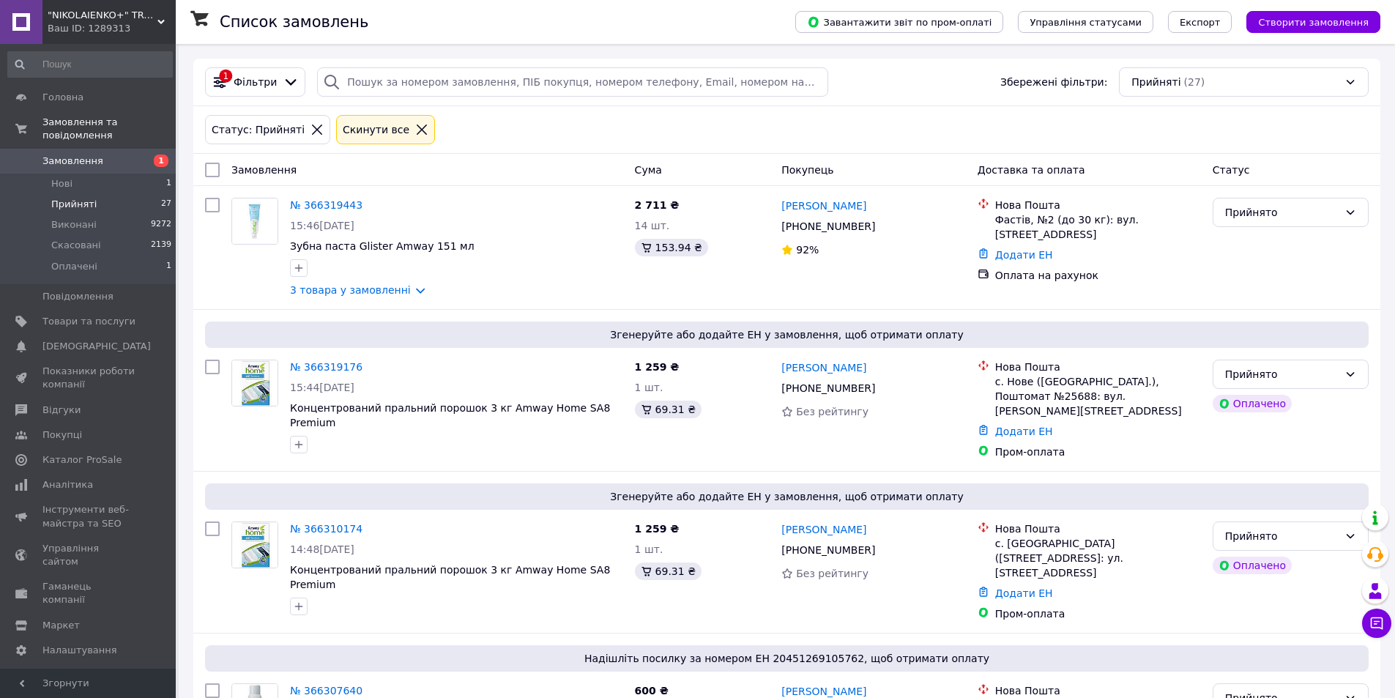
click at [73, 198] on span "Прийняті" at bounding box center [73, 204] width 45 height 13
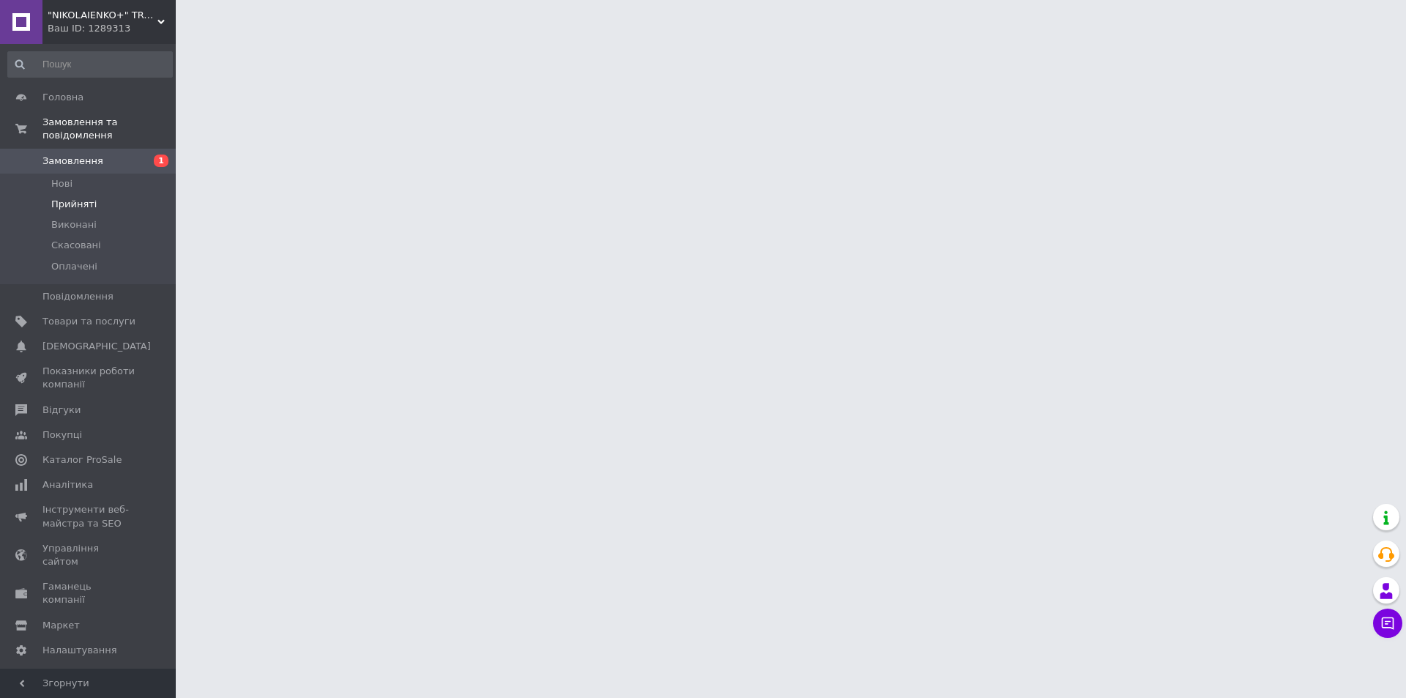
click at [77, 198] on span "Прийняті" at bounding box center [73, 204] width 45 height 13
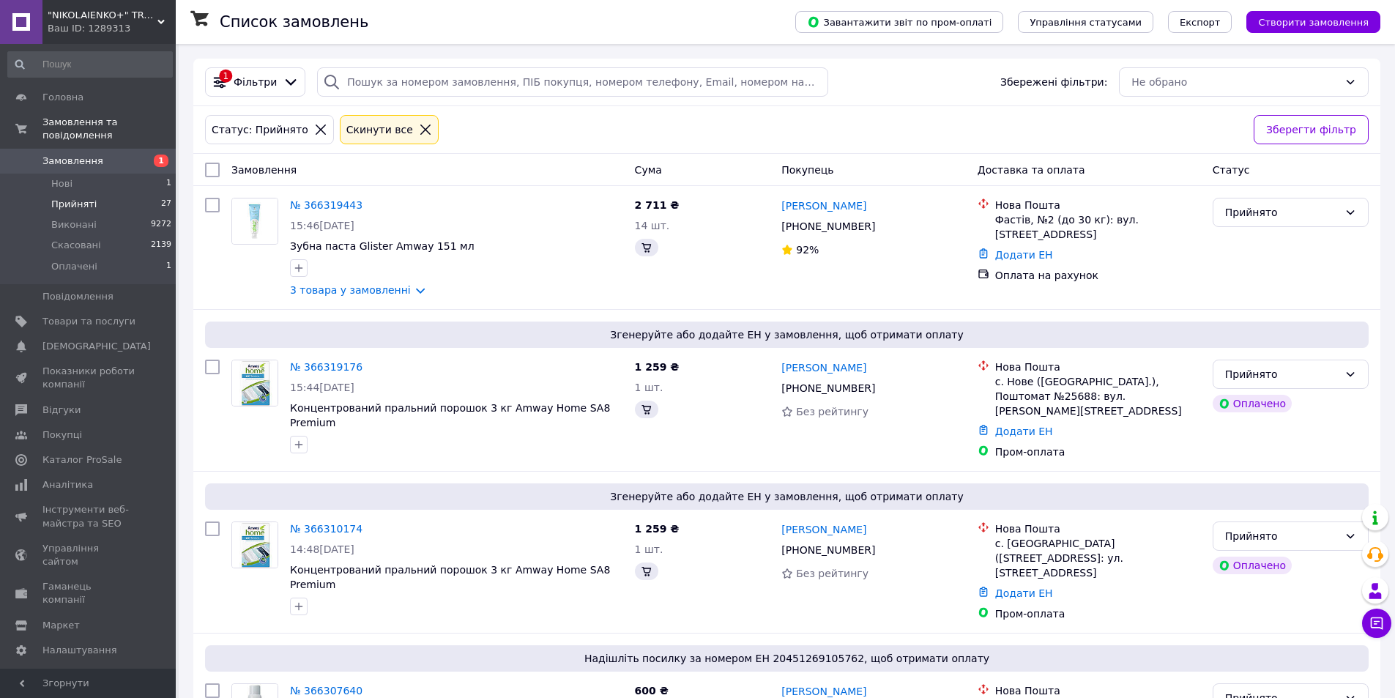
click at [79, 198] on span "Прийняті" at bounding box center [73, 204] width 45 height 13
click at [363, 132] on div "Cкинути все" at bounding box center [379, 130] width 72 height 16
click at [419, 127] on icon at bounding box center [425, 129] width 13 height 13
click at [256, 83] on span "Фільтри" at bounding box center [255, 82] width 43 height 15
click at [264, 92] on div "1 Фільтри" at bounding box center [255, 81] width 100 height 29
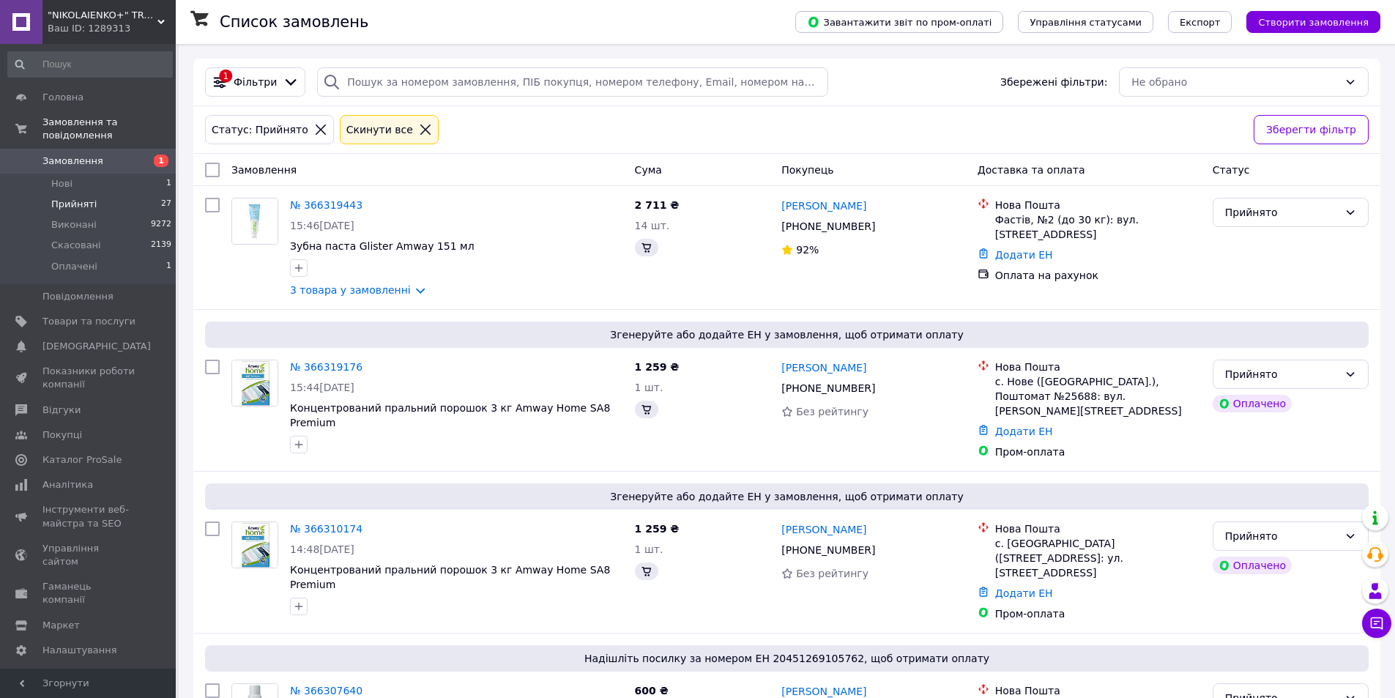
click at [59, 198] on span "Прийняті" at bounding box center [73, 204] width 45 height 13
click at [71, 198] on span "Прийняті" at bounding box center [73, 204] width 45 height 13
click at [58, 38] on div ""NIKOLAIENKO+" TRADE COMPANY Ваш ID: 1289313" at bounding box center [108, 22] width 133 height 44
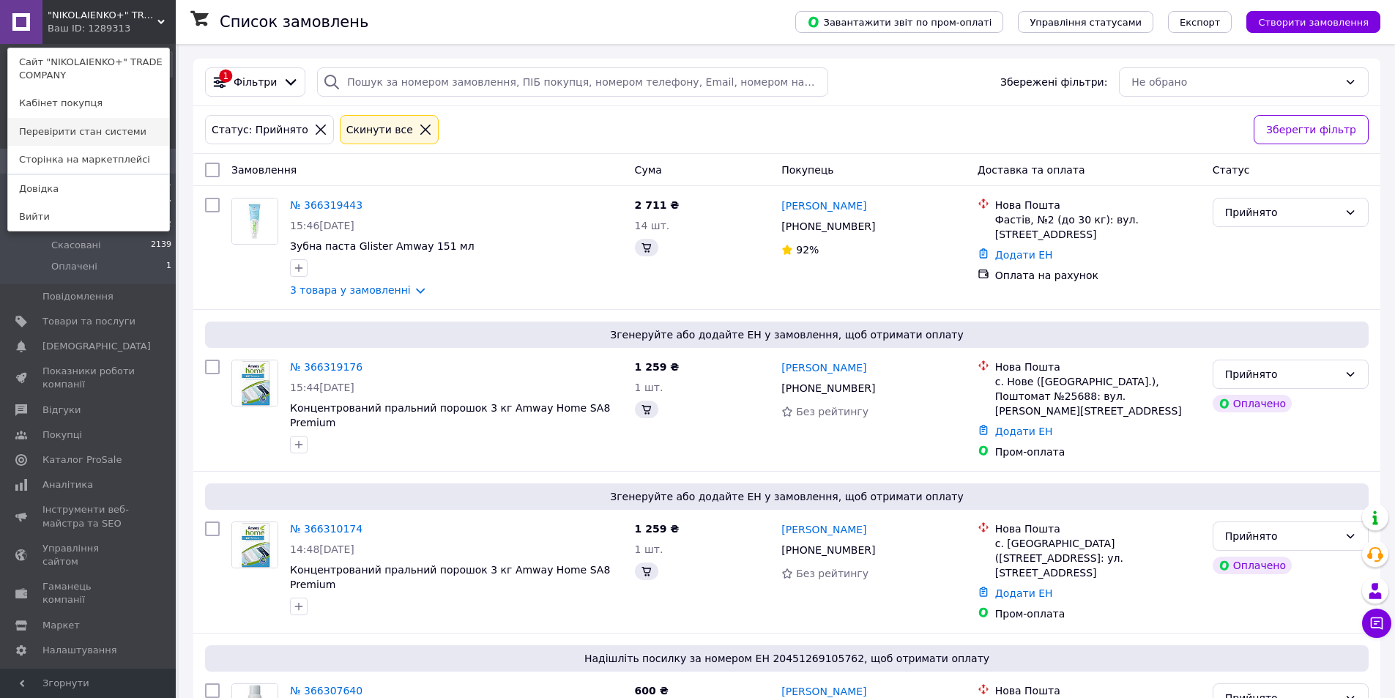
click at [67, 129] on link "Перевірити стан системи" at bounding box center [88, 132] width 161 height 28
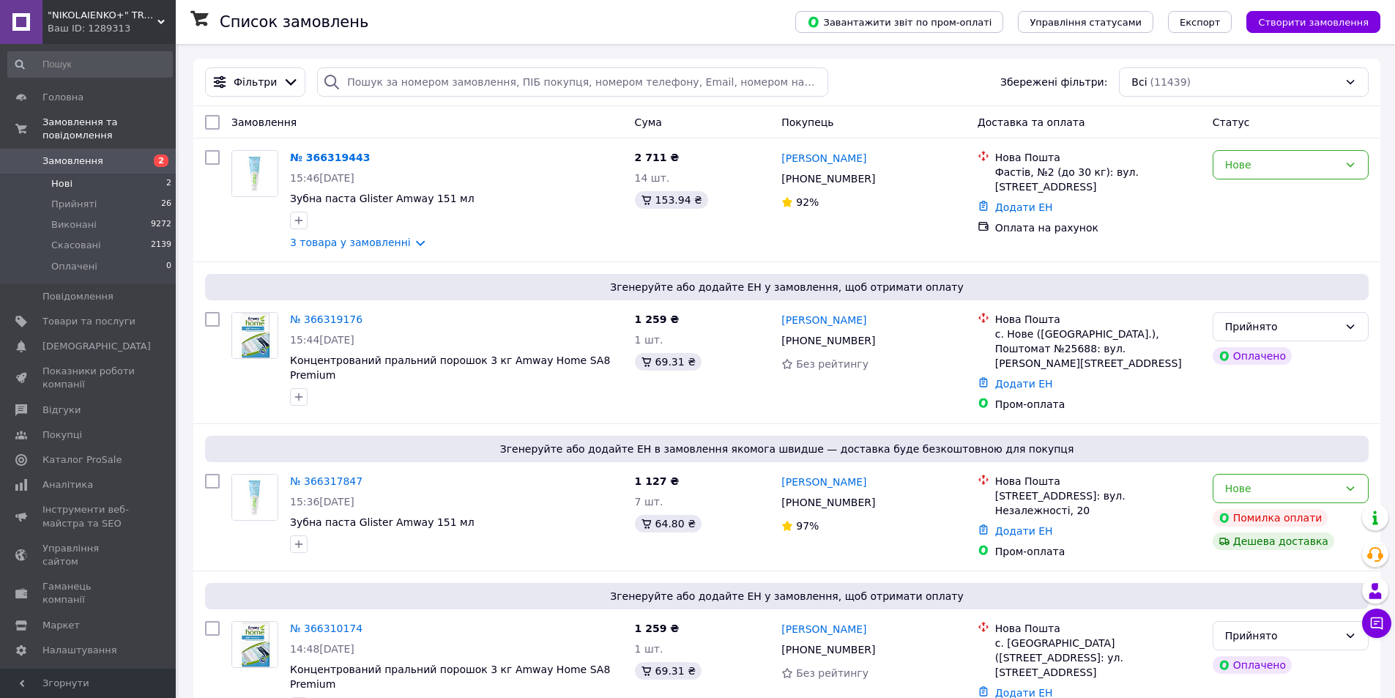
click at [74, 174] on li "Нові 2" at bounding box center [90, 184] width 180 height 21
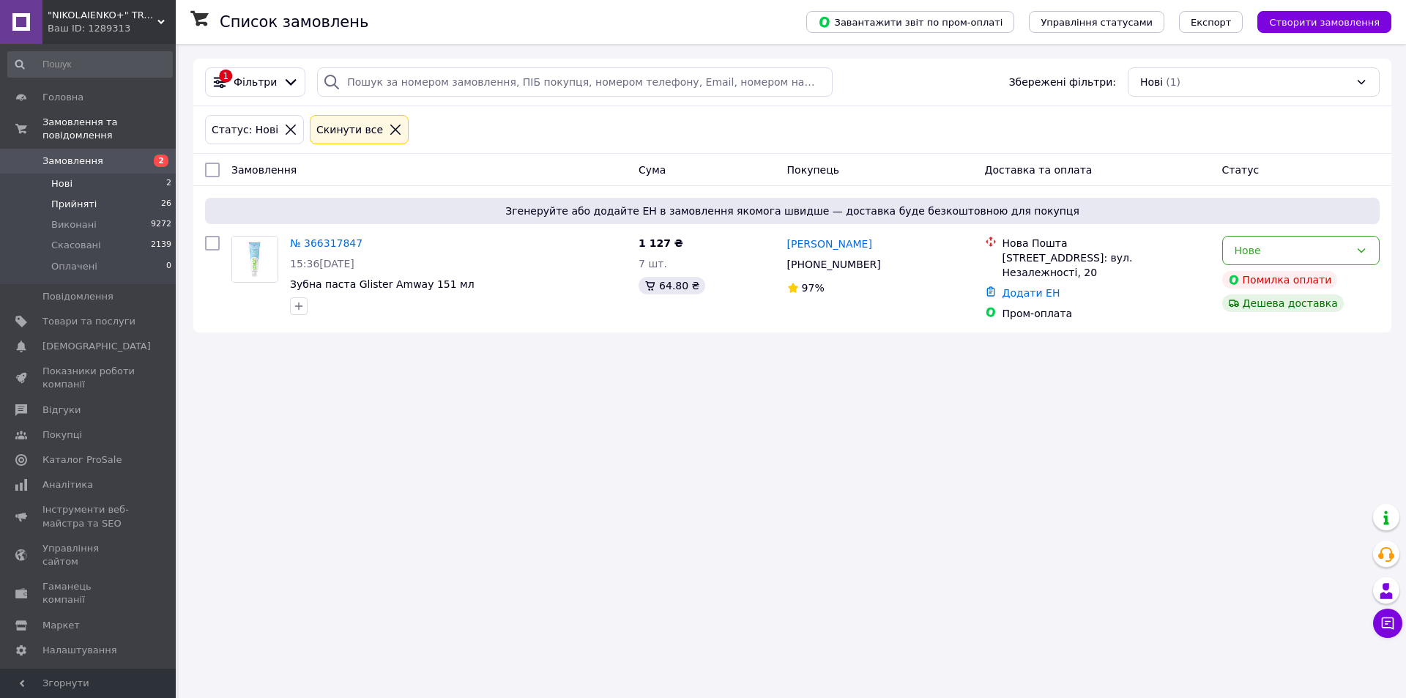
click at [86, 198] on span "Прийняті" at bounding box center [73, 204] width 45 height 13
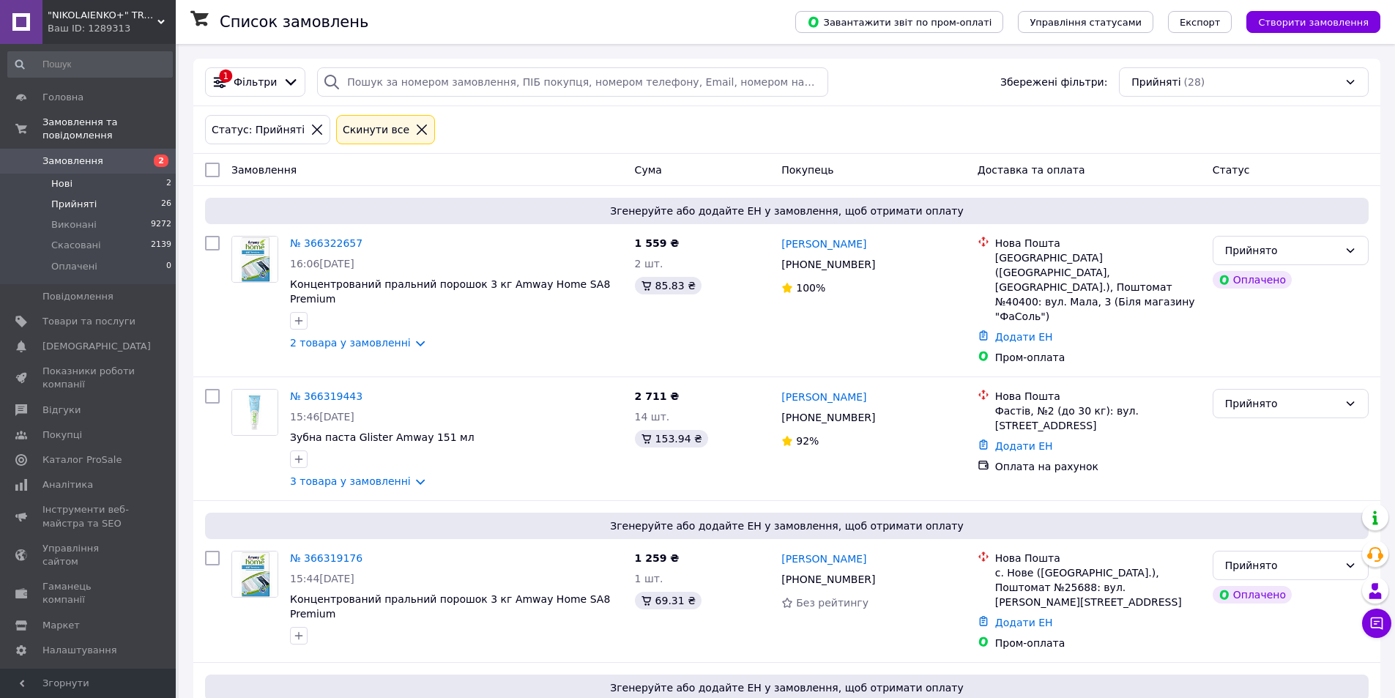
click at [78, 174] on li "Нові 2" at bounding box center [90, 184] width 180 height 21
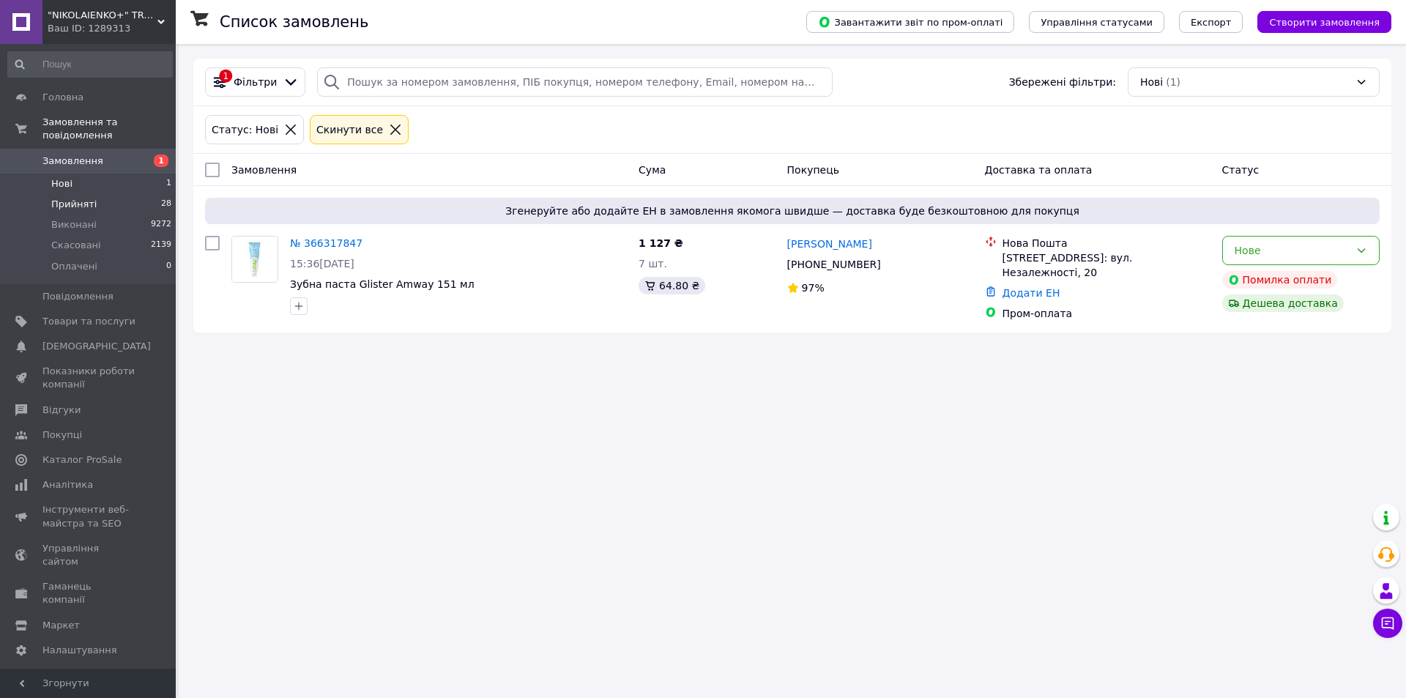
click at [83, 198] on span "Прийняті" at bounding box center [73, 204] width 45 height 13
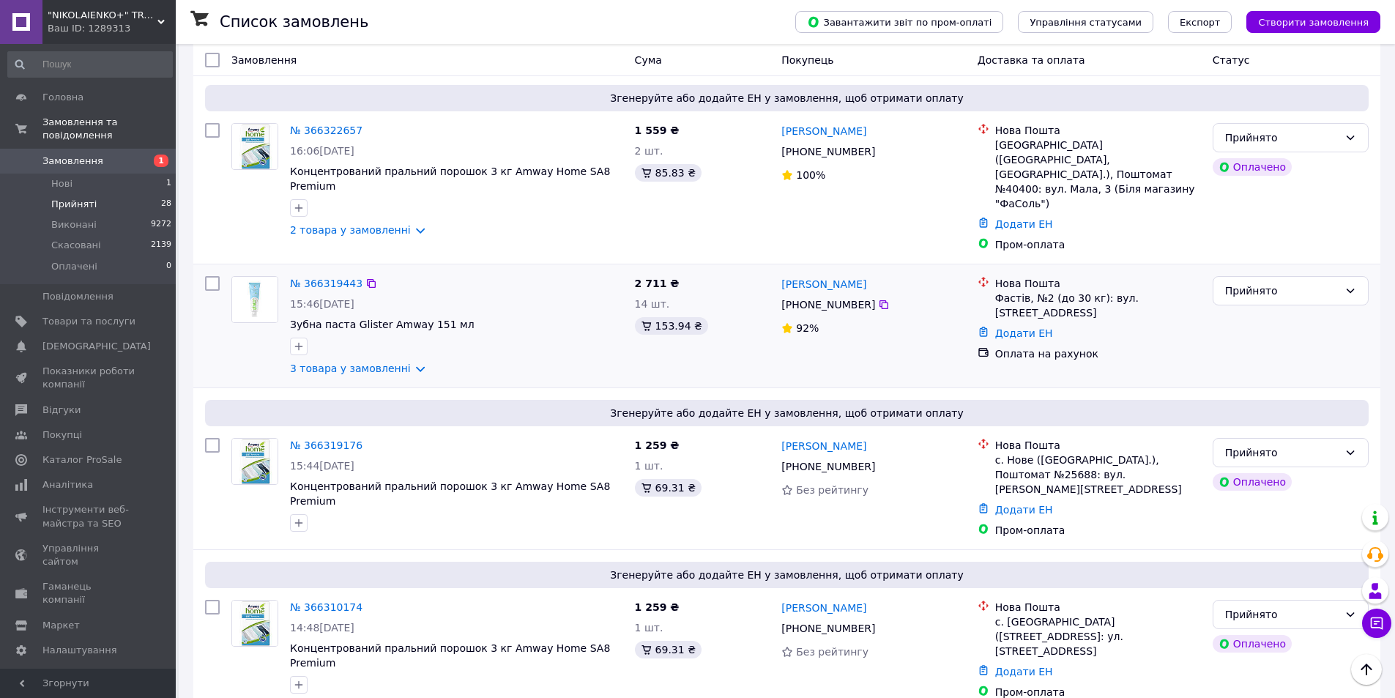
scroll to position [146, 0]
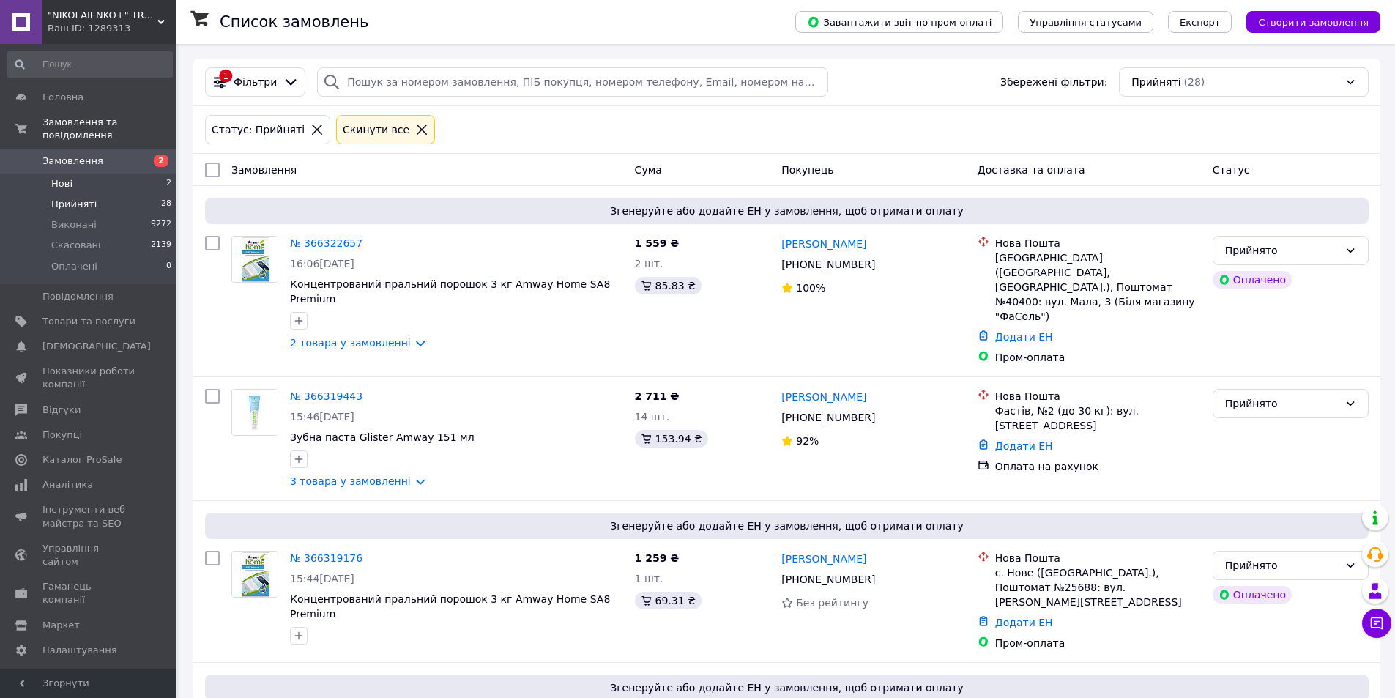
click at [65, 177] on span "Нові" at bounding box center [61, 183] width 21 height 13
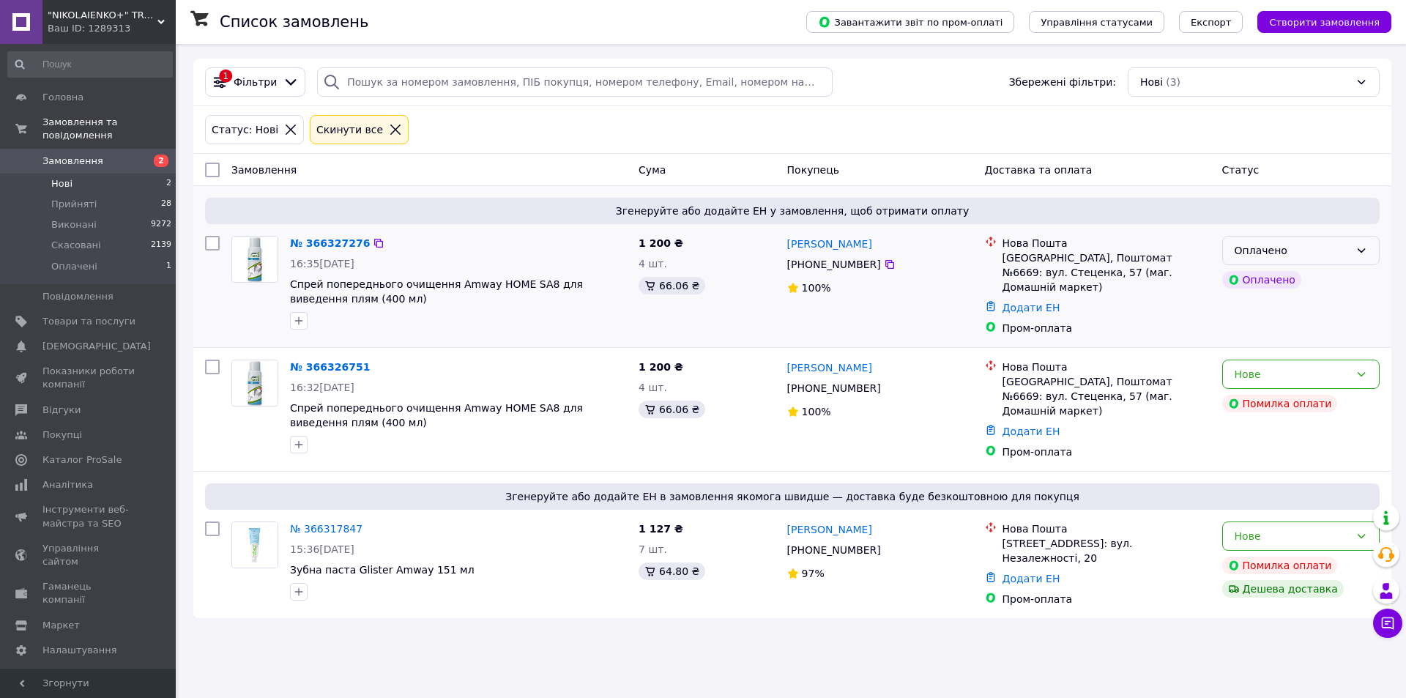
click at [1284, 250] on div "Оплачено" at bounding box center [1292, 250] width 115 height 16
click at [1268, 285] on li "Прийнято" at bounding box center [1301, 282] width 156 height 26
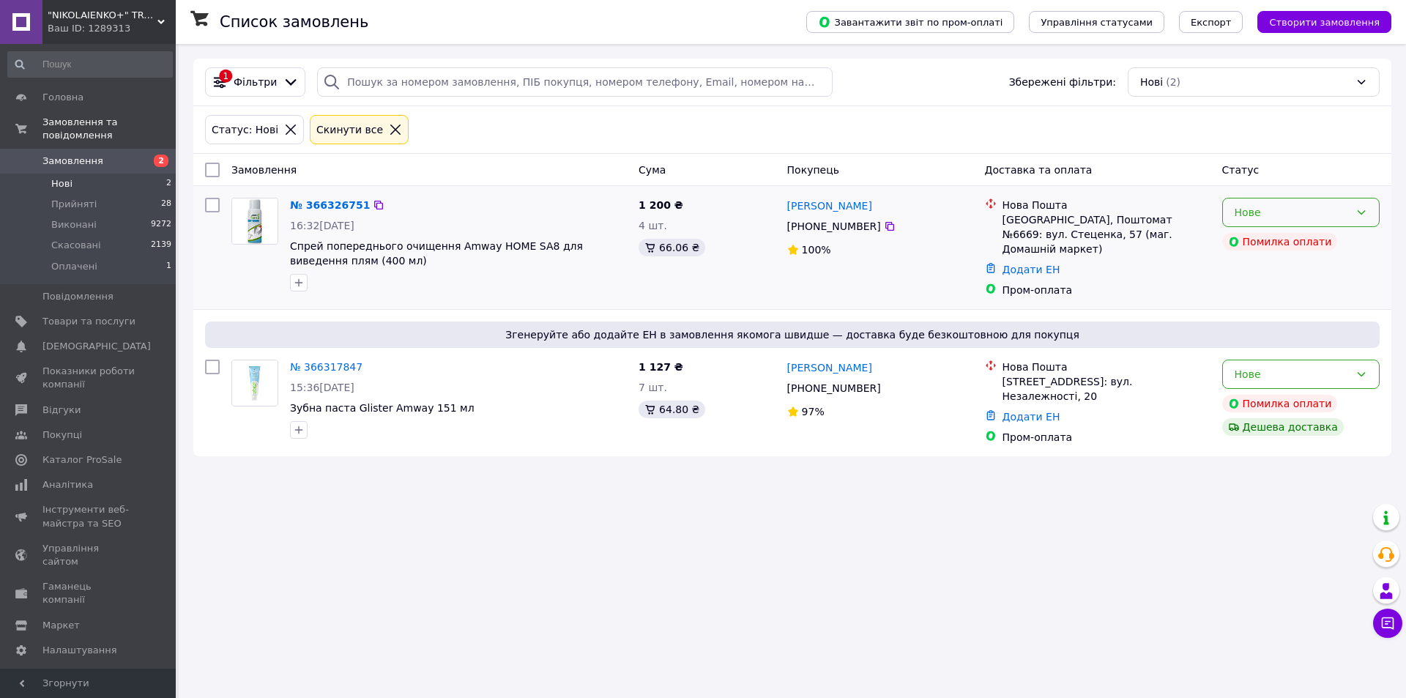
click at [1260, 207] on div "Нове" at bounding box center [1292, 212] width 115 height 16
click at [1262, 296] on li "Скасовано" at bounding box center [1301, 297] width 156 height 26
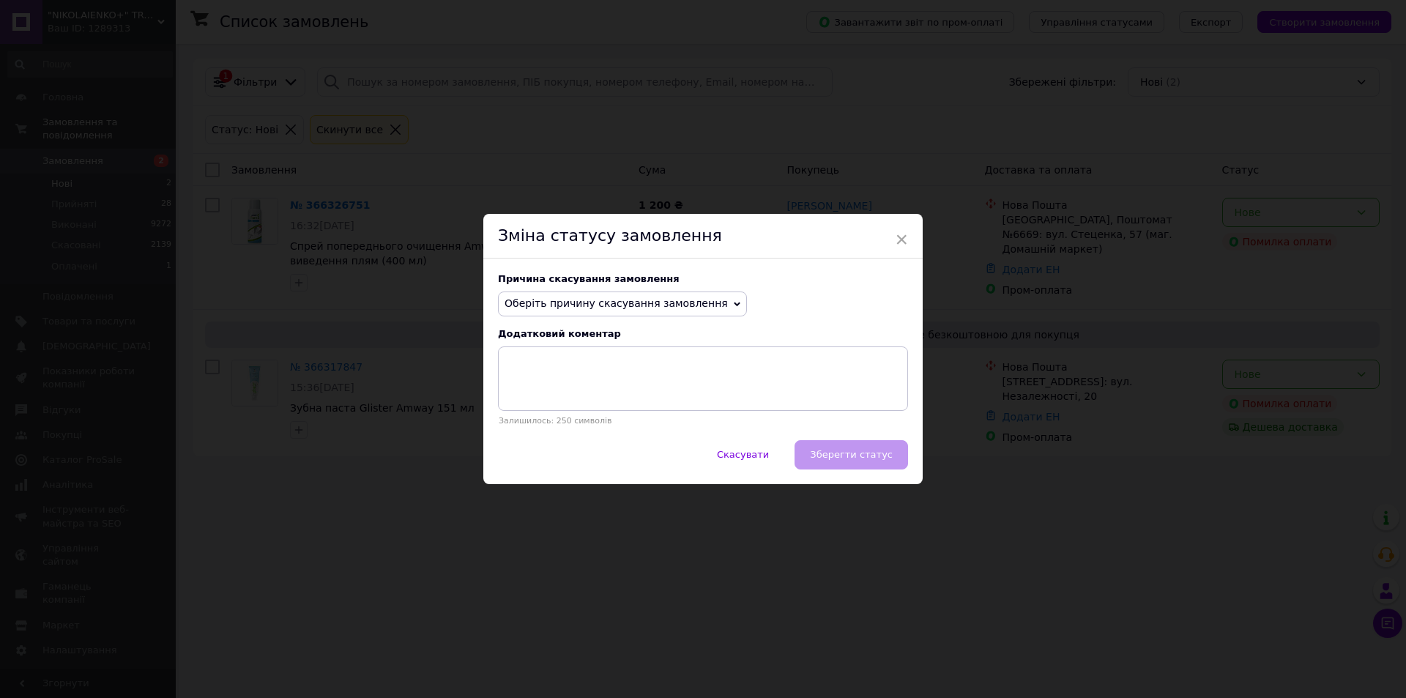
click at [662, 306] on span "Оберіть причину скасування замовлення" at bounding box center [616, 303] width 223 height 12
click at [589, 414] on li "Замовлення-дублікат" at bounding box center [623, 414] width 248 height 21
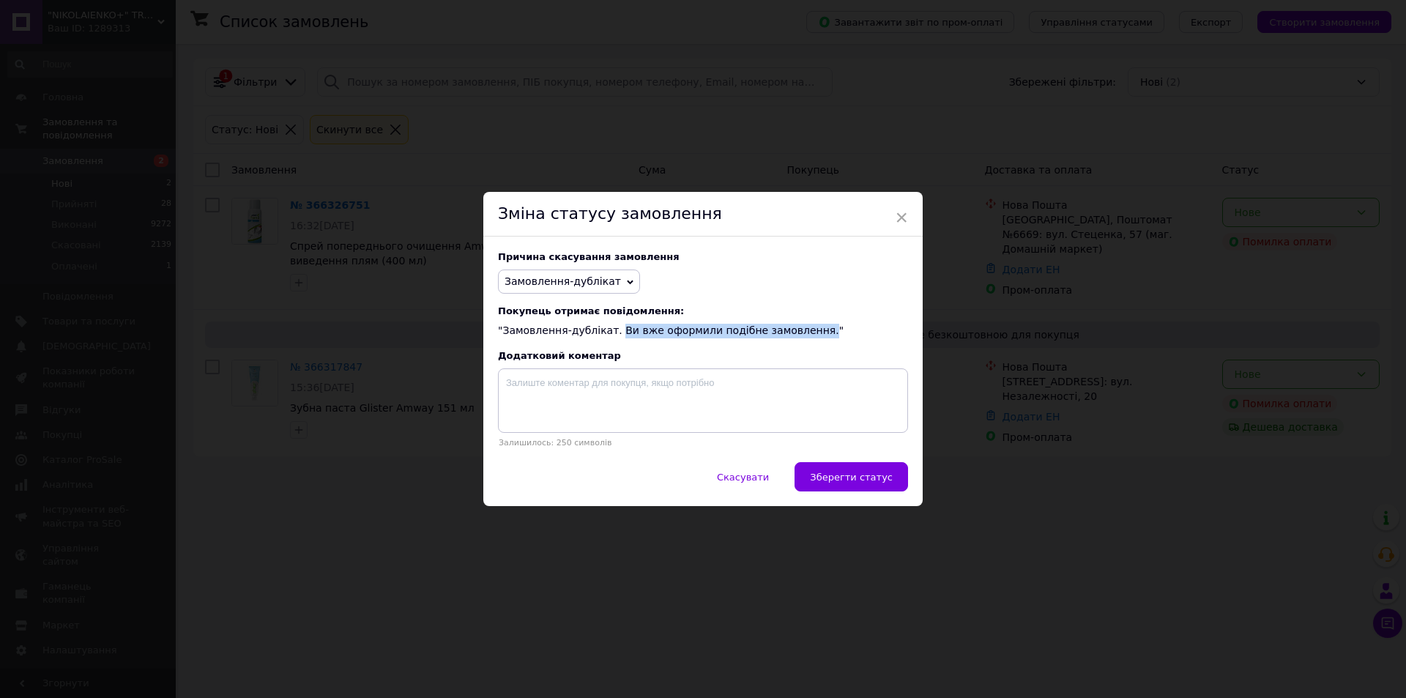
drag, startPoint x: 607, startPoint y: 331, endPoint x: 791, endPoint y: 332, distance: 183.8
click at [791, 332] on div "Покупець отримає повідомлення: "Замовлення-дублікат. Ви вже оформили подібне за…" at bounding box center [703, 321] width 410 height 33
copy div "Ви вже оформили подібне замовлення."
paste textarea "Ви вже оформили подібне замовлення."
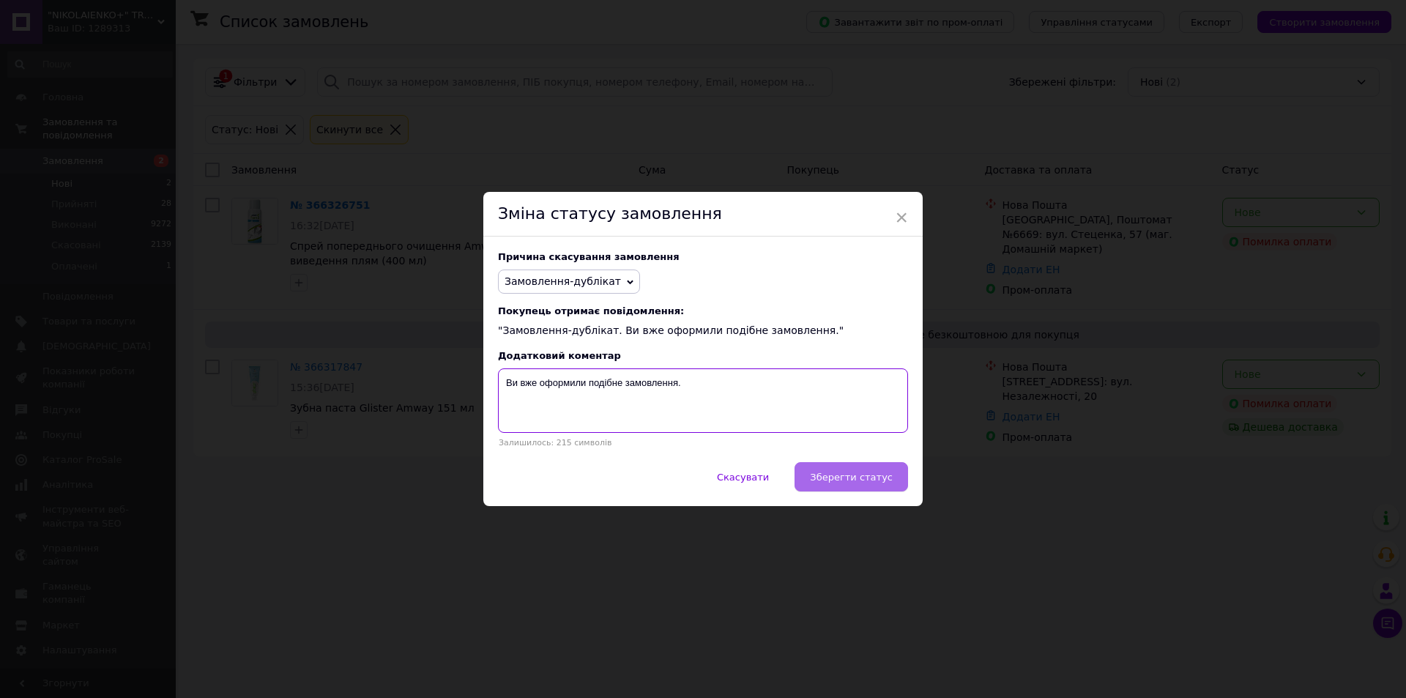
type textarea "Ви вже оформили подібне замовлення."
click at [871, 481] on span "Зберегти статус" at bounding box center [851, 477] width 83 height 11
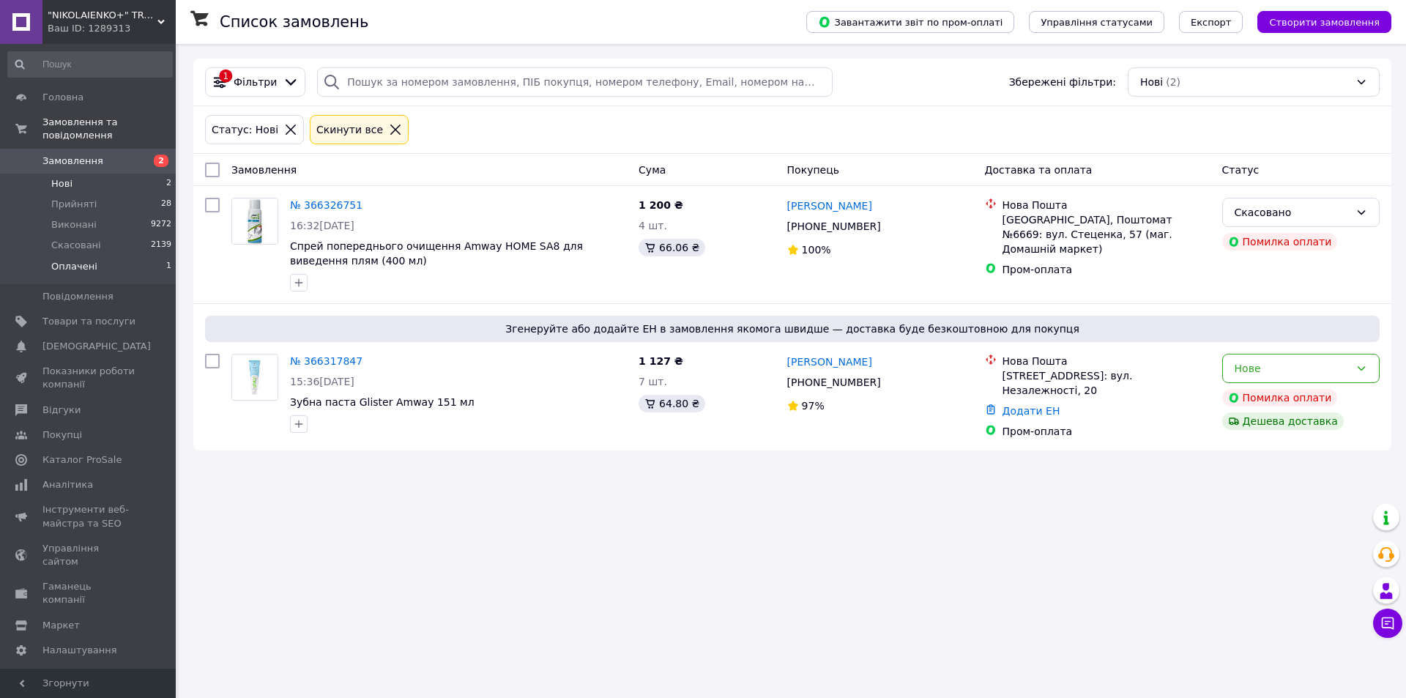
click at [86, 260] on span "Оплачені" at bounding box center [74, 266] width 46 height 13
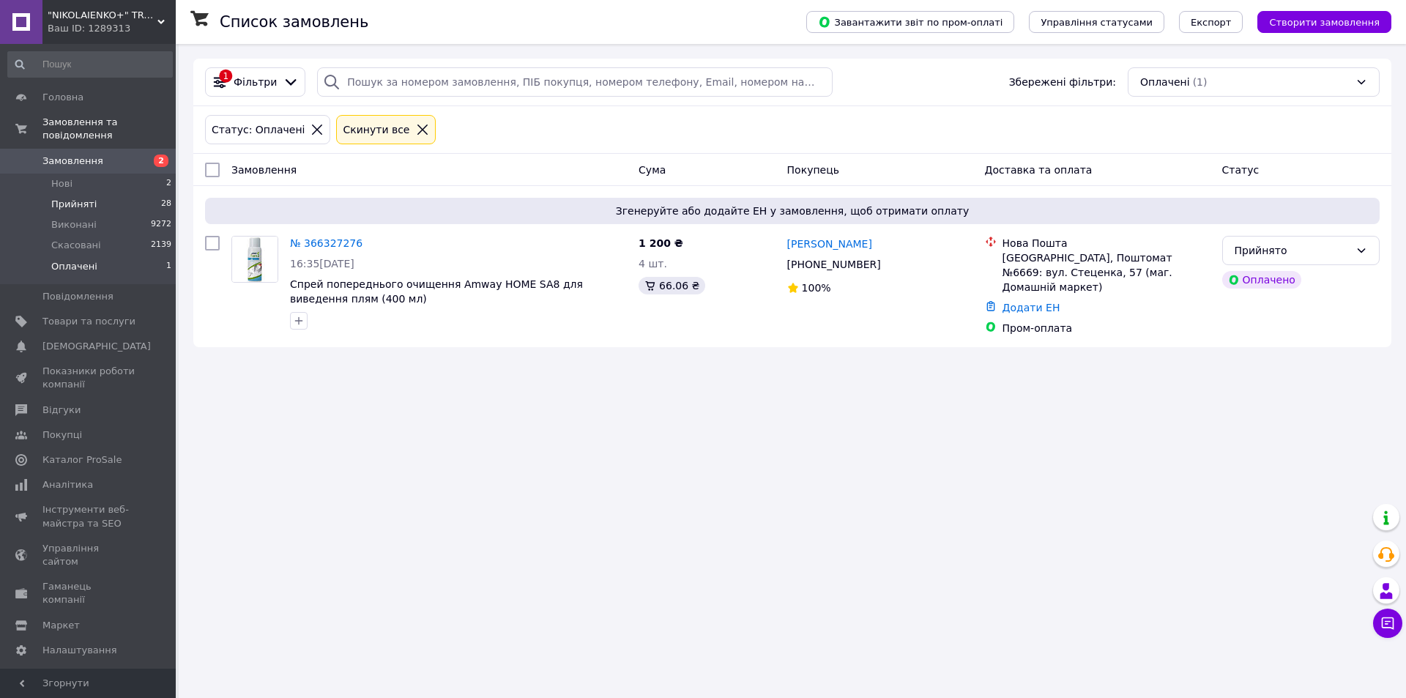
click at [70, 198] on span "Прийняті" at bounding box center [73, 204] width 45 height 13
